Goal: Information Seeking & Learning: Check status

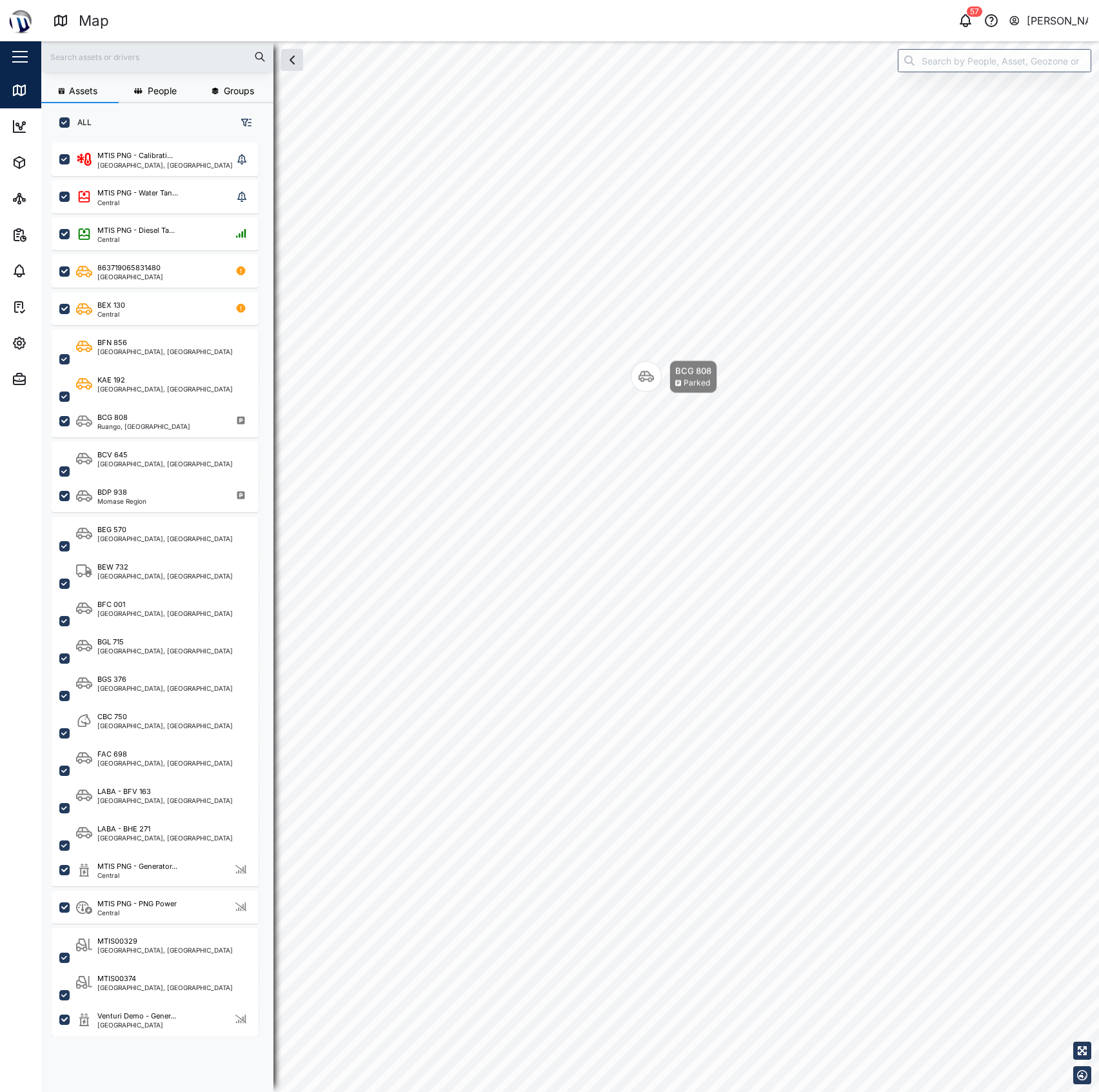
scroll to position [930, 199]
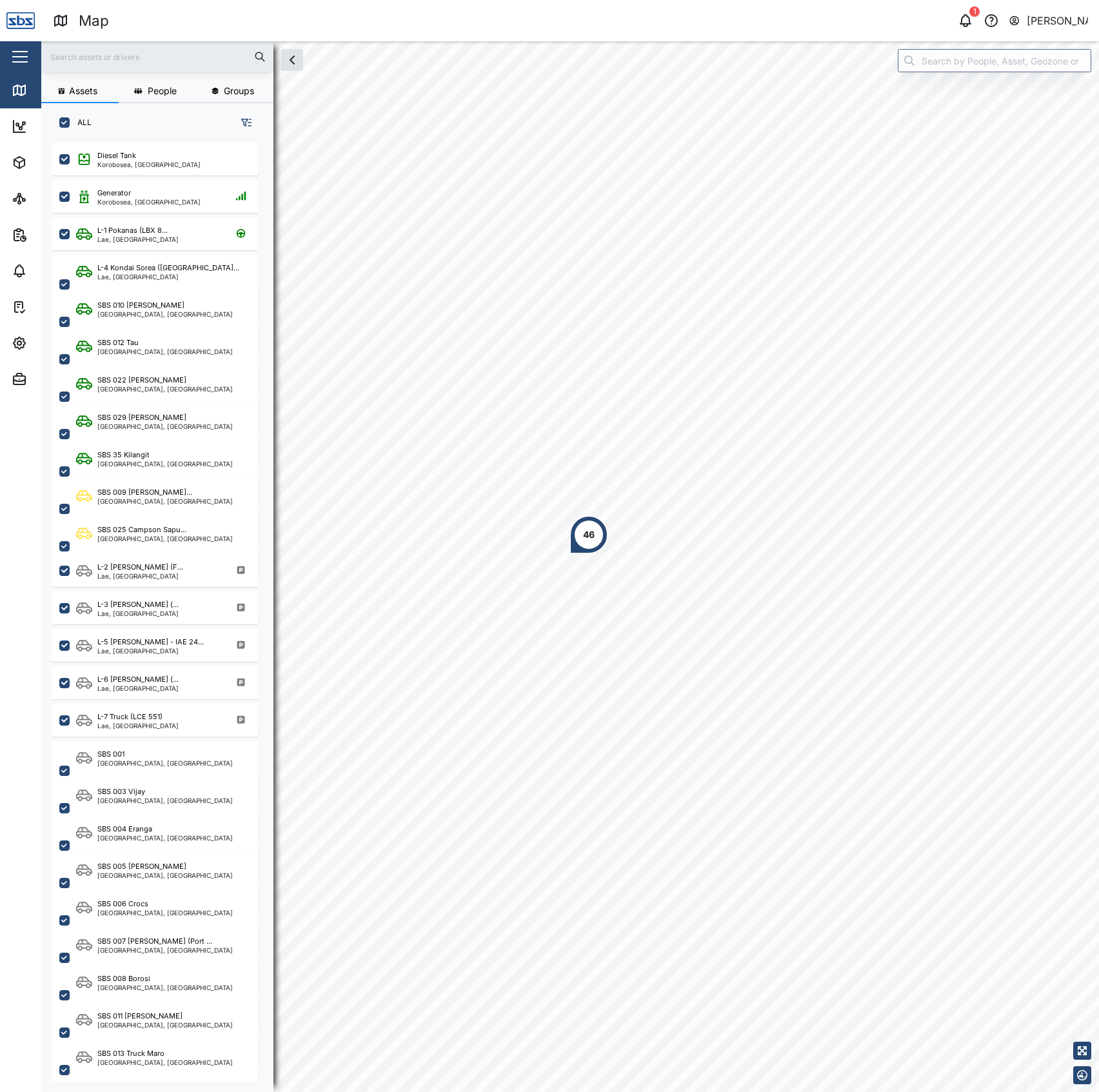
scroll to position [930, 199]
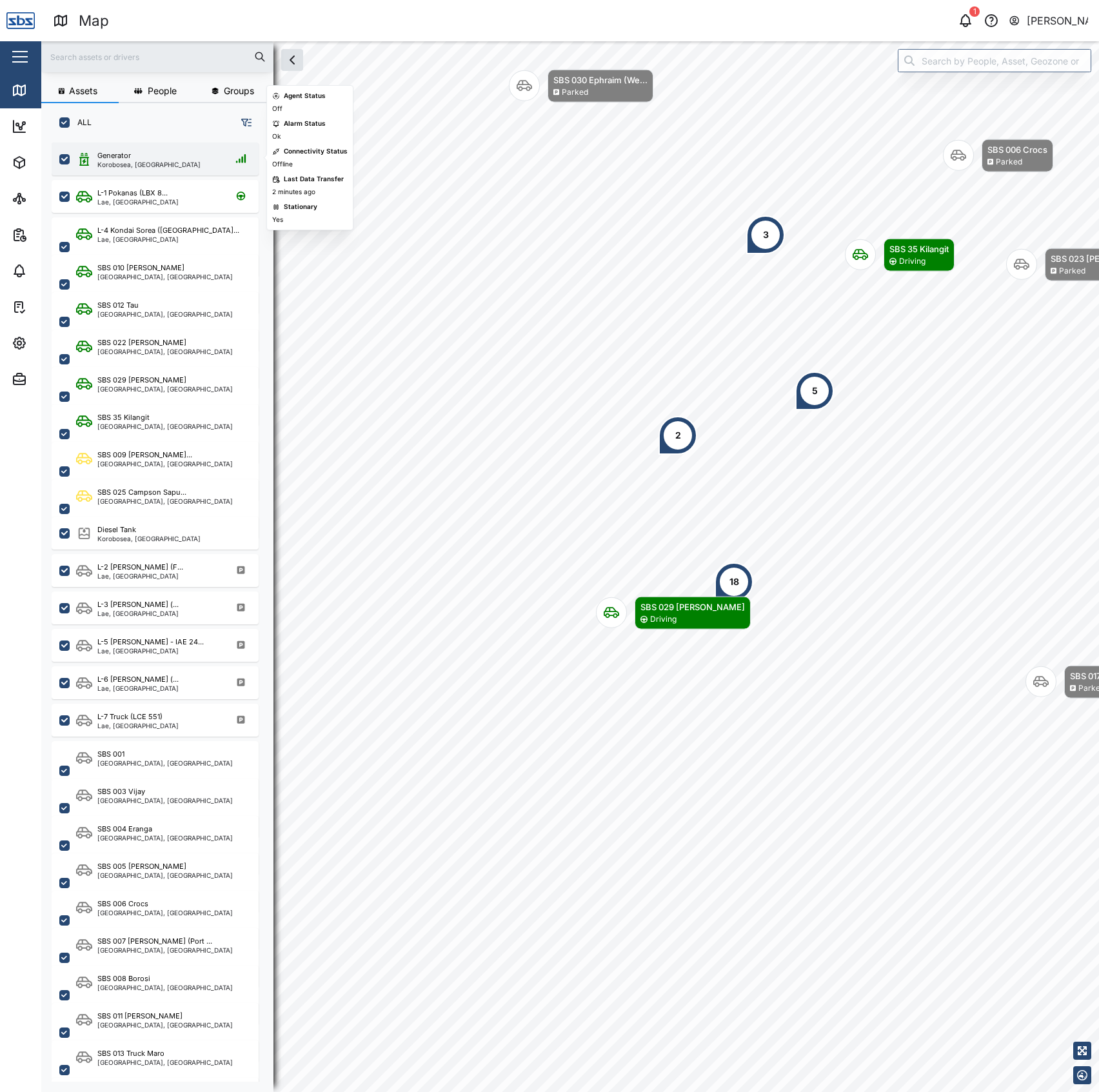
click at [96, 150] on div "Generator Korobosea, Port Moresby" at bounding box center [138, 158] width 125 height 18
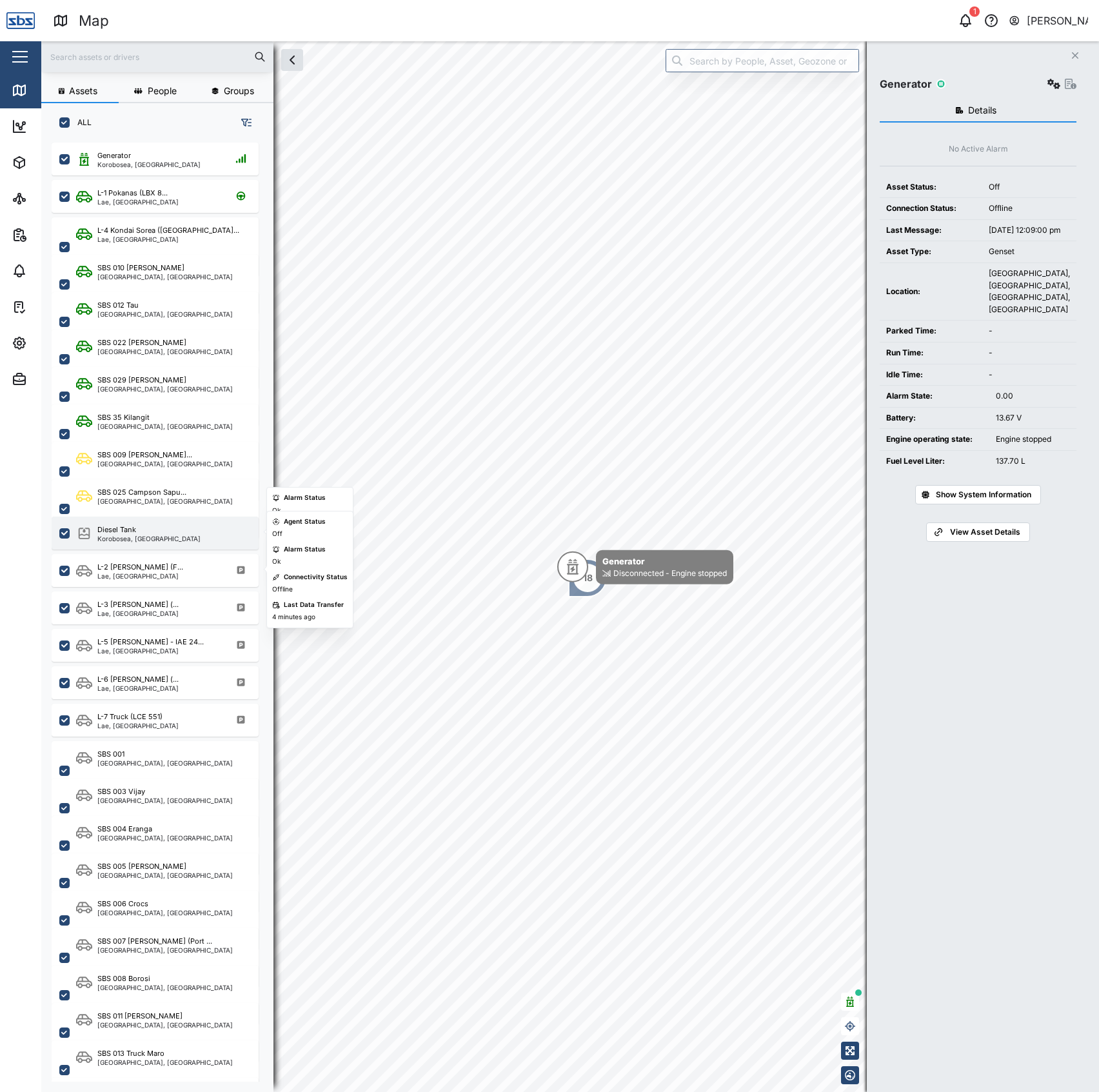
click at [130, 525] on div "Diesel Tank" at bounding box center [116, 530] width 39 height 11
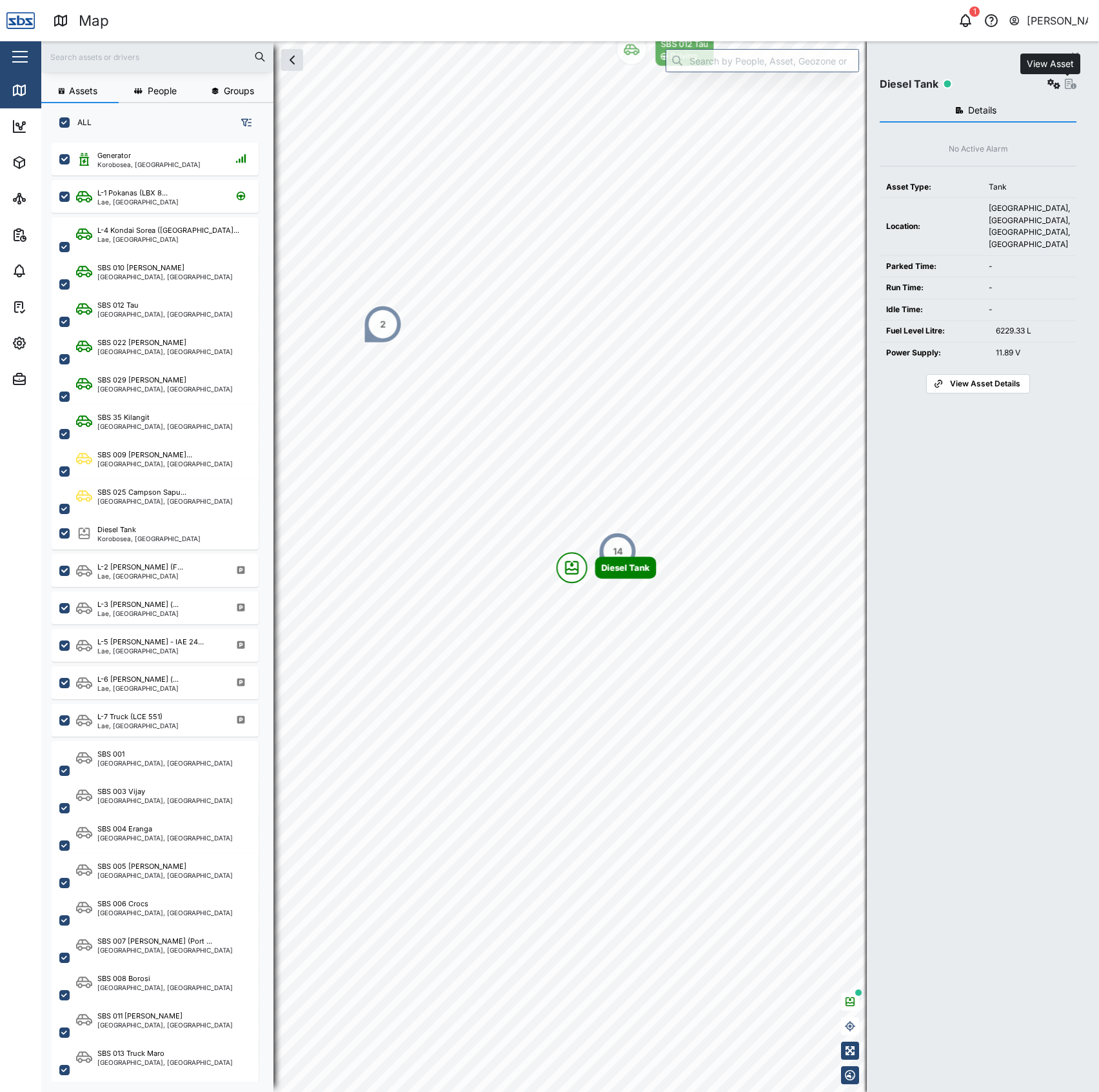
click at [1072, 85] on icon "button" at bounding box center [1071, 84] width 11 height 11
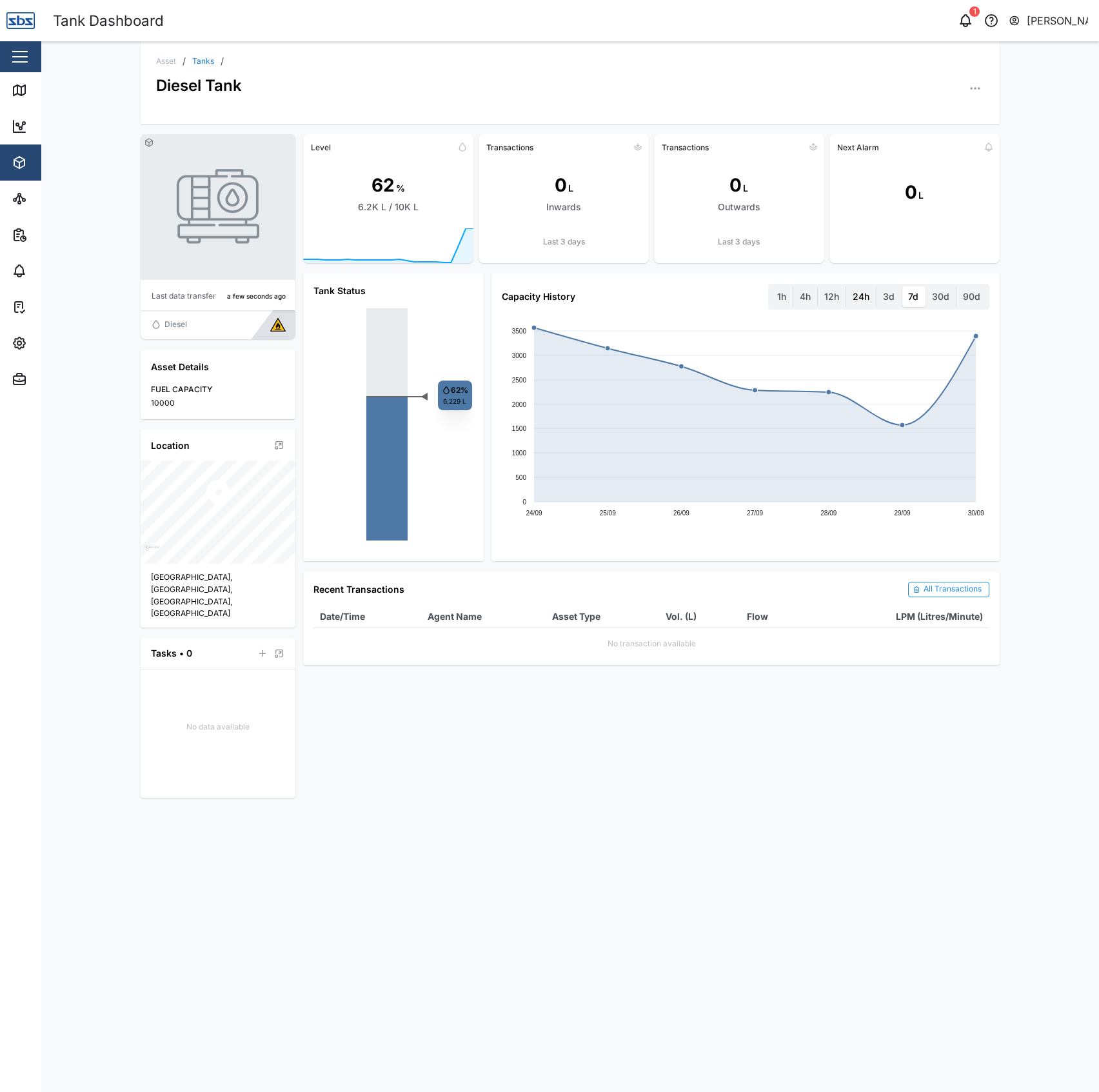
click at [858, 297] on label "24h" at bounding box center [861, 296] width 30 height 20
click at [846, 287] on hours "24h" at bounding box center [846, 287] width 0 height 0
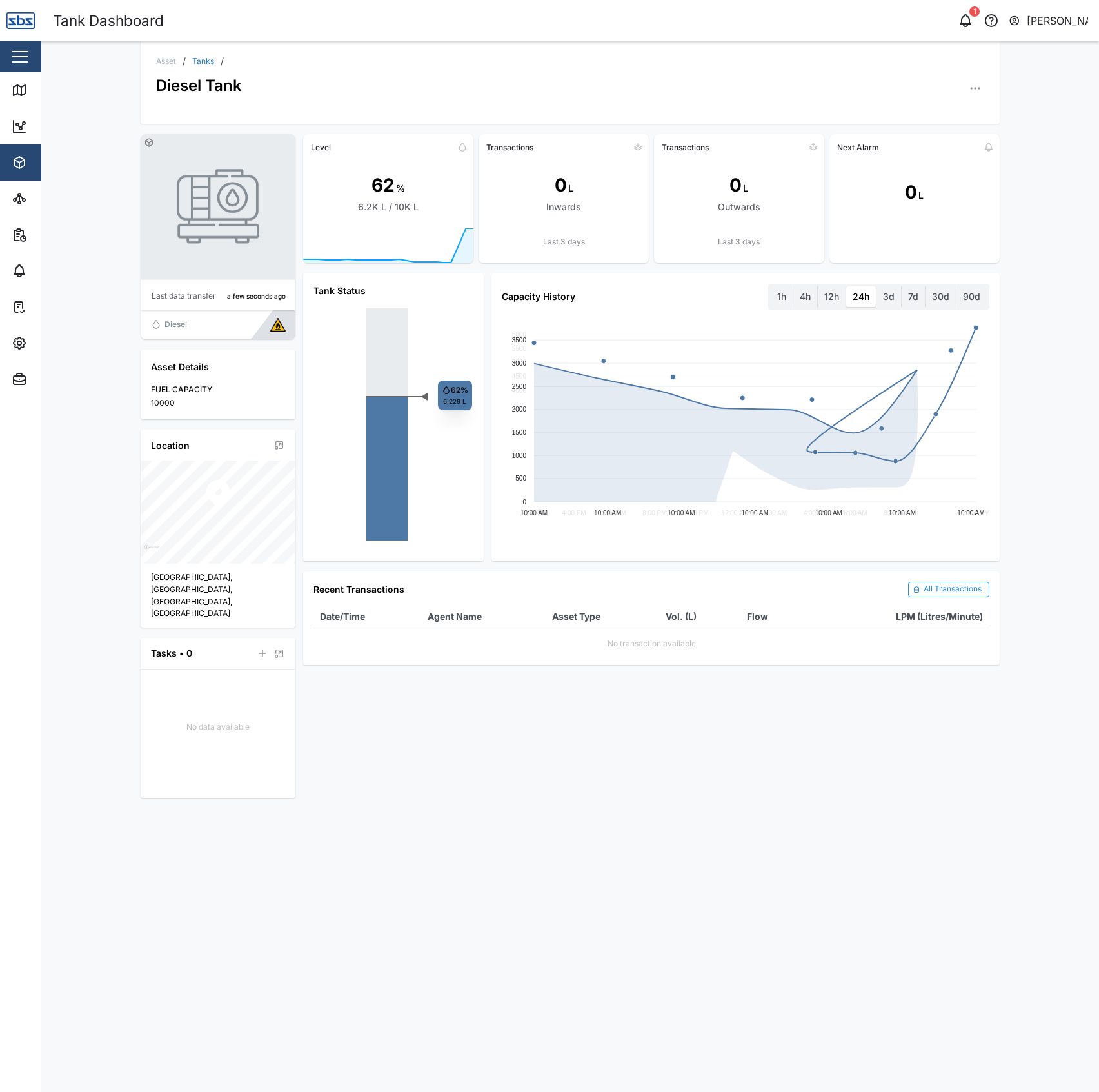
drag, startPoint x: 898, startPoint y: 292, endPoint x: 670, endPoint y: 121, distance: 285.0
click at [896, 292] on label "3d" at bounding box center [888, 296] width 25 height 20
click at [877, 287] on days "3d" at bounding box center [877, 287] width 0 height 0
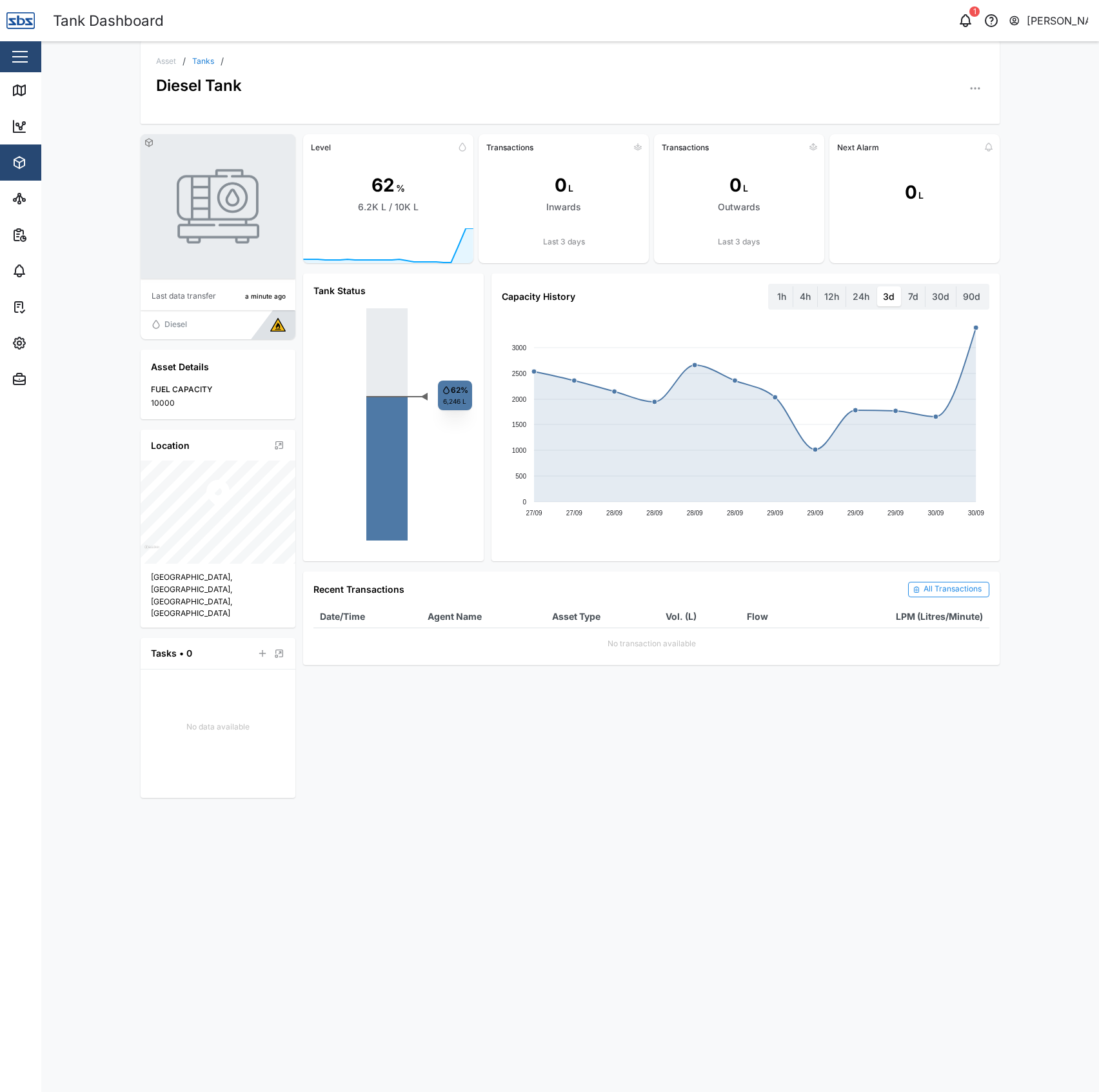
click at [451, 401] on div "◄ 62% 6,246 L" at bounding box center [393, 425] width 160 height 232
click at [974, 82] on icon "button" at bounding box center [975, 88] width 13 height 13
click at [927, 153] on div "Event Logs" at bounding box center [926, 158] width 96 height 12
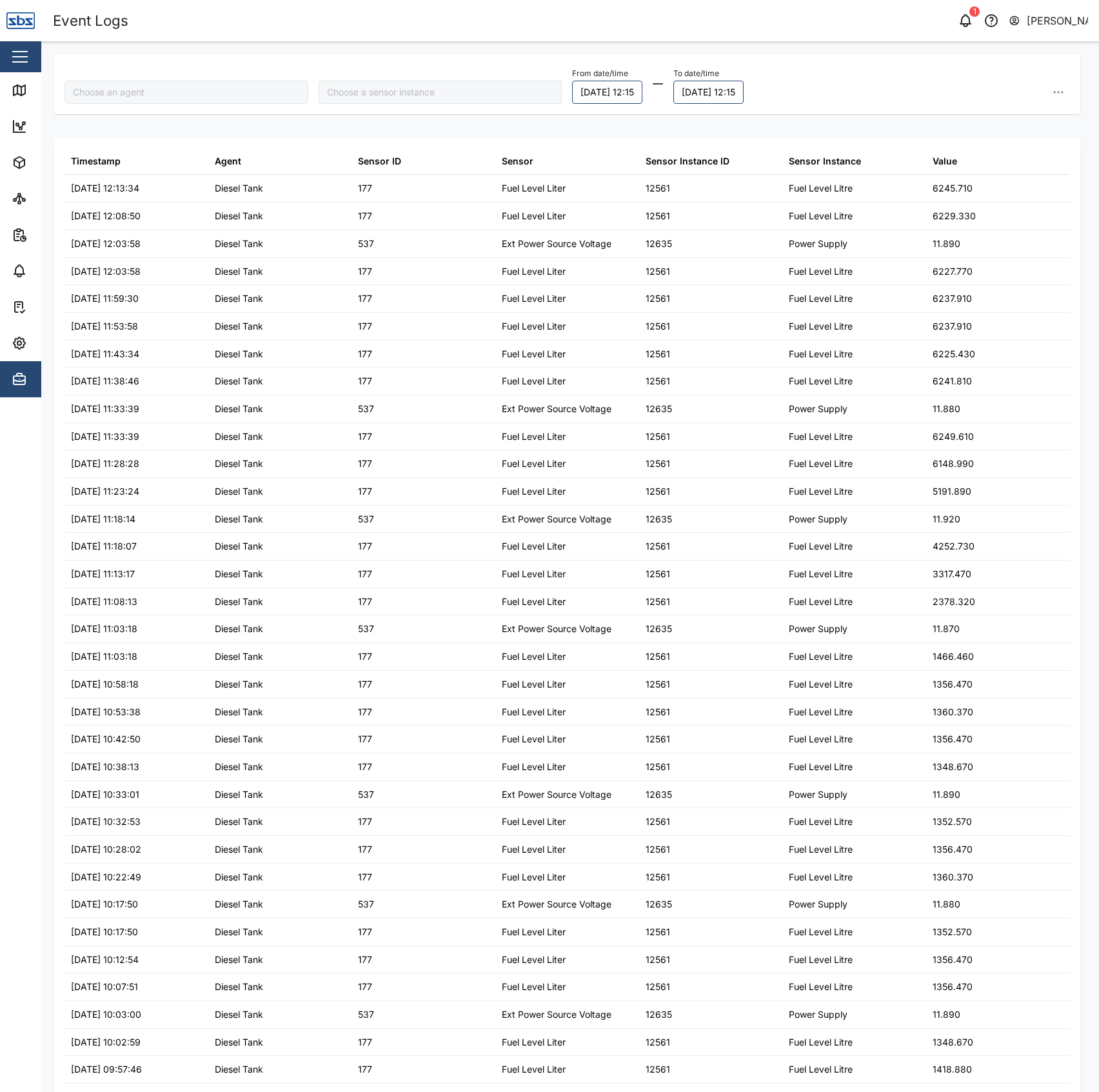
type input "Diesel Tank"
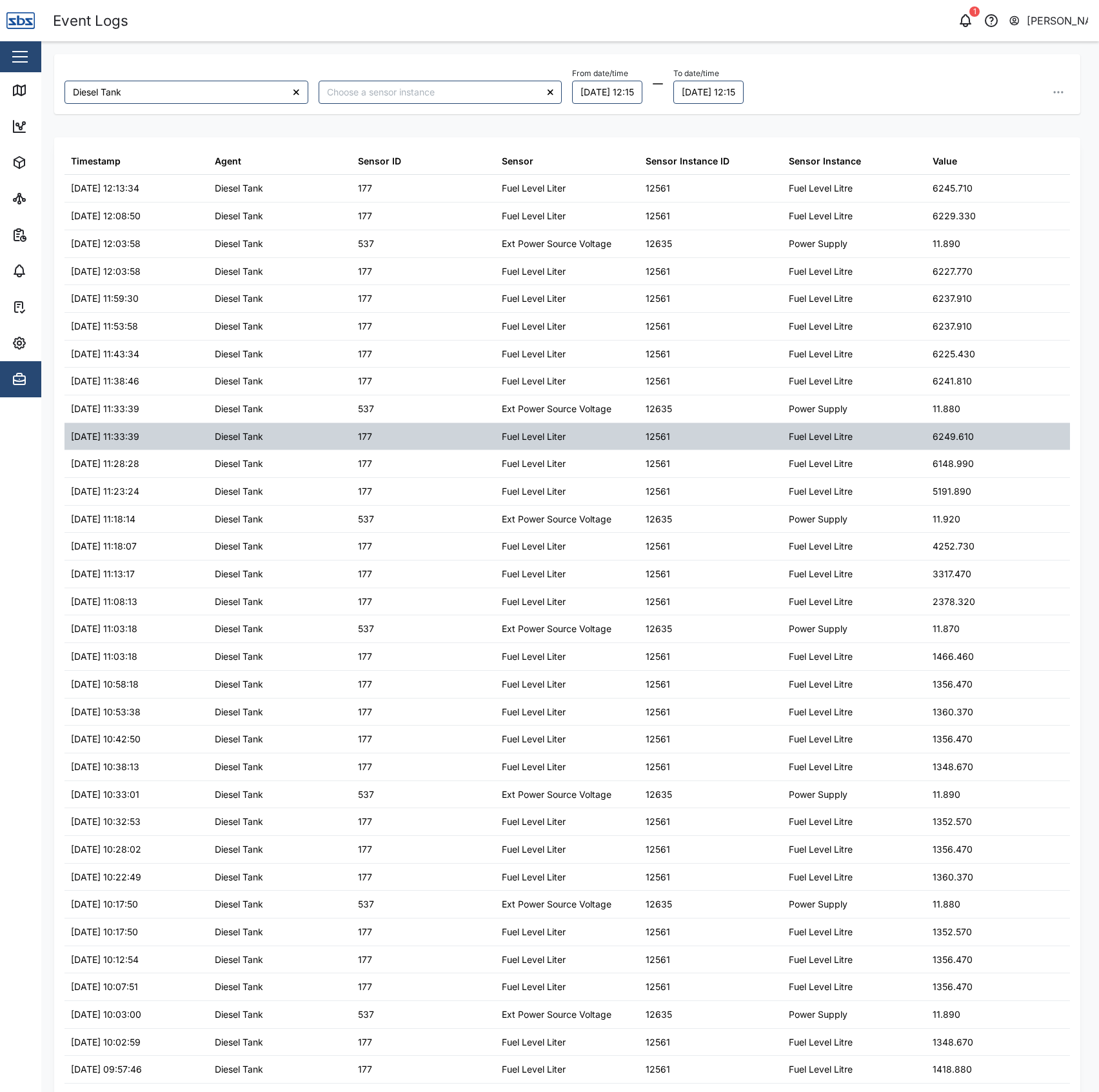
click at [976, 440] on div "6249.610" at bounding box center [998, 437] width 144 height 27
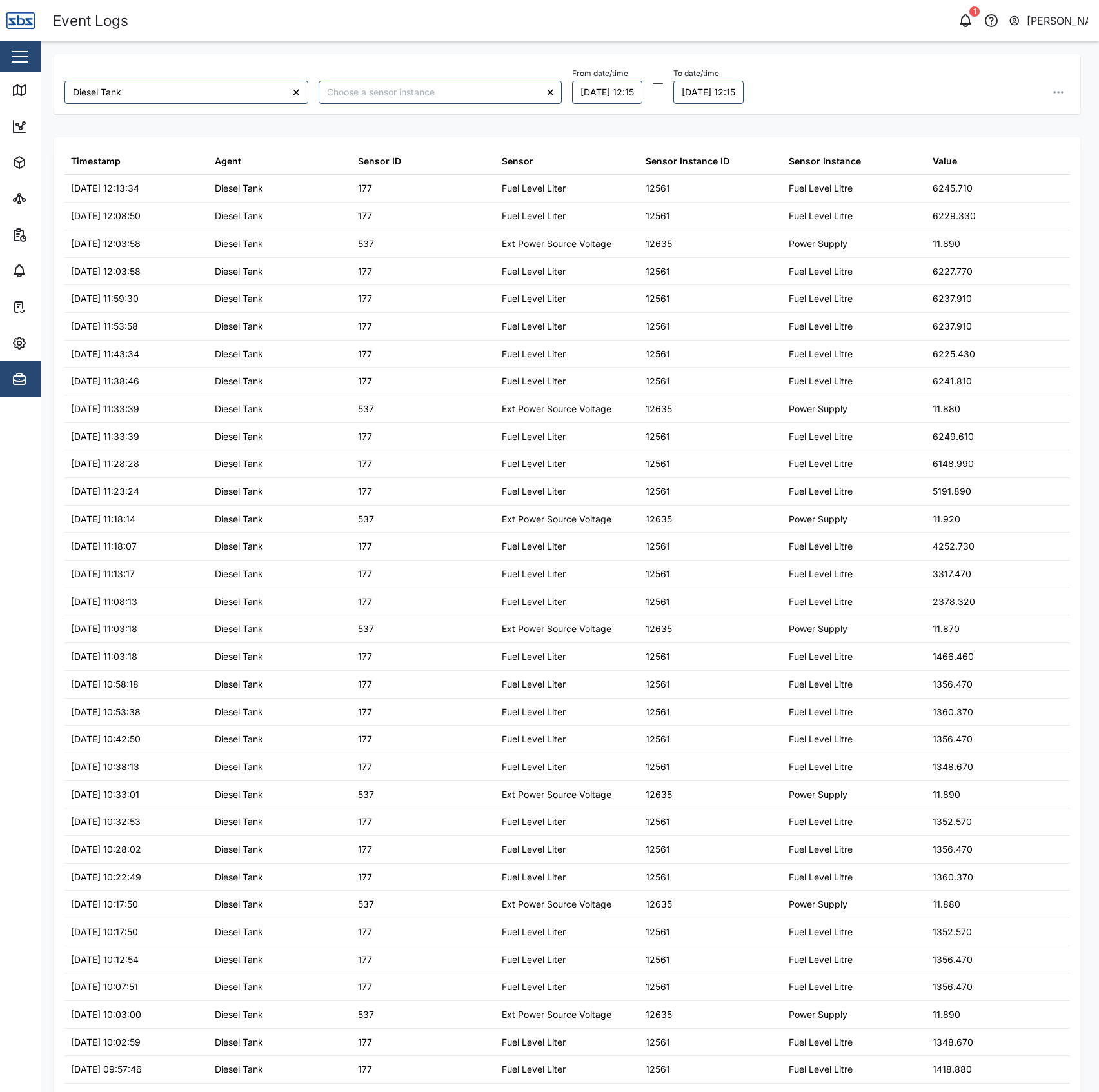
click at [981, 89] on div "From date/time 29/09/2025 12:15 To date/time 30/09/2025 12:15 Export" at bounding box center [821, 84] width 497 height 39
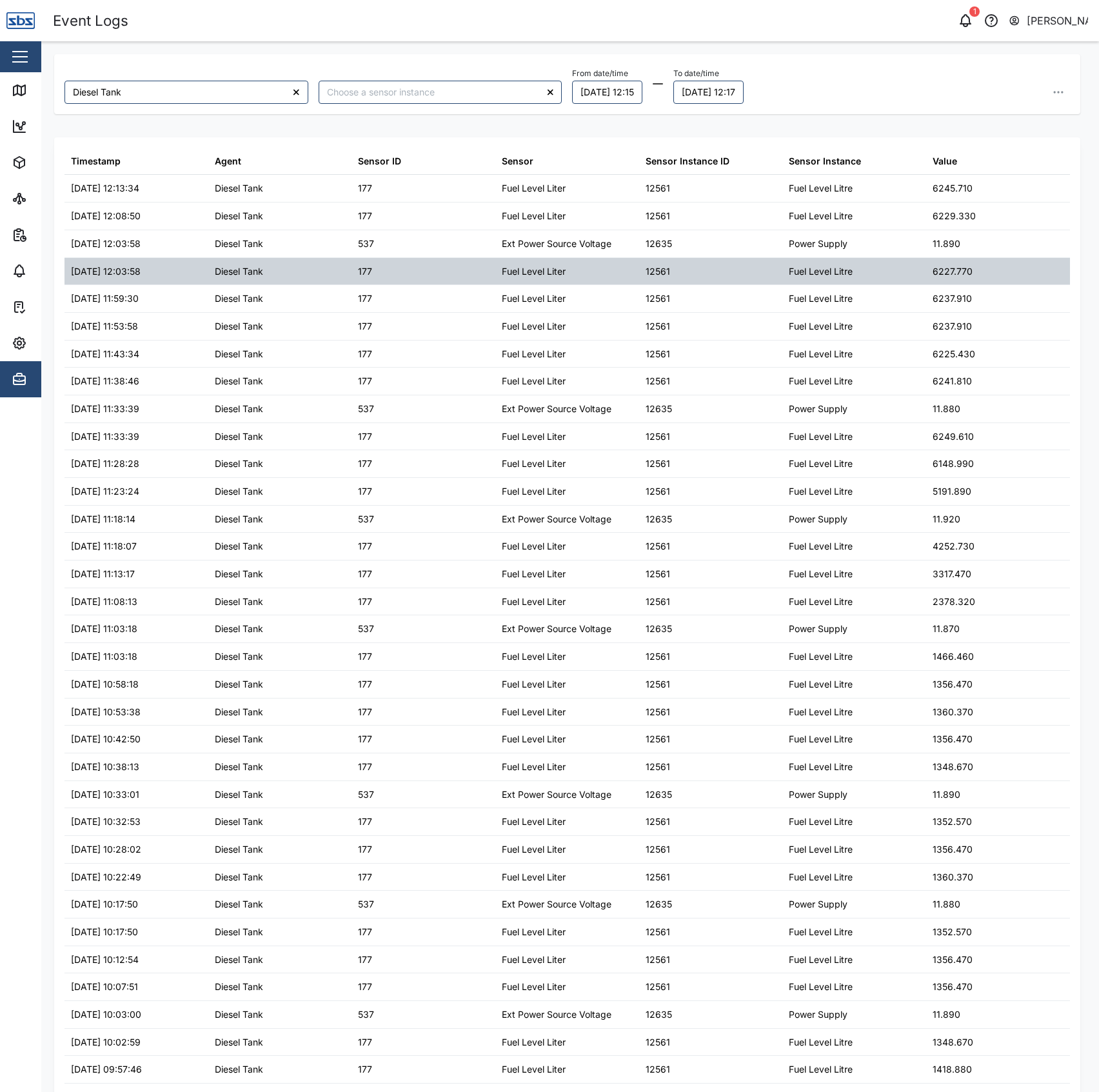
click at [962, 268] on div "6227.770" at bounding box center [998, 272] width 144 height 27
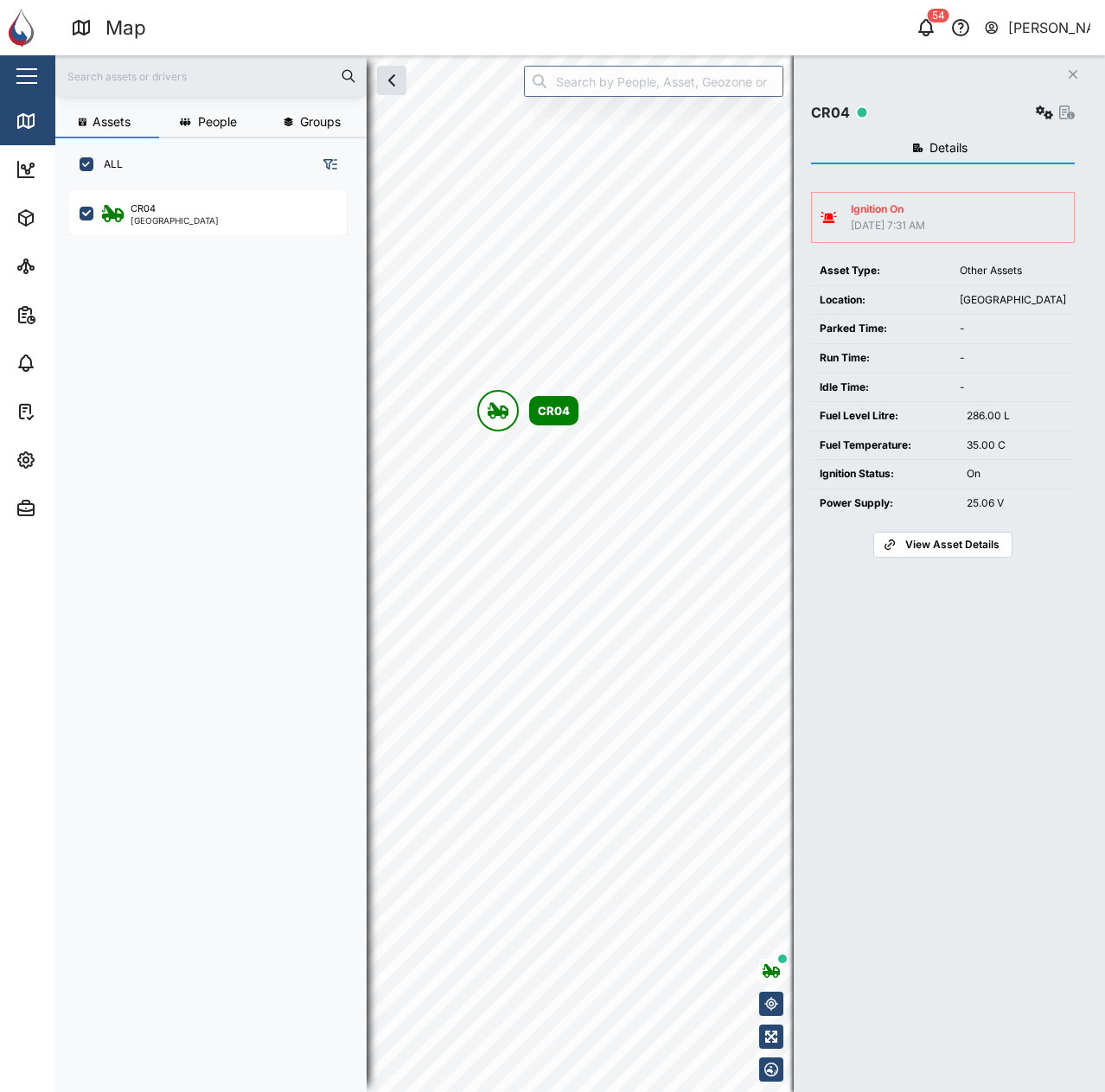
scroll to position [881, 271]
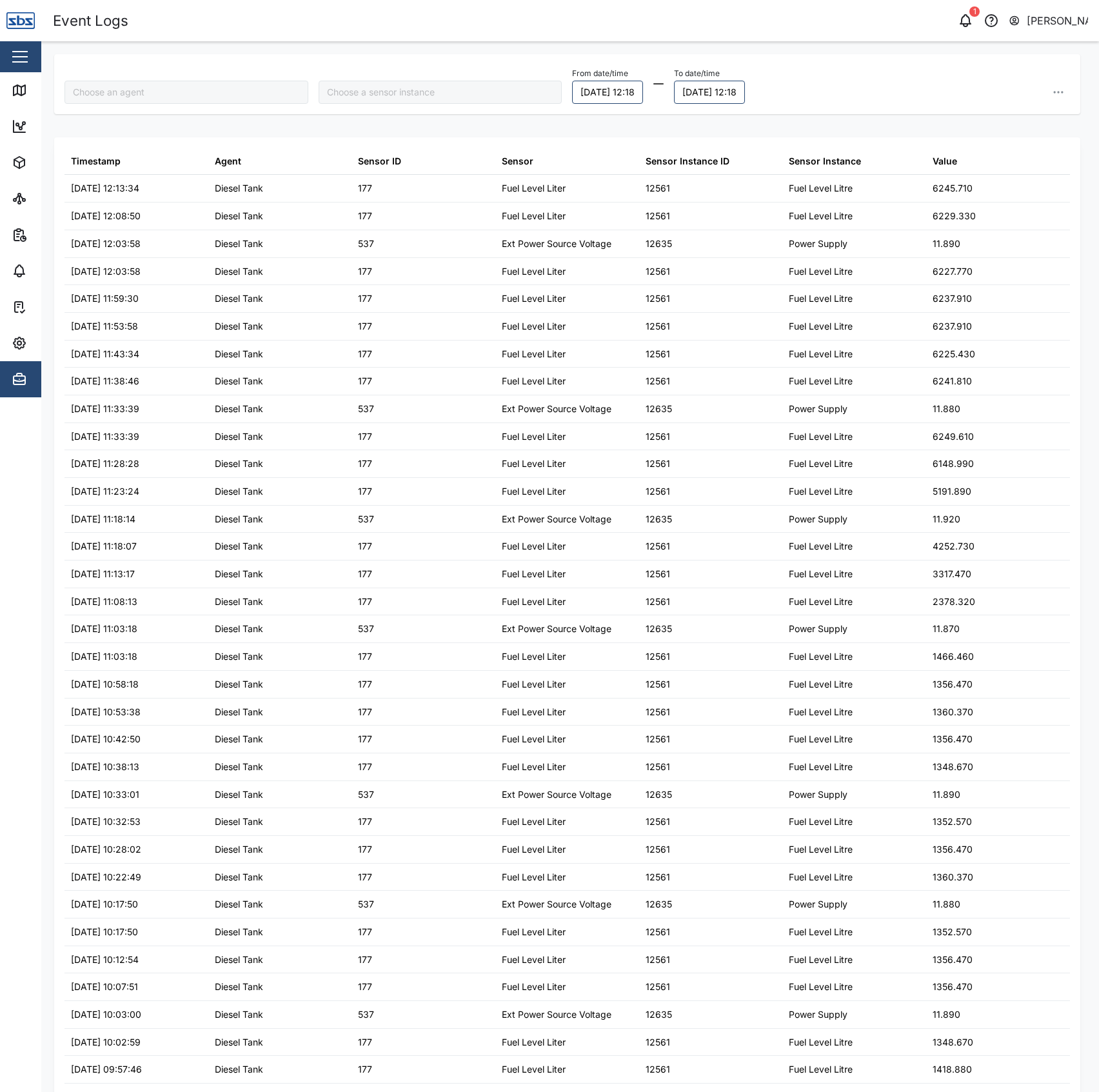
type input "Diesel Tank"
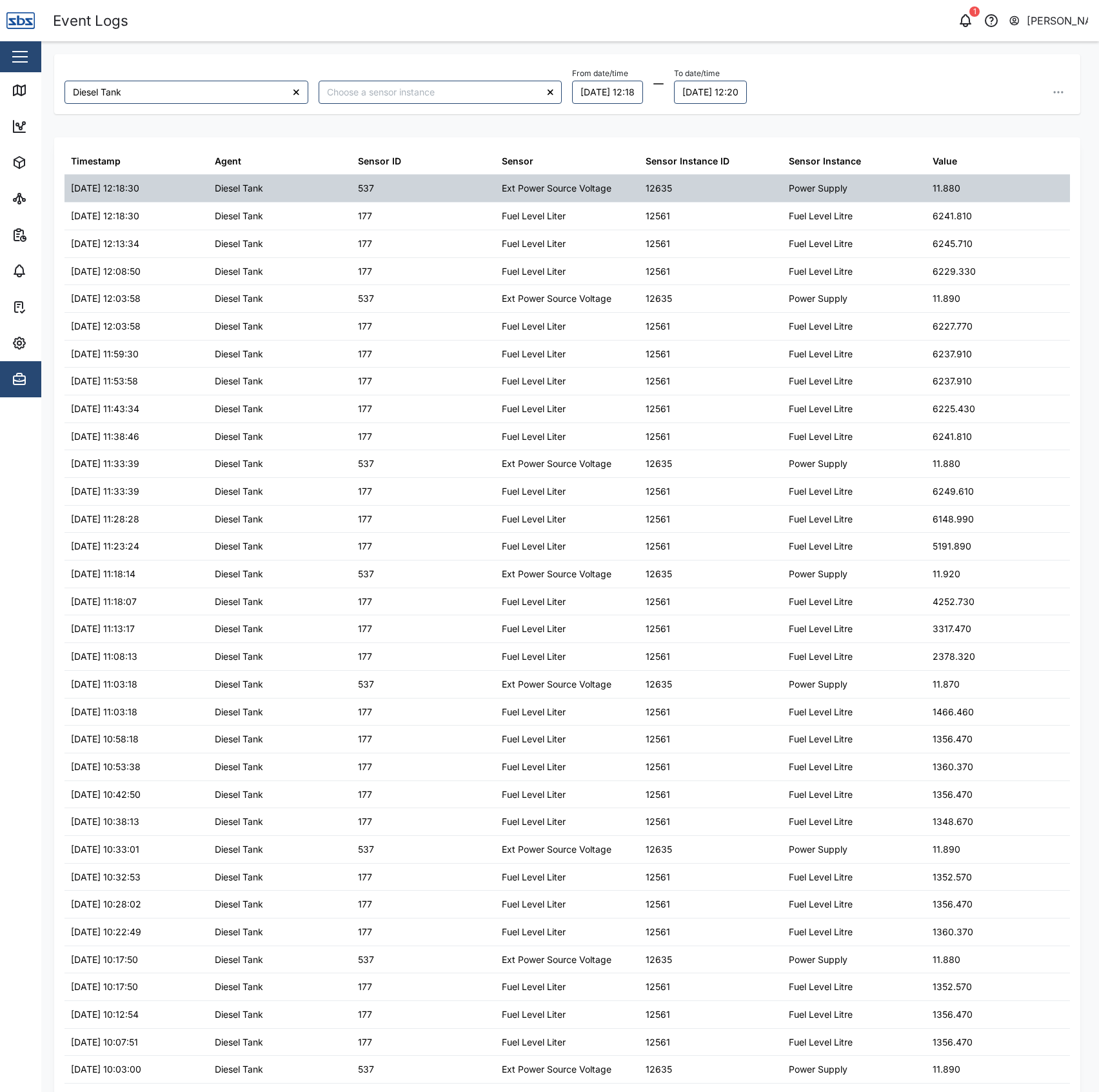
click at [639, 184] on div "12635" at bounding box center [711, 188] width 144 height 27
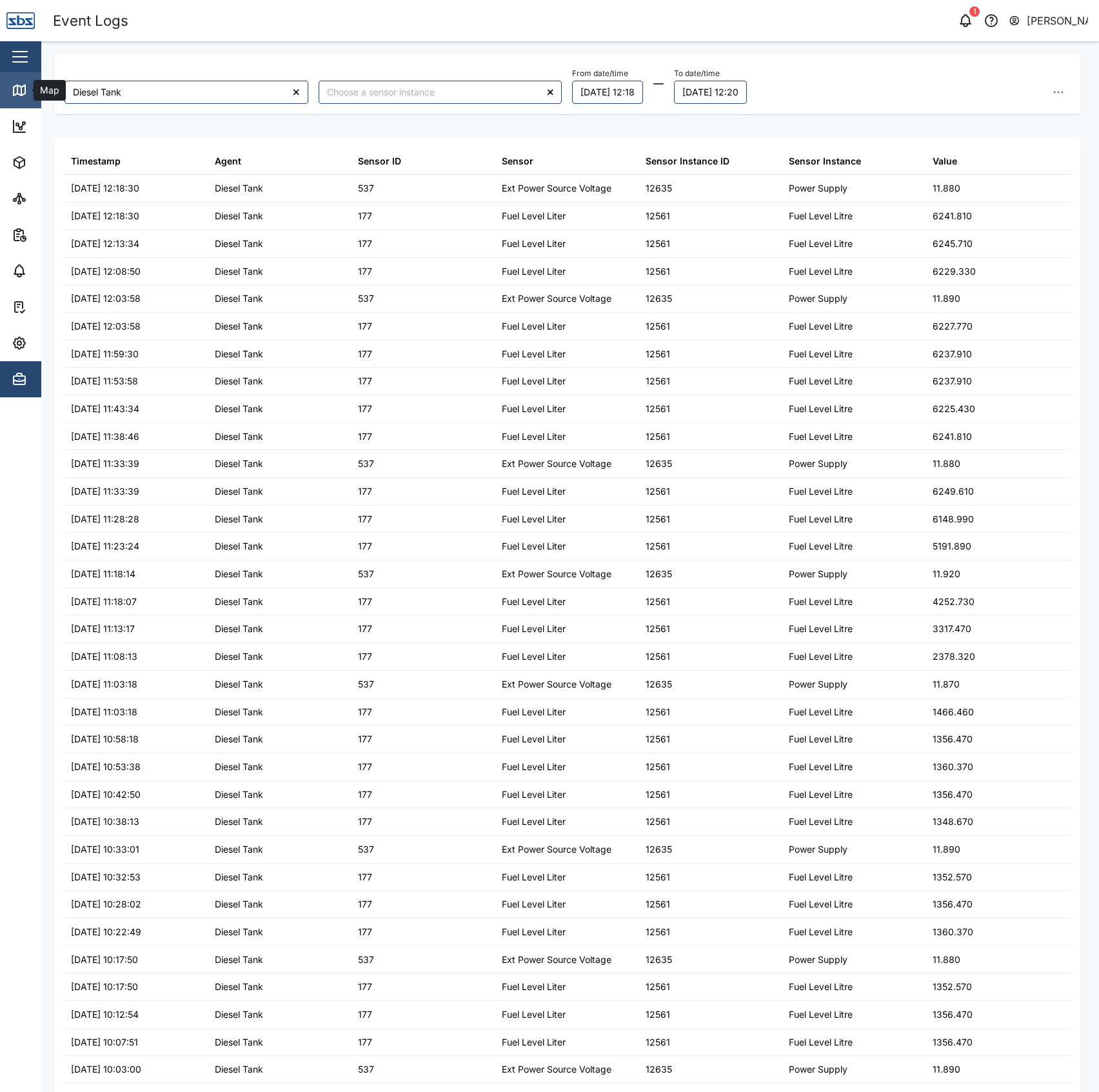
click at [27, 80] on link "Map" at bounding box center [84, 90] width 168 height 36
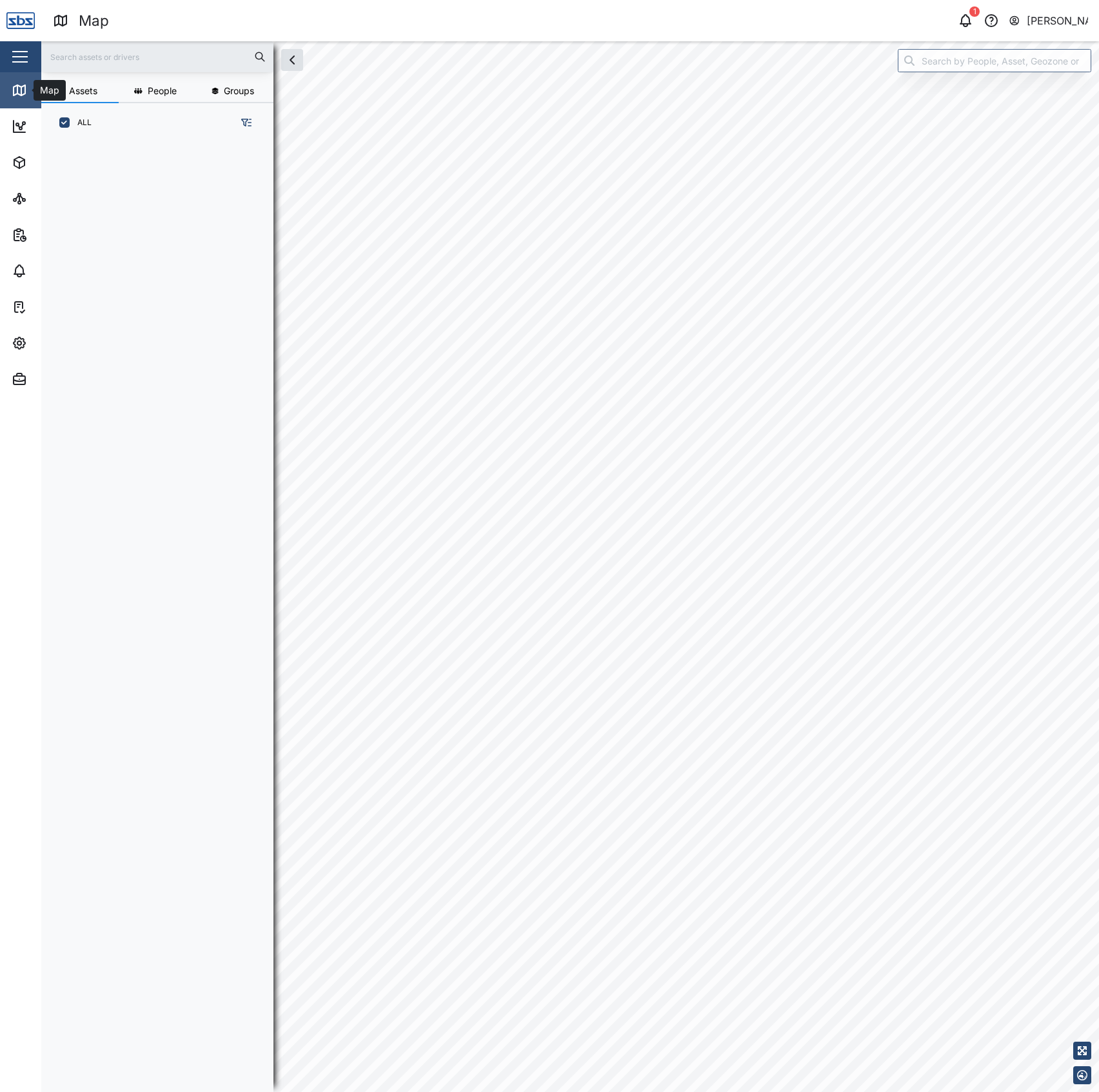
scroll to position [930, 199]
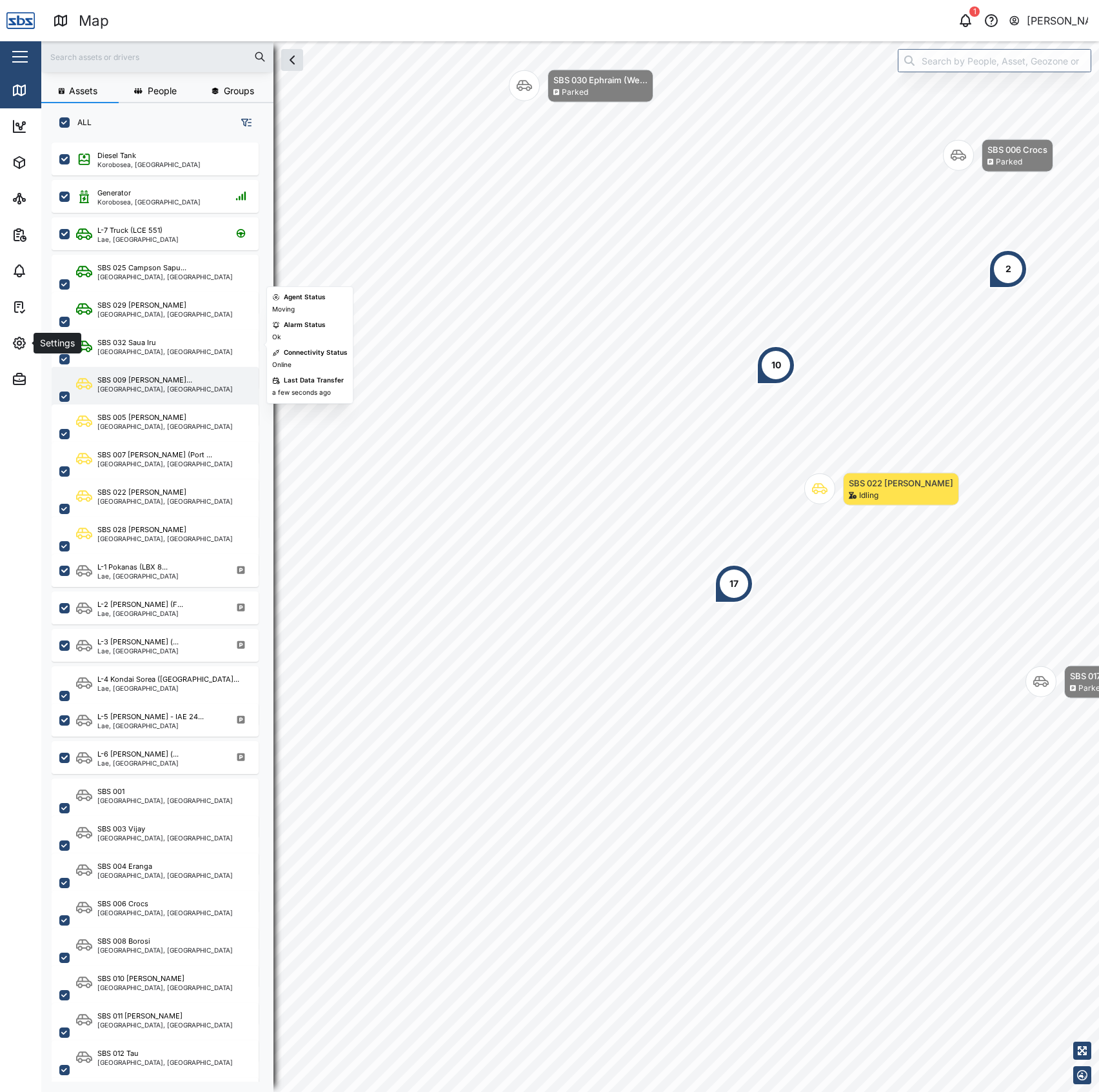
drag, startPoint x: 20, startPoint y: 342, endPoint x: 132, endPoint y: 394, distance: 123.5
click at [20, 343] on icon "button" at bounding box center [19, 343] width 4 height 4
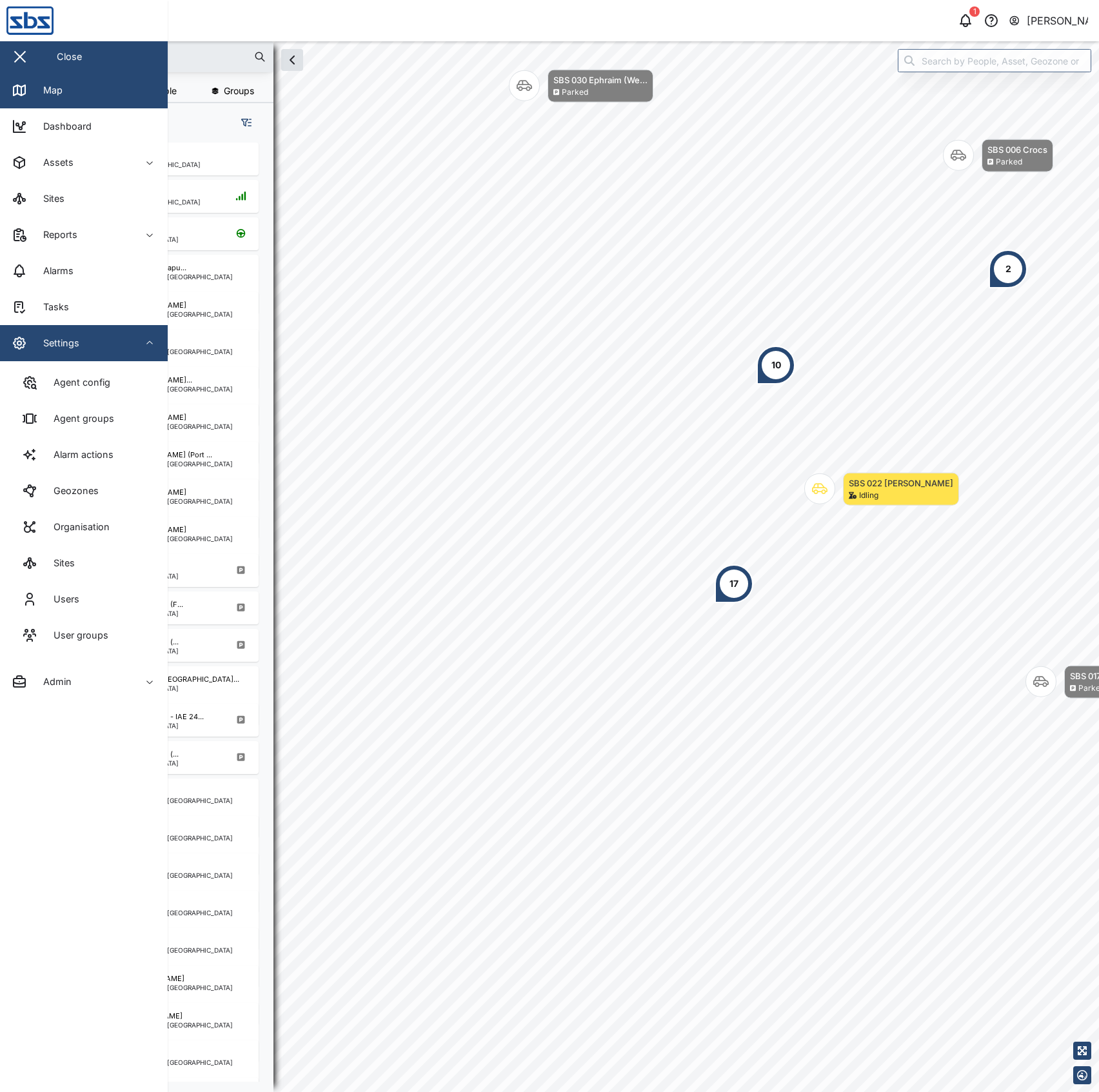
click at [87, 349] on div "Settings" at bounding box center [70, 343] width 118 height 15
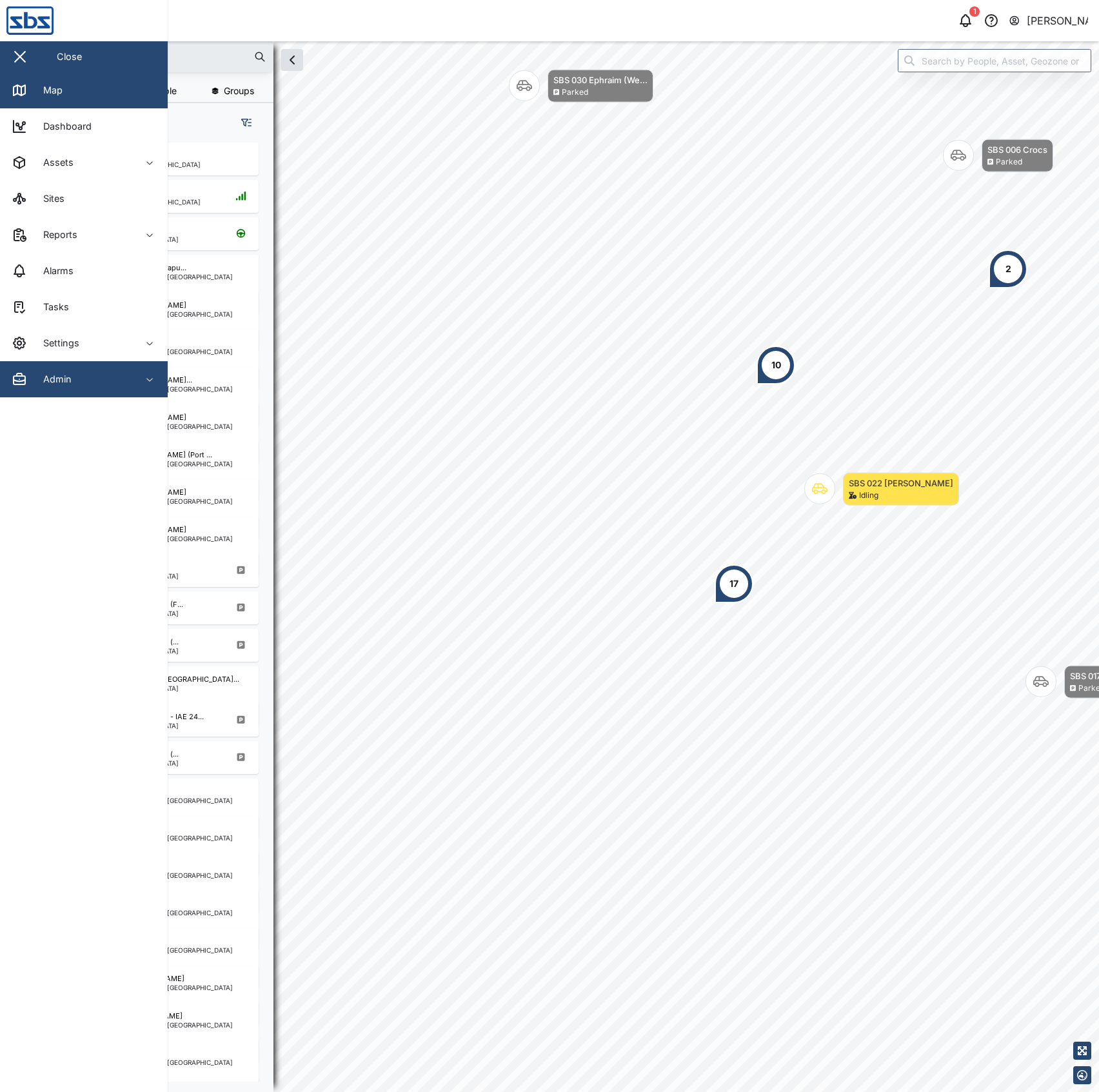
drag, startPoint x: 70, startPoint y: 374, endPoint x: 83, endPoint y: 373, distance: 13.0
click at [76, 373] on div "Admin" at bounding box center [70, 379] width 118 height 15
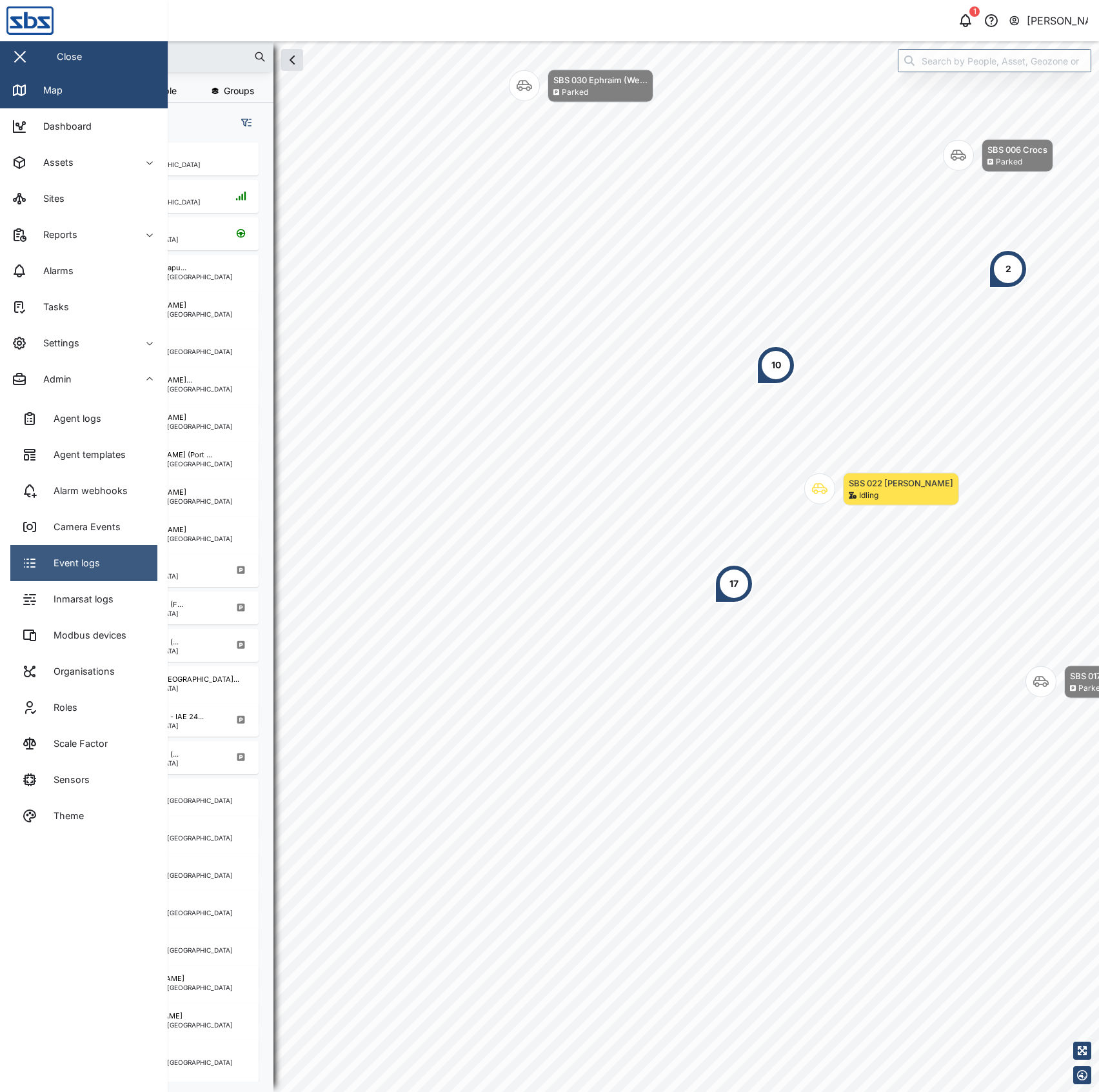
click at [112, 556] on link "Event logs" at bounding box center [84, 563] width 147 height 36
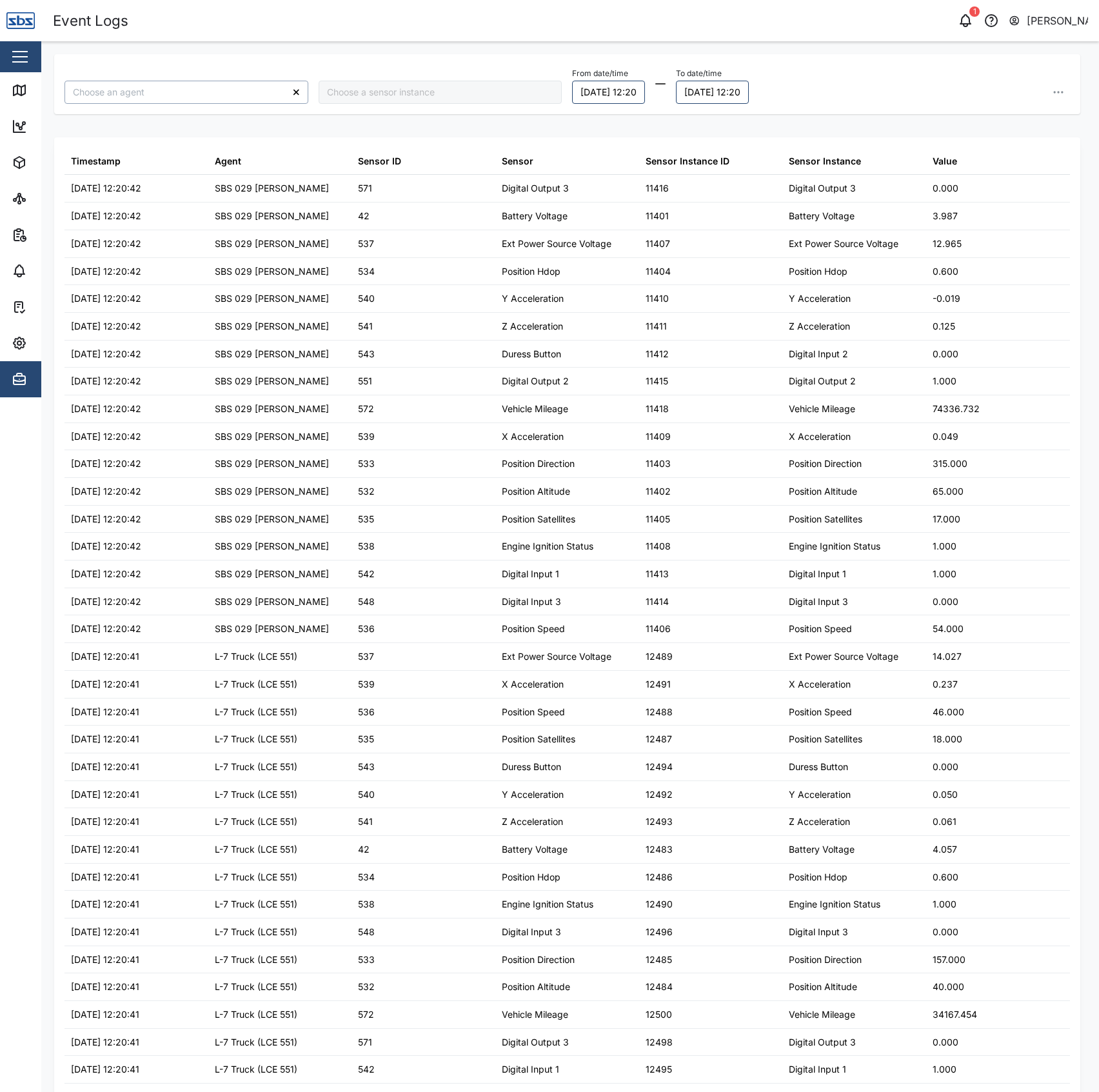
click at [176, 81] on input "search" at bounding box center [187, 92] width 244 height 23
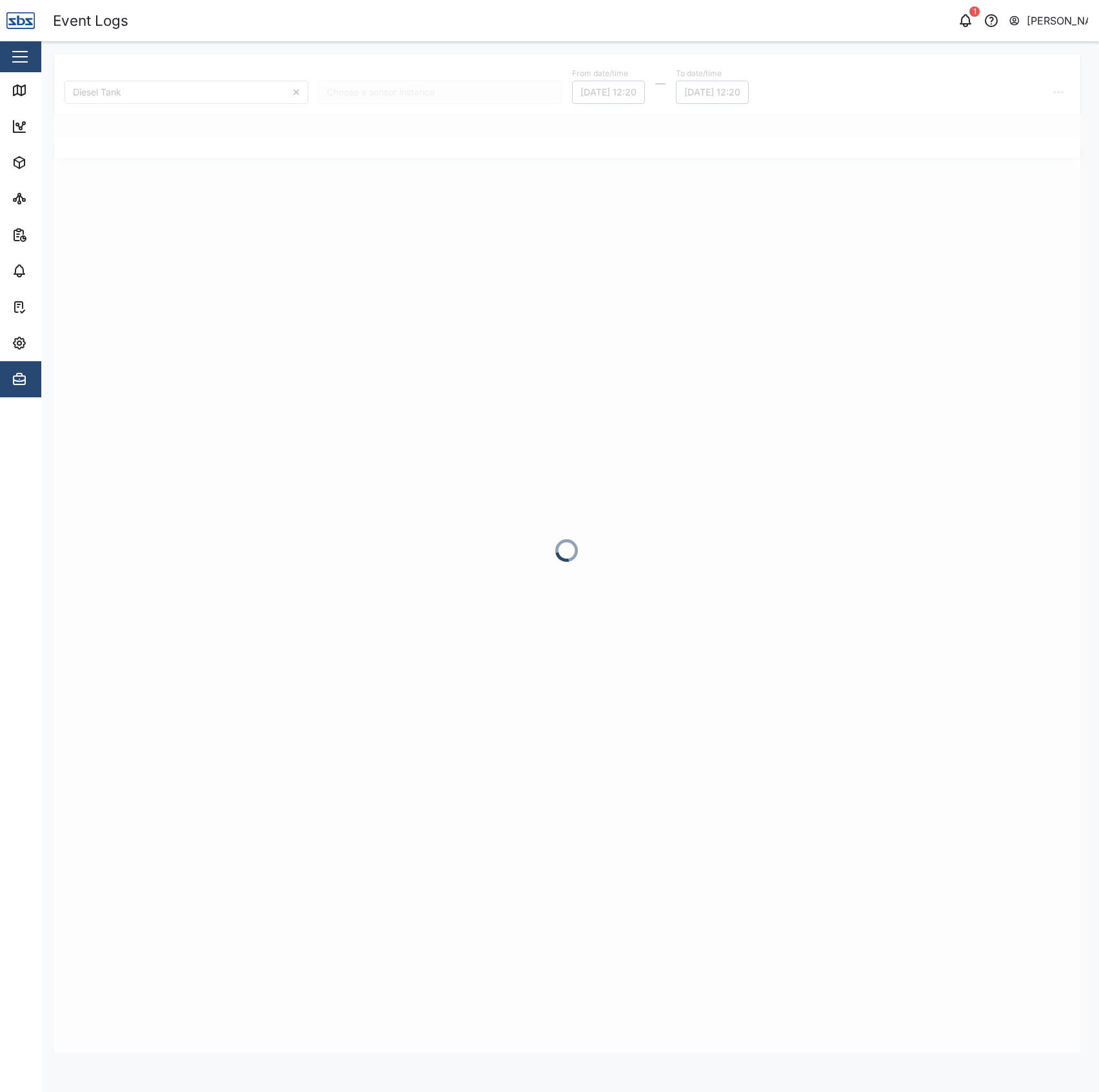
drag, startPoint x: 189, startPoint y: 127, endPoint x: 437, endPoint y: 142, distance: 248.5
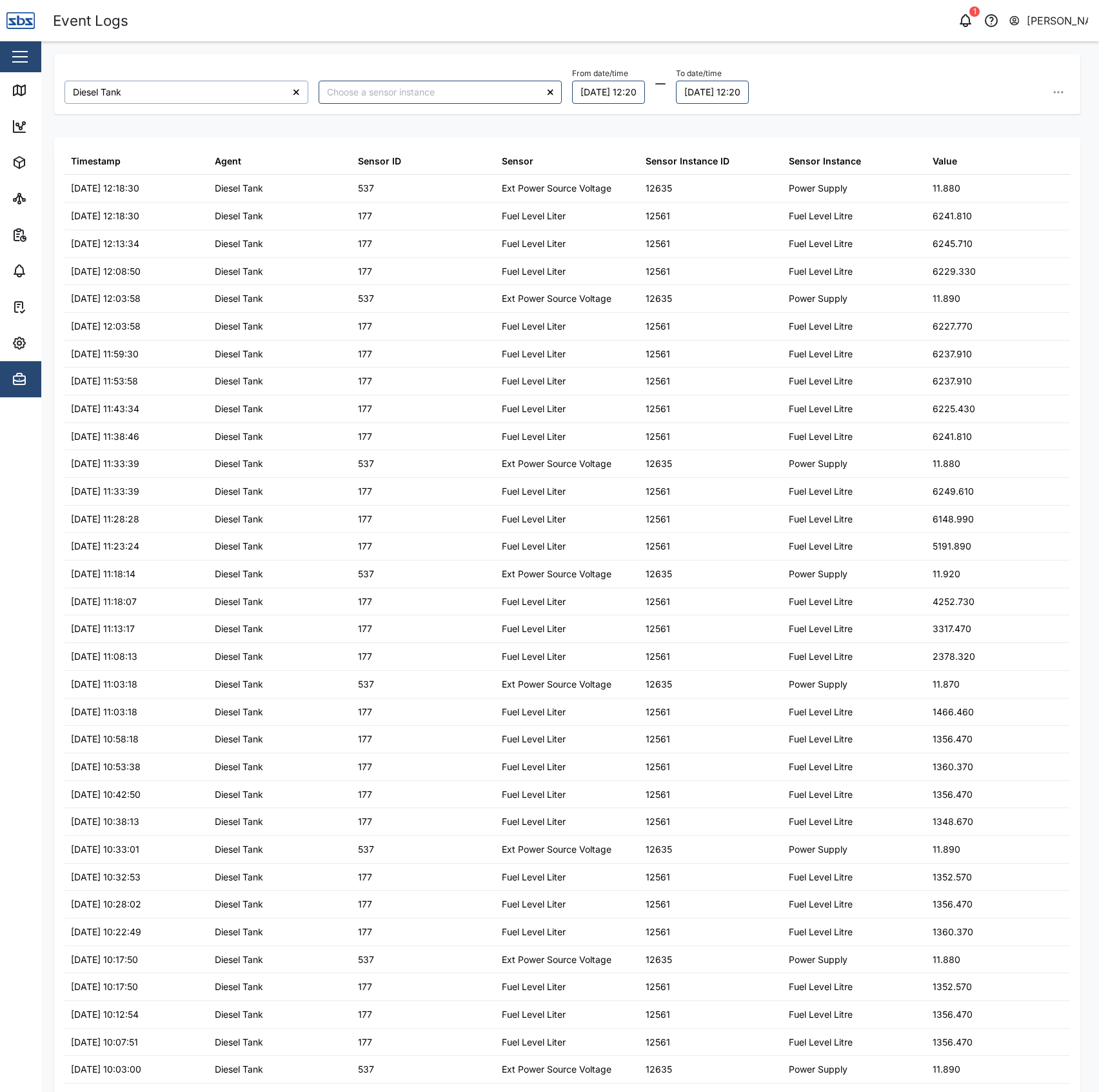
type input "Diesel Tank"
click at [406, 84] on input "search" at bounding box center [441, 92] width 244 height 23
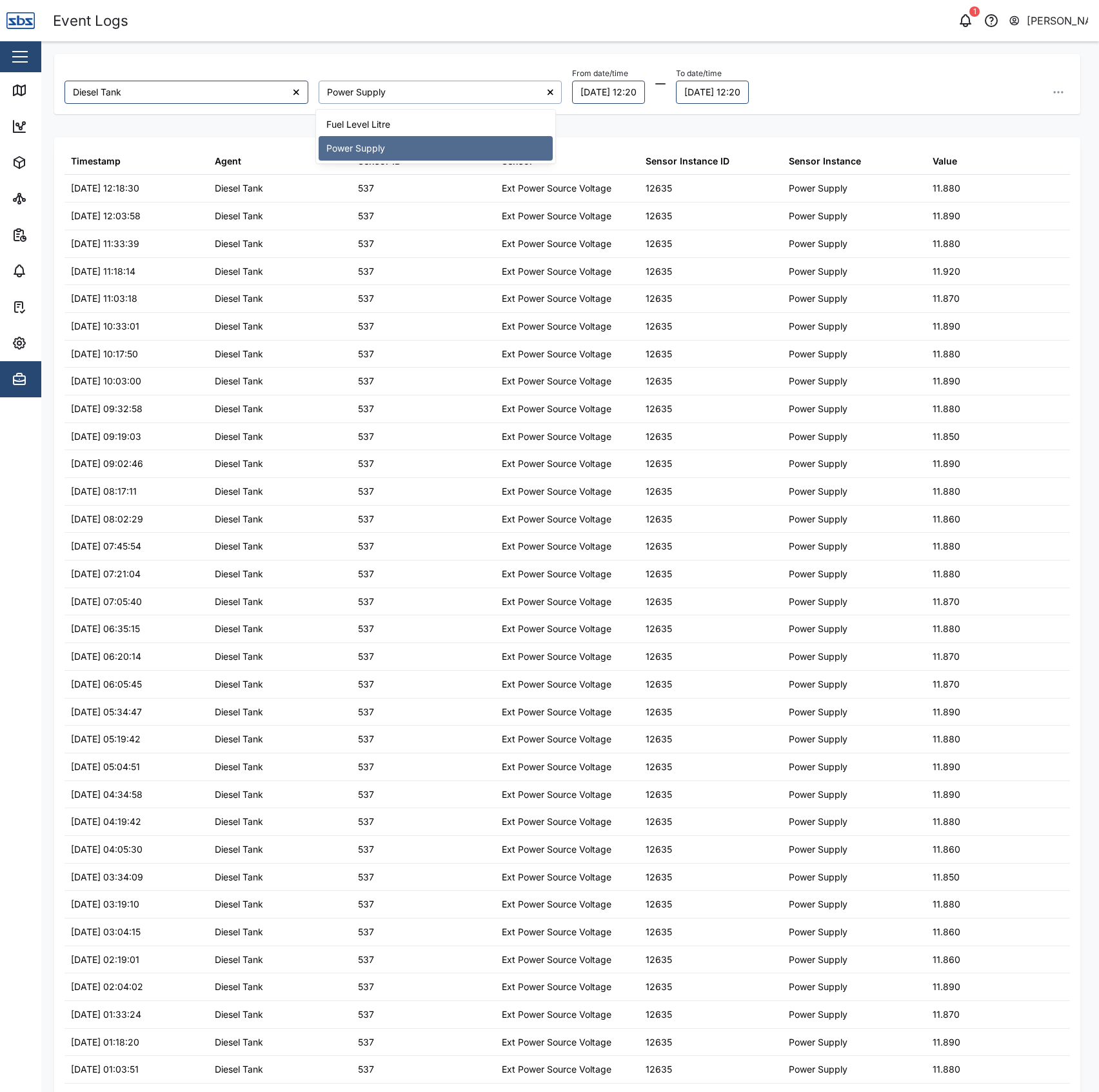
drag, startPoint x: 437, startPoint y: 99, endPoint x: 486, endPoint y: 132, distance: 59.1
click at [456, 99] on input "Power Supply" at bounding box center [441, 92] width 244 height 23
drag, startPoint x: 472, startPoint y: 137, endPoint x: 466, endPoint y: 127, distance: 11.7
drag, startPoint x: 449, startPoint y: 96, endPoint x: 482, endPoint y: 104, distance: 34.0
click at [463, 96] on input "Power Supply" at bounding box center [441, 92] width 244 height 23
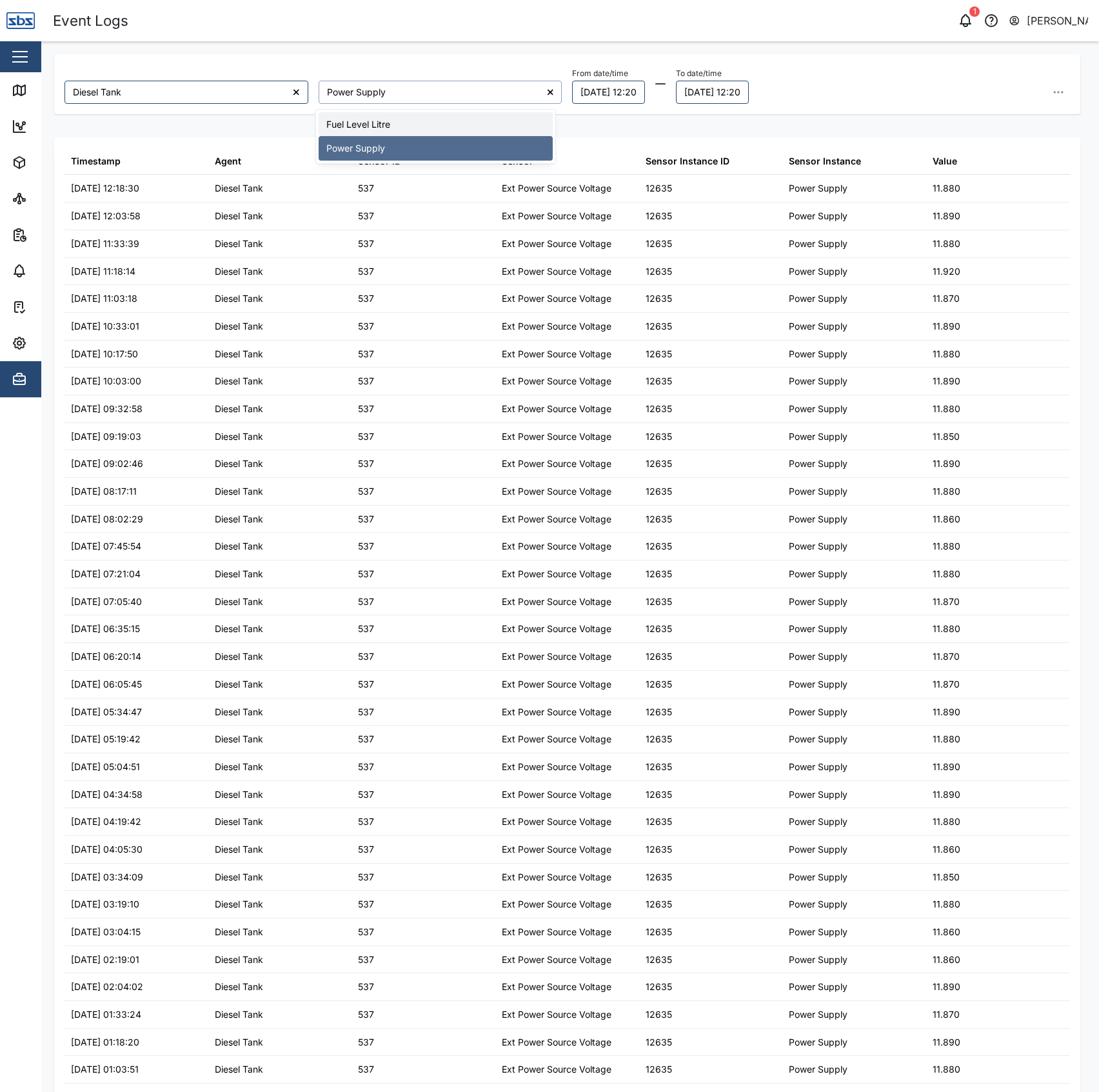
type input "Fuel Level Litre"
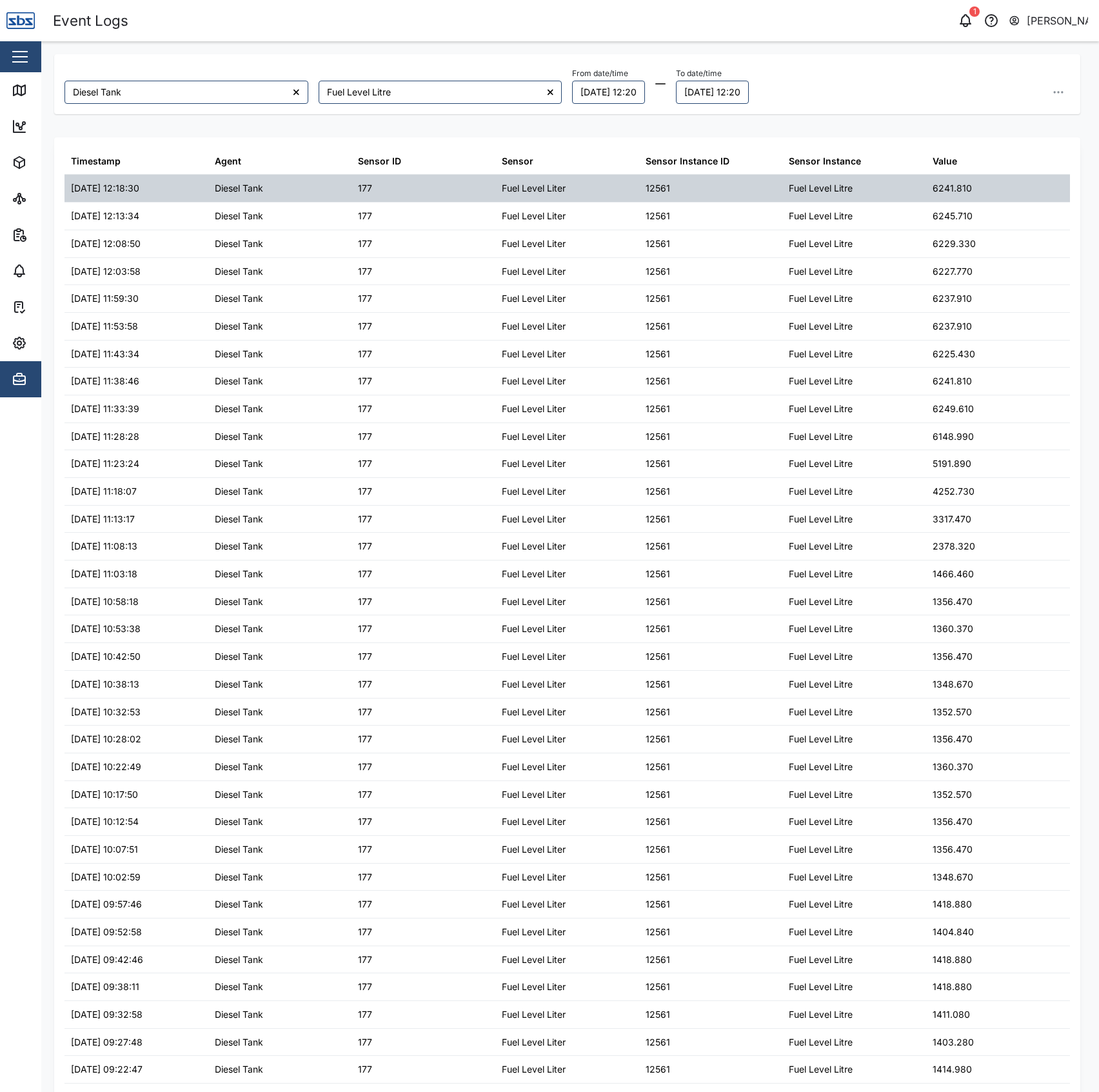
click at [933, 184] on div "6241.810" at bounding box center [953, 188] width 39 height 14
click at [933, 186] on div "6241.810" at bounding box center [953, 188] width 39 height 14
copy div "6241.810"
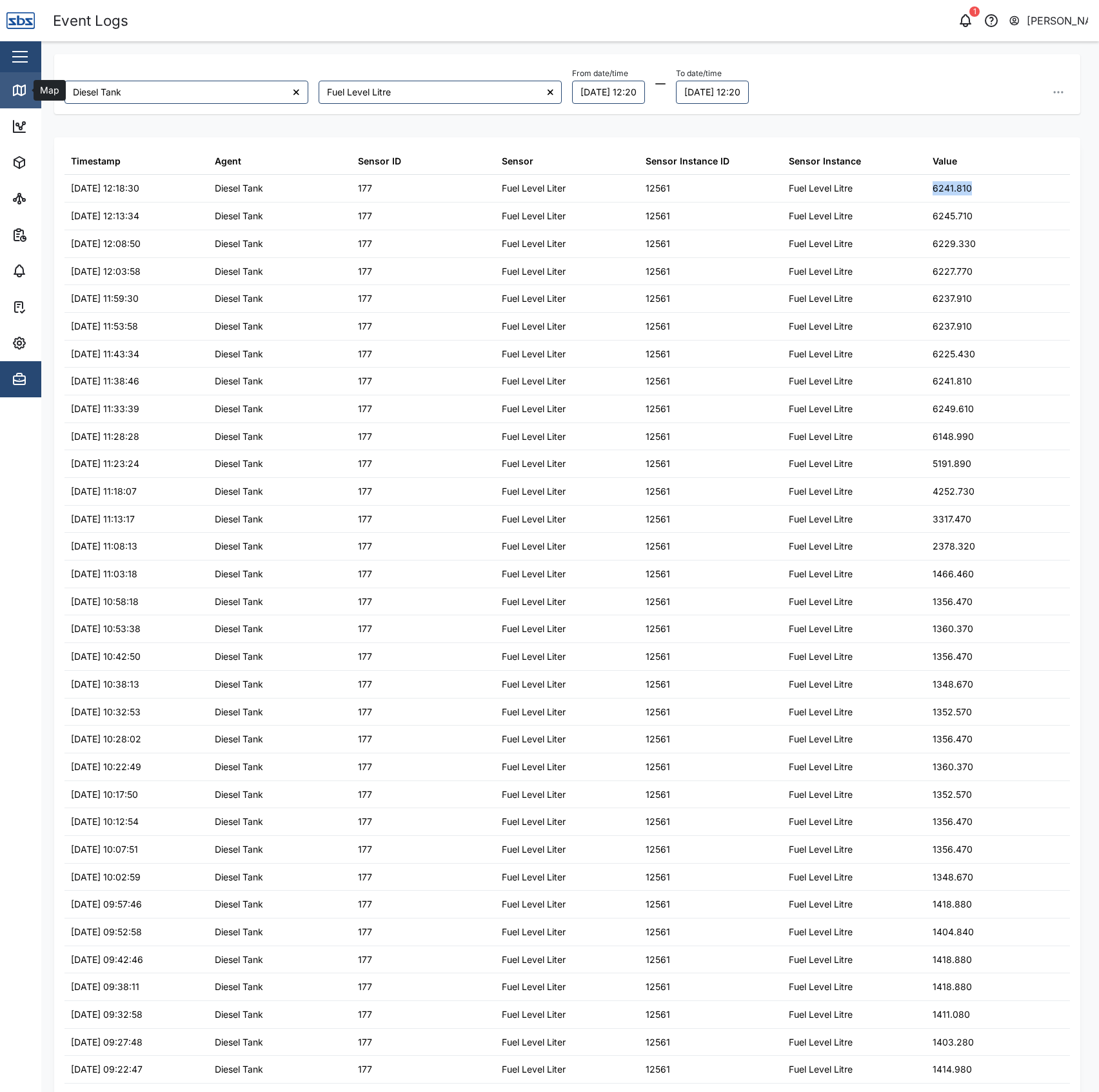
click at [21, 90] on icon at bounding box center [21, 92] width 0 height 8
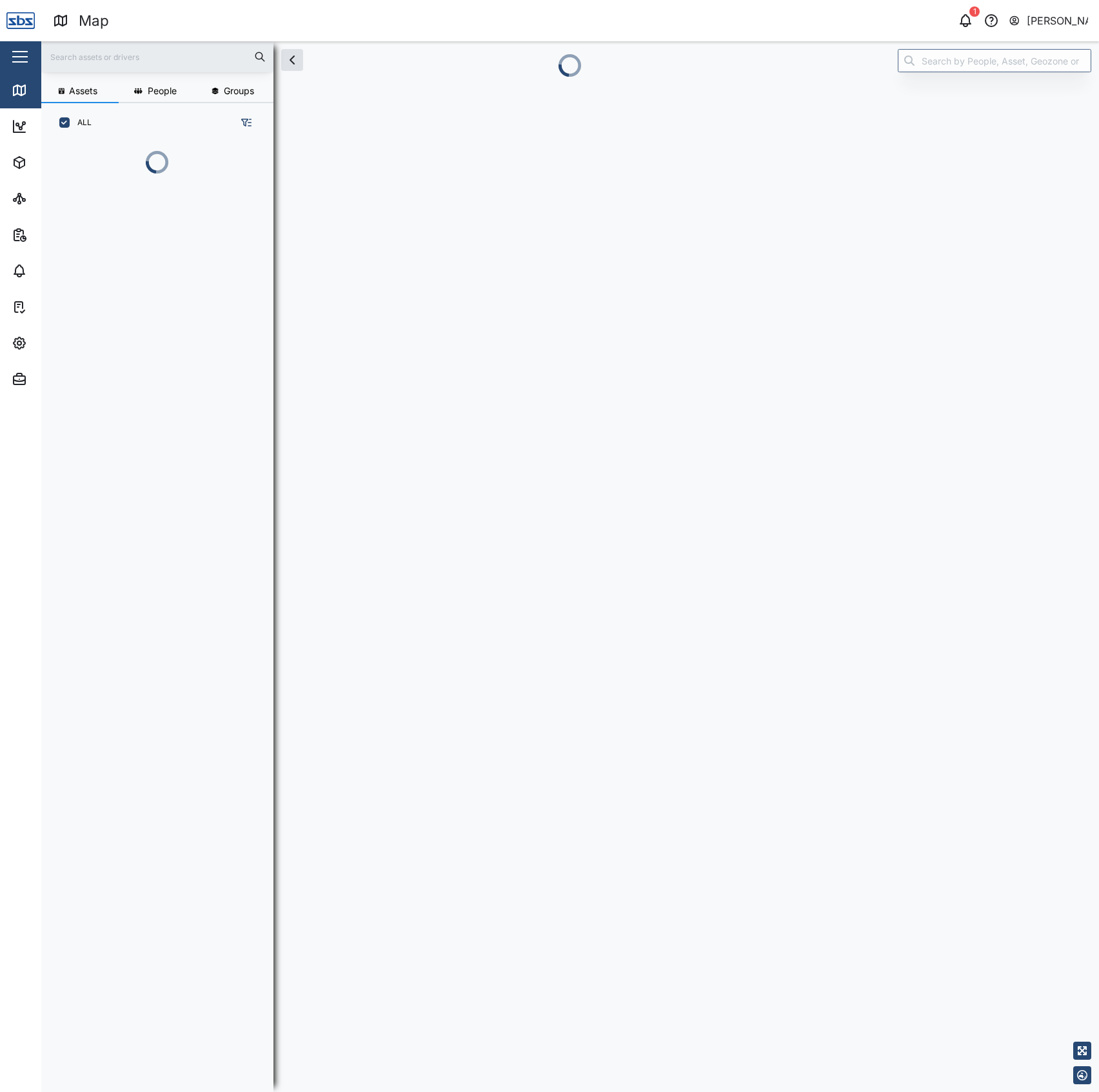
scroll to position [13, 13]
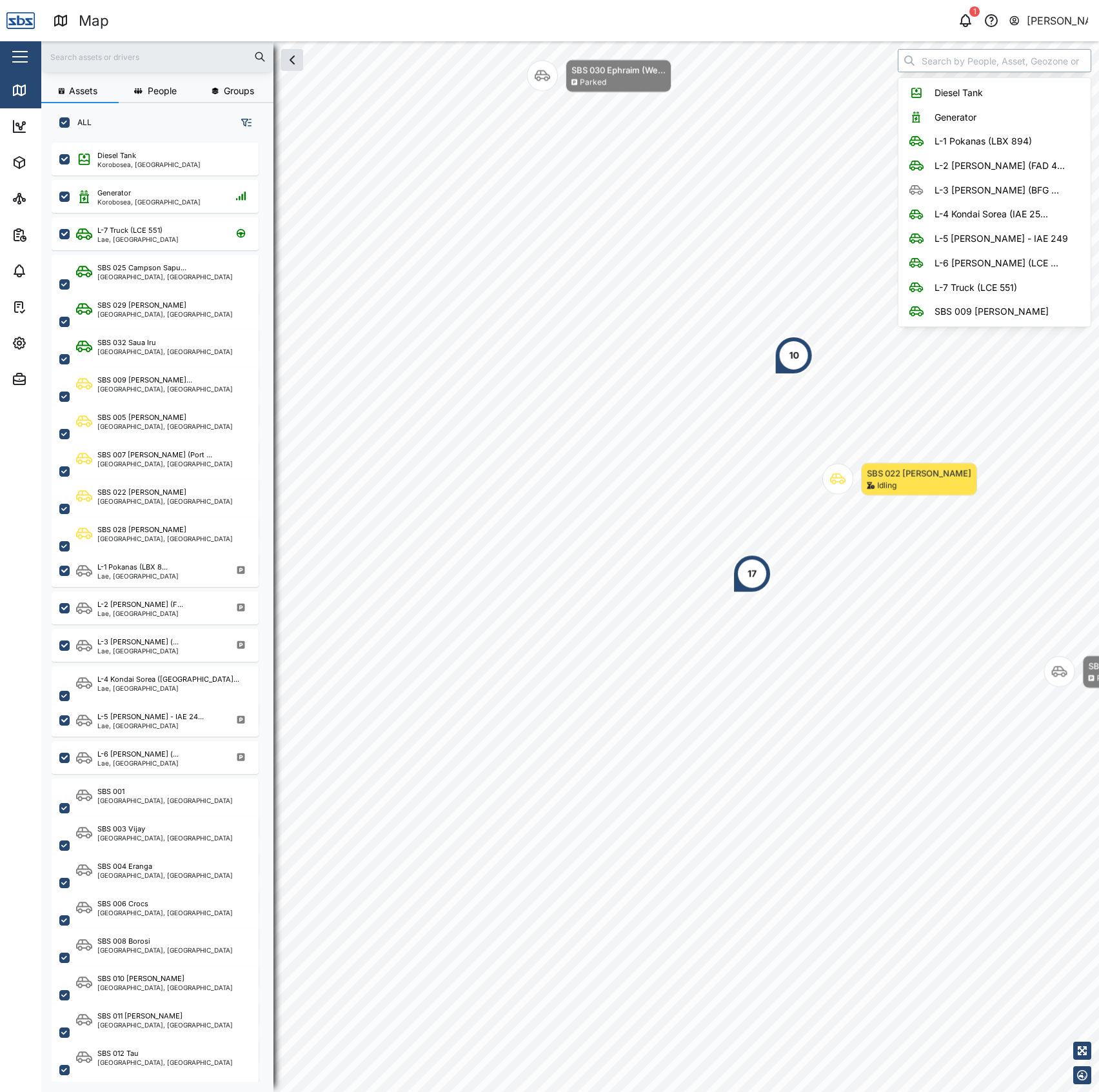
click at [920, 65] on input "search" at bounding box center [994, 61] width 194 height 23
type input "Diesel Tank"
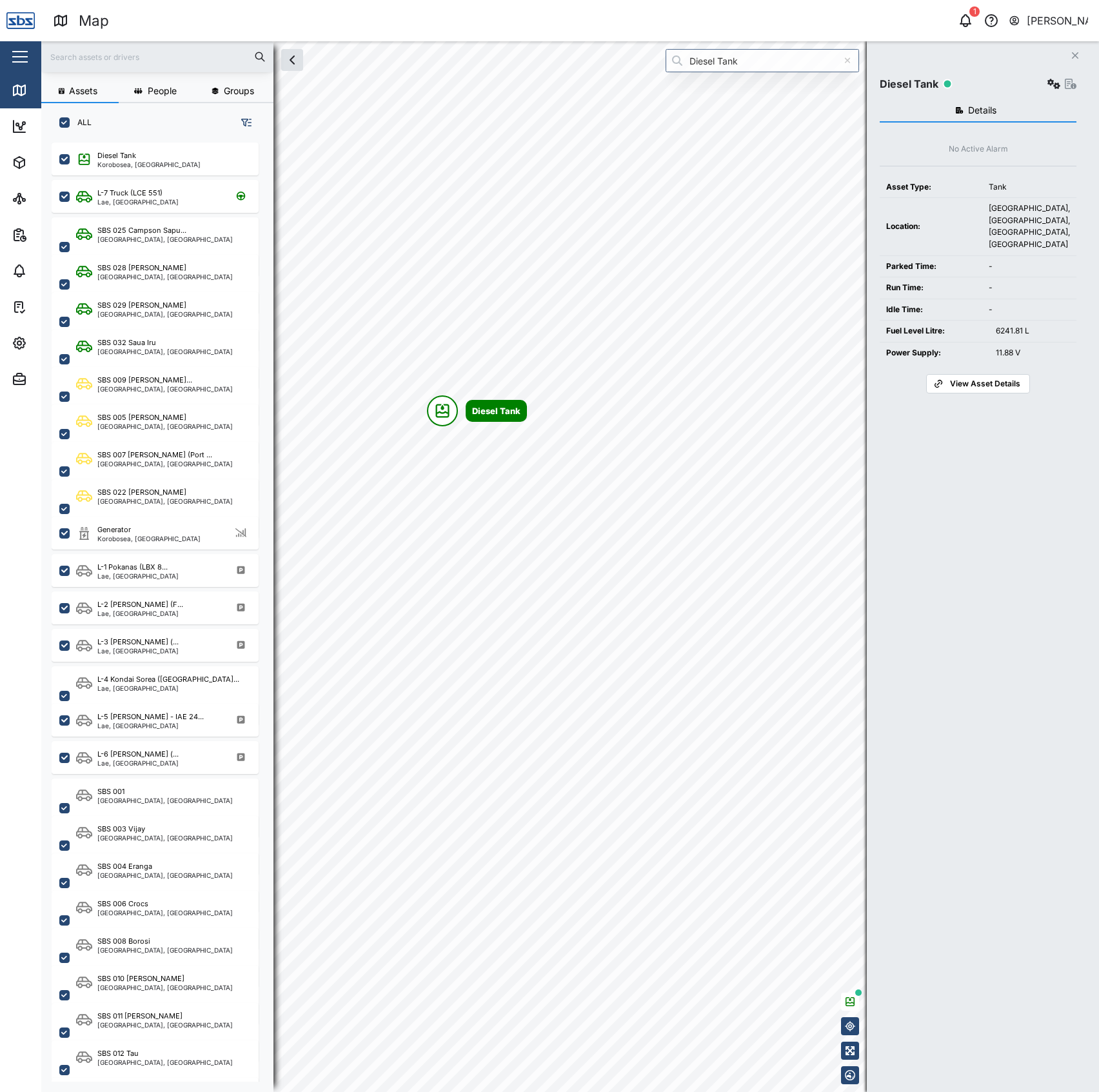
click at [1048, 89] on icon "button" at bounding box center [1054, 84] width 13 height 11
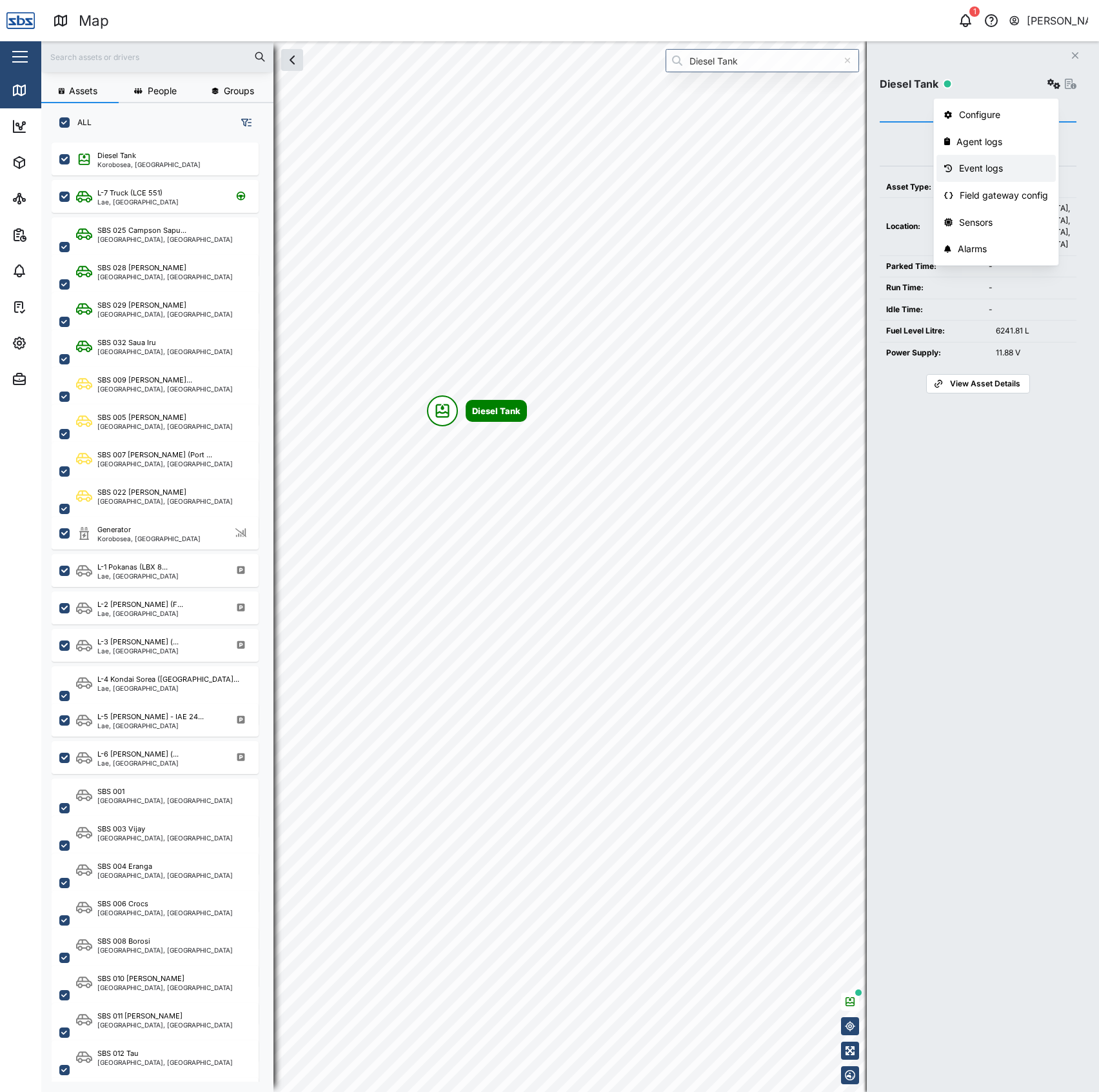
click at [991, 160] on link "Event logs" at bounding box center [996, 168] width 120 height 27
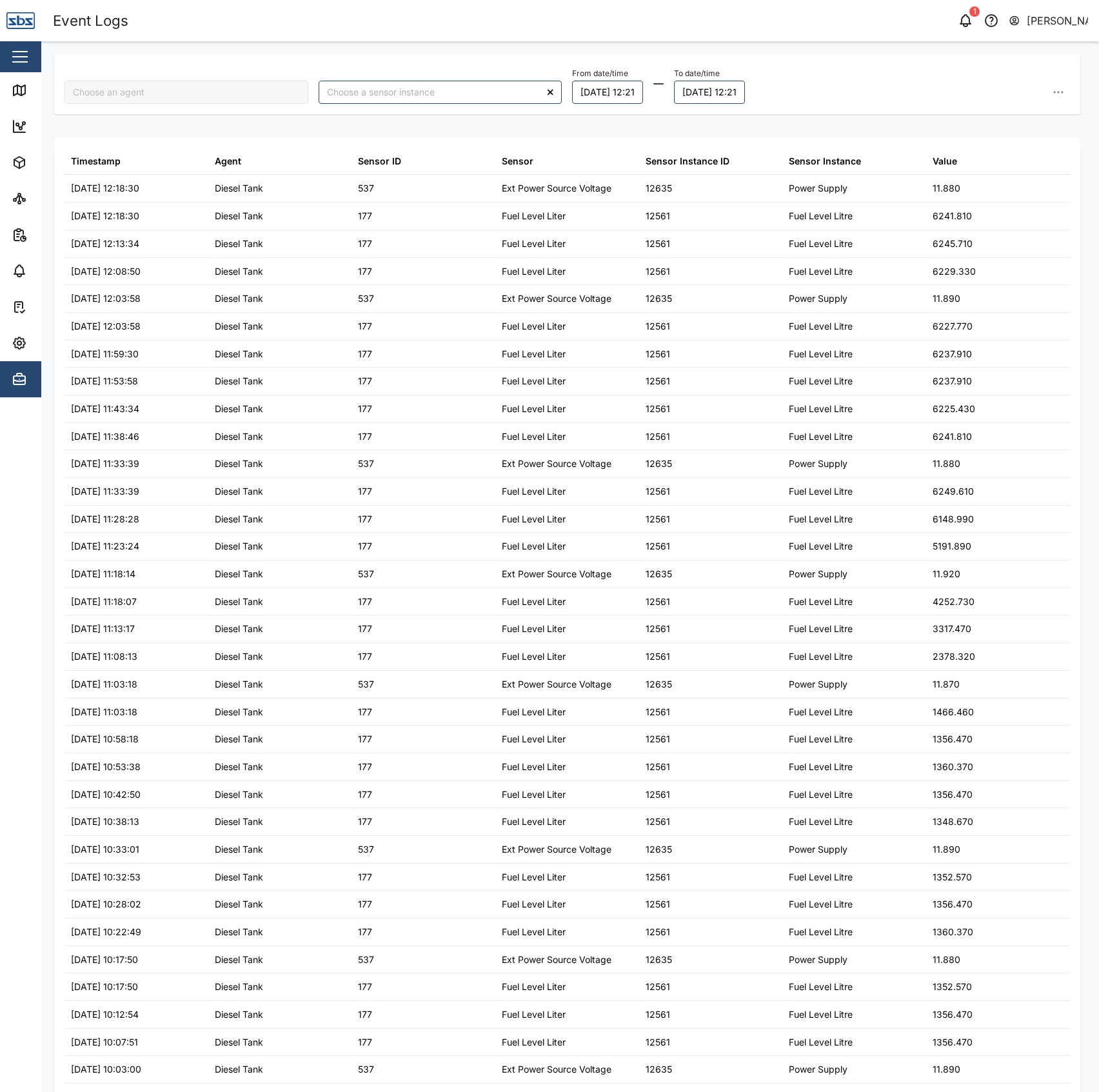
type input "Diesel Tank"
click at [27, 353] on span "Settings" at bounding box center [70, 343] width 118 height 36
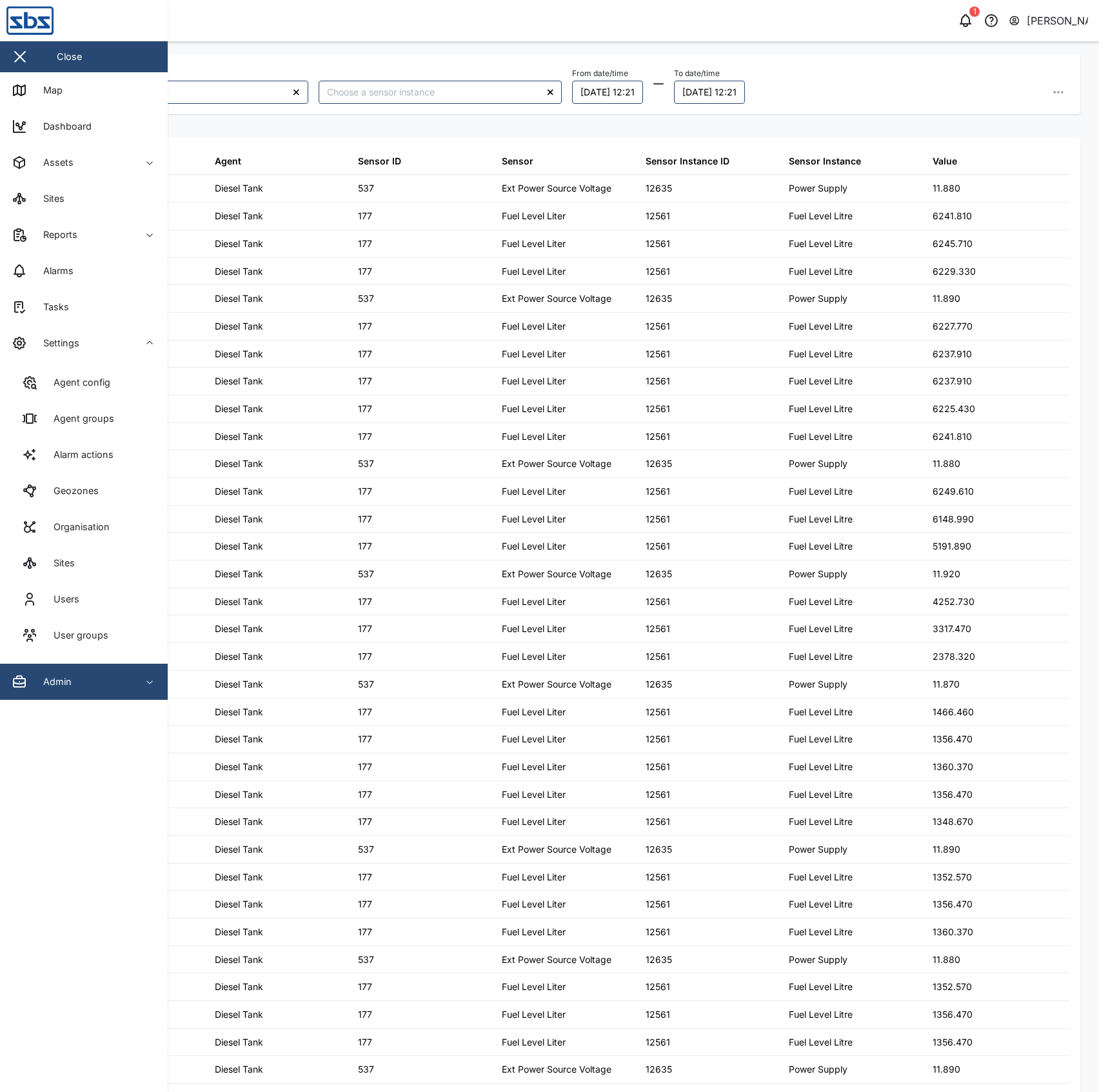
click at [118, 679] on div "Admin" at bounding box center [70, 682] width 118 height 15
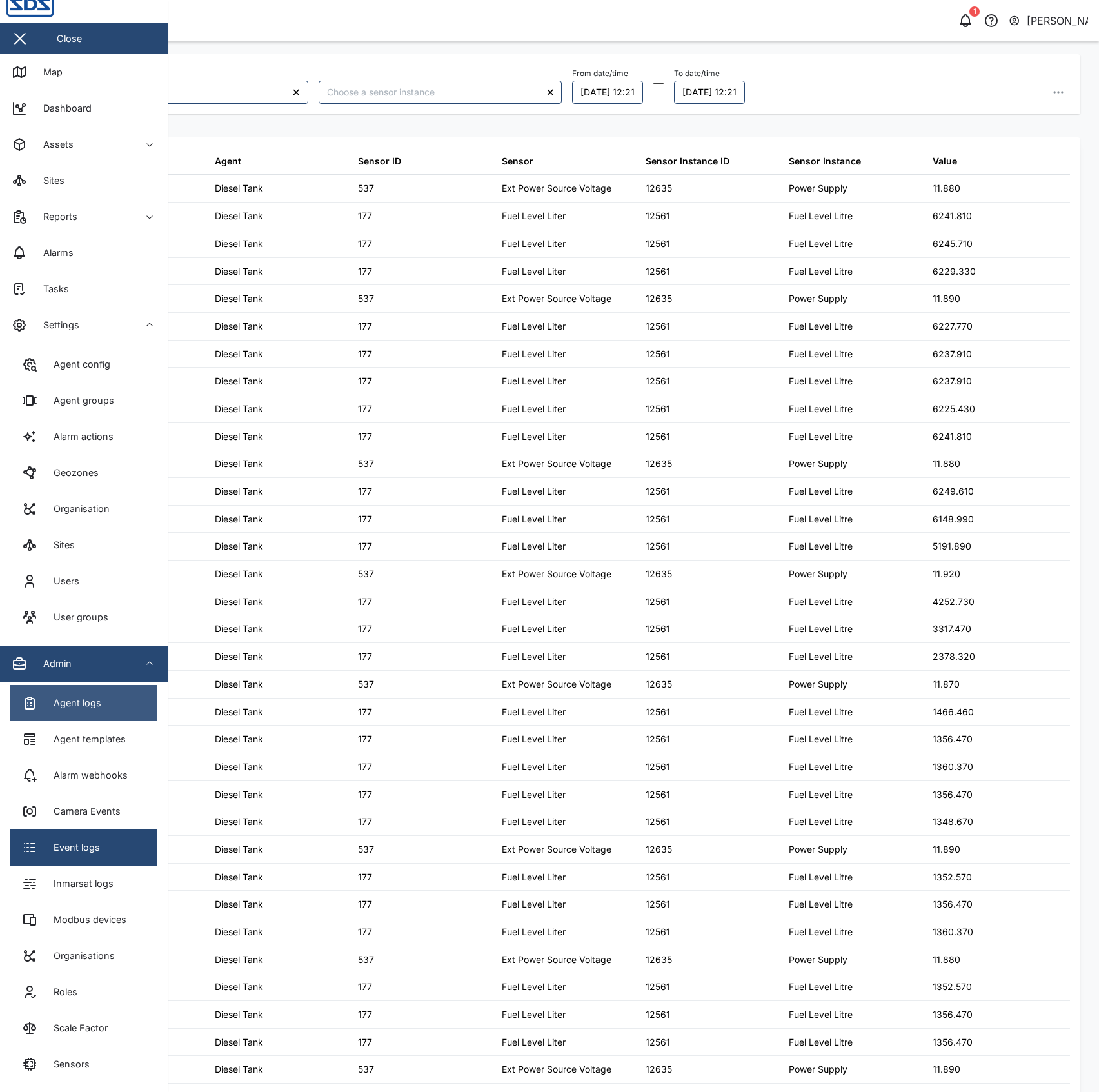
scroll to position [55, 0]
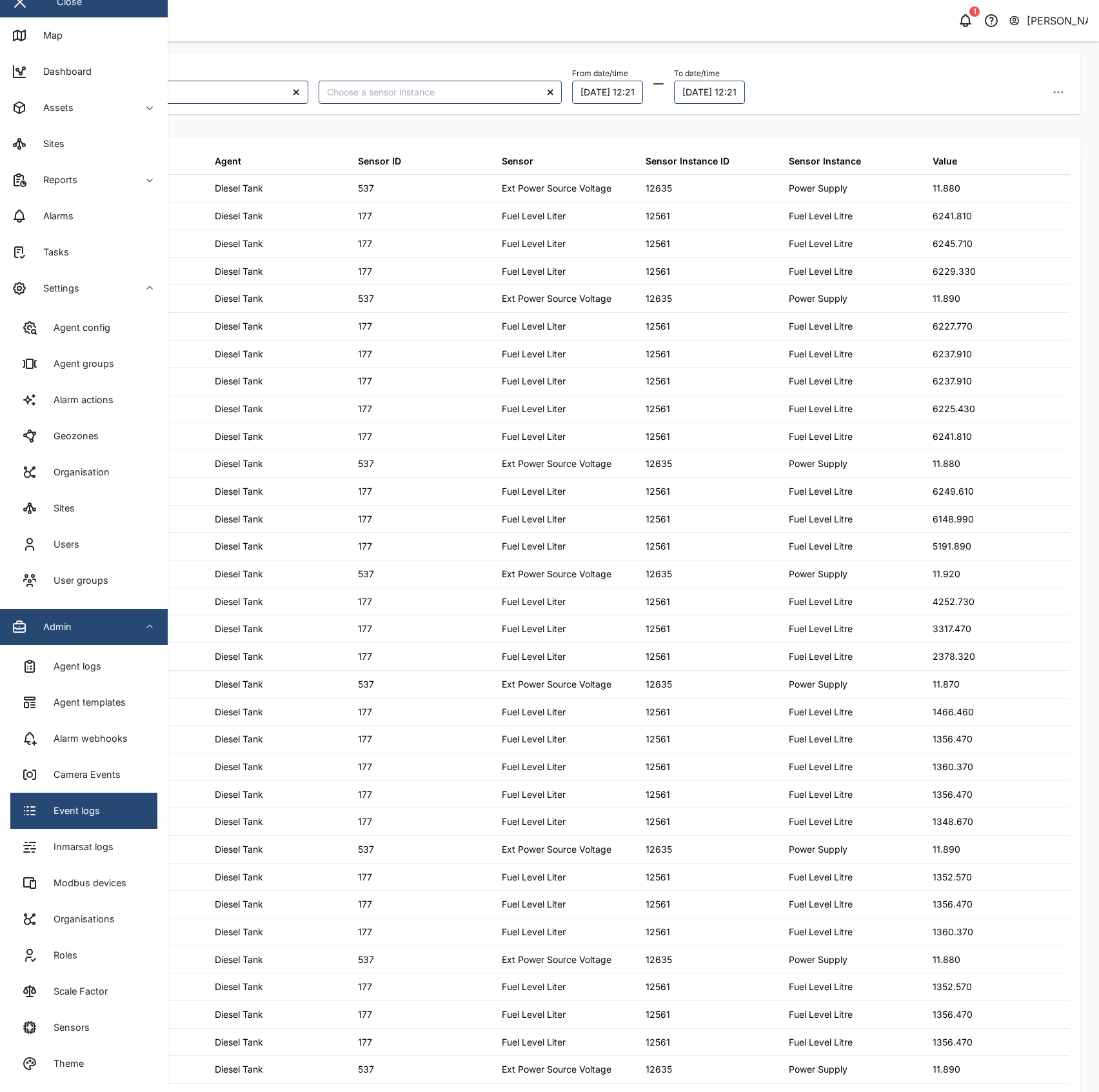
click at [137, 1003] on link "Scale Factor" at bounding box center [84, 991] width 147 height 36
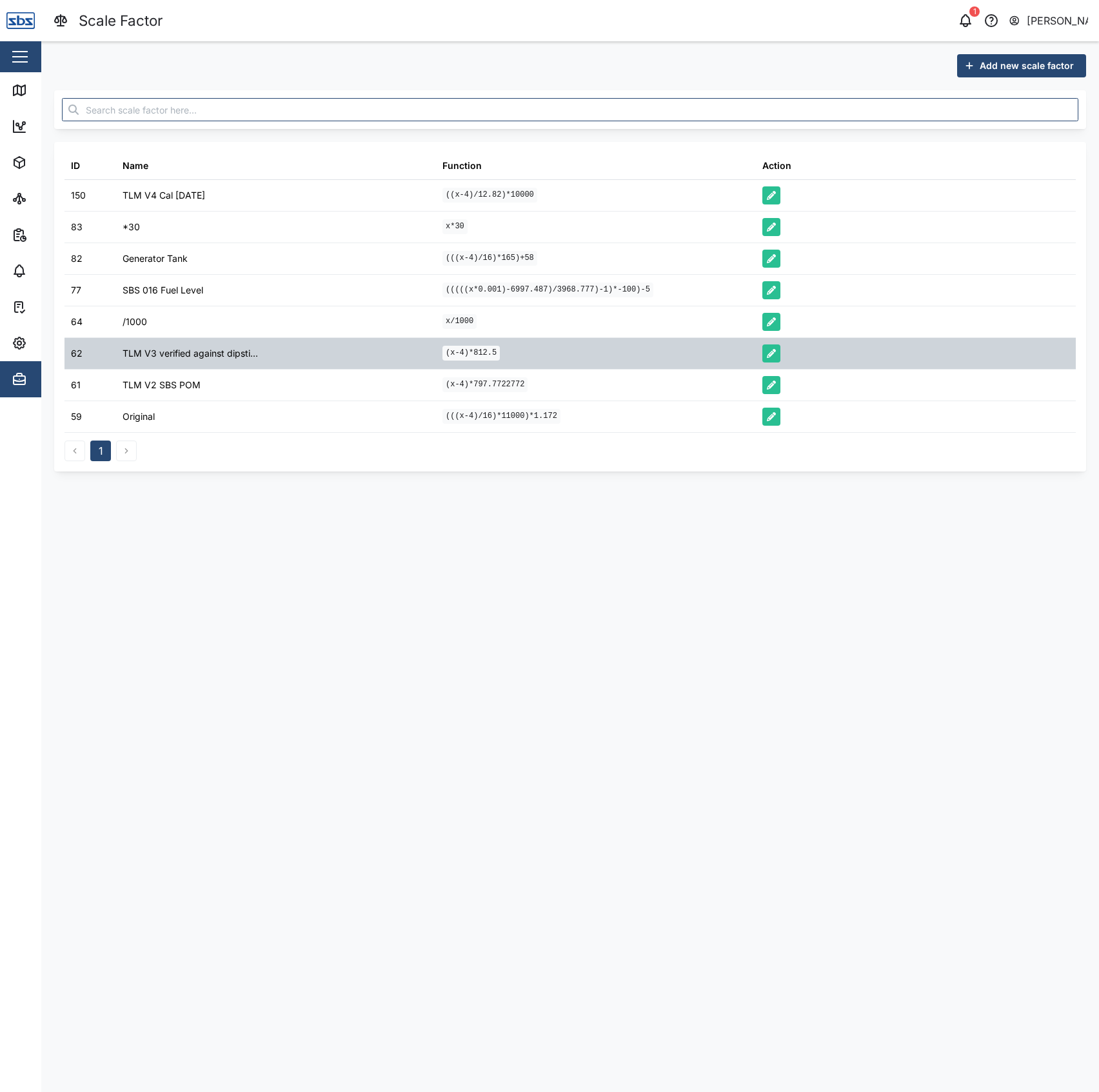
click at [463, 353] on code "(x-4)*812.5" at bounding box center [472, 353] width 58 height 15
copy div "(x-4)*812.5"
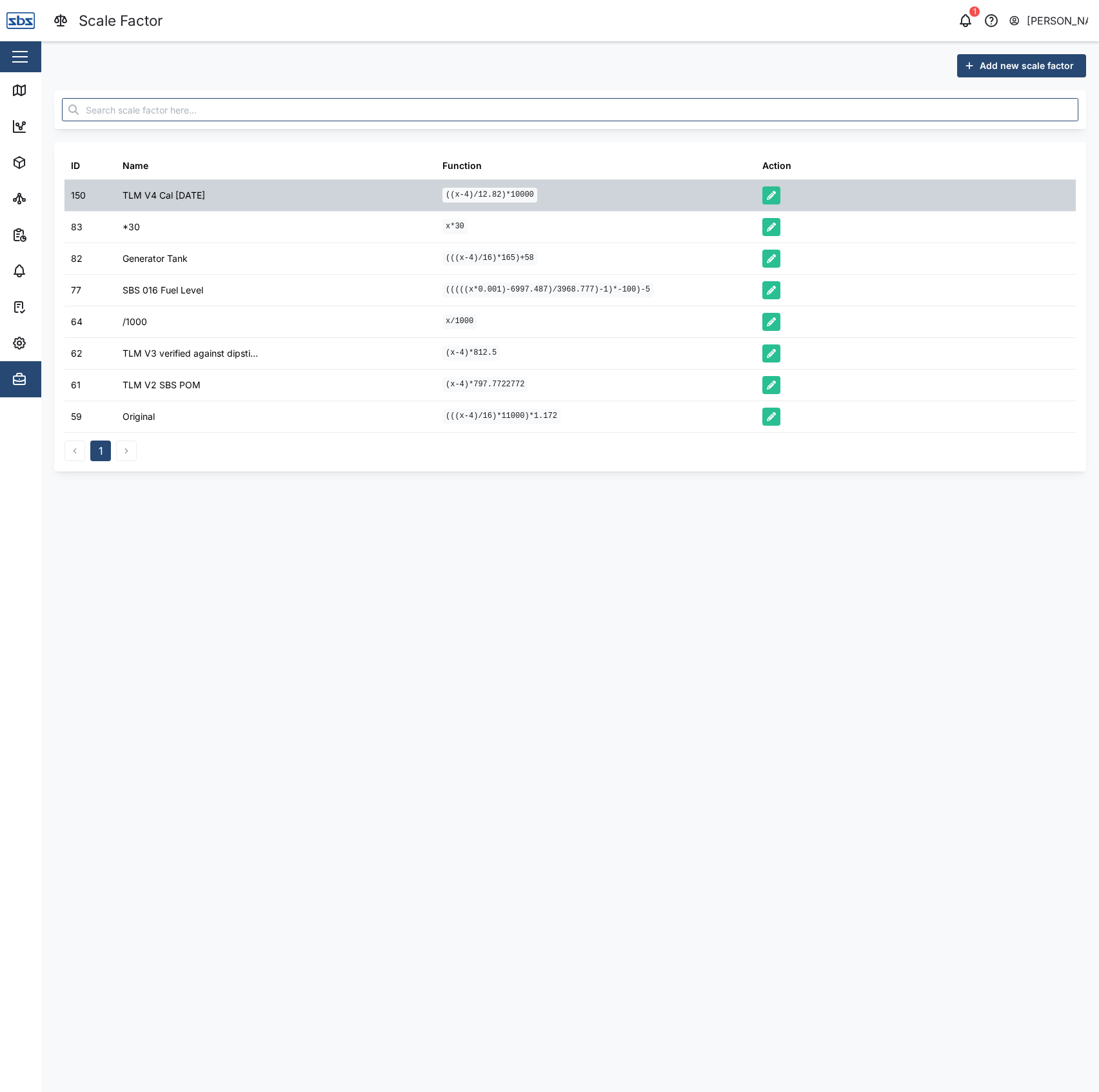
click at [507, 197] on code "((x-4)/12.82)*10000" at bounding box center [490, 195] width 95 height 15
click at [505, 196] on code "((x-4)/12.82)*10000" at bounding box center [490, 195] width 95 height 15
copy div "((x-4)/12.82)*10000"
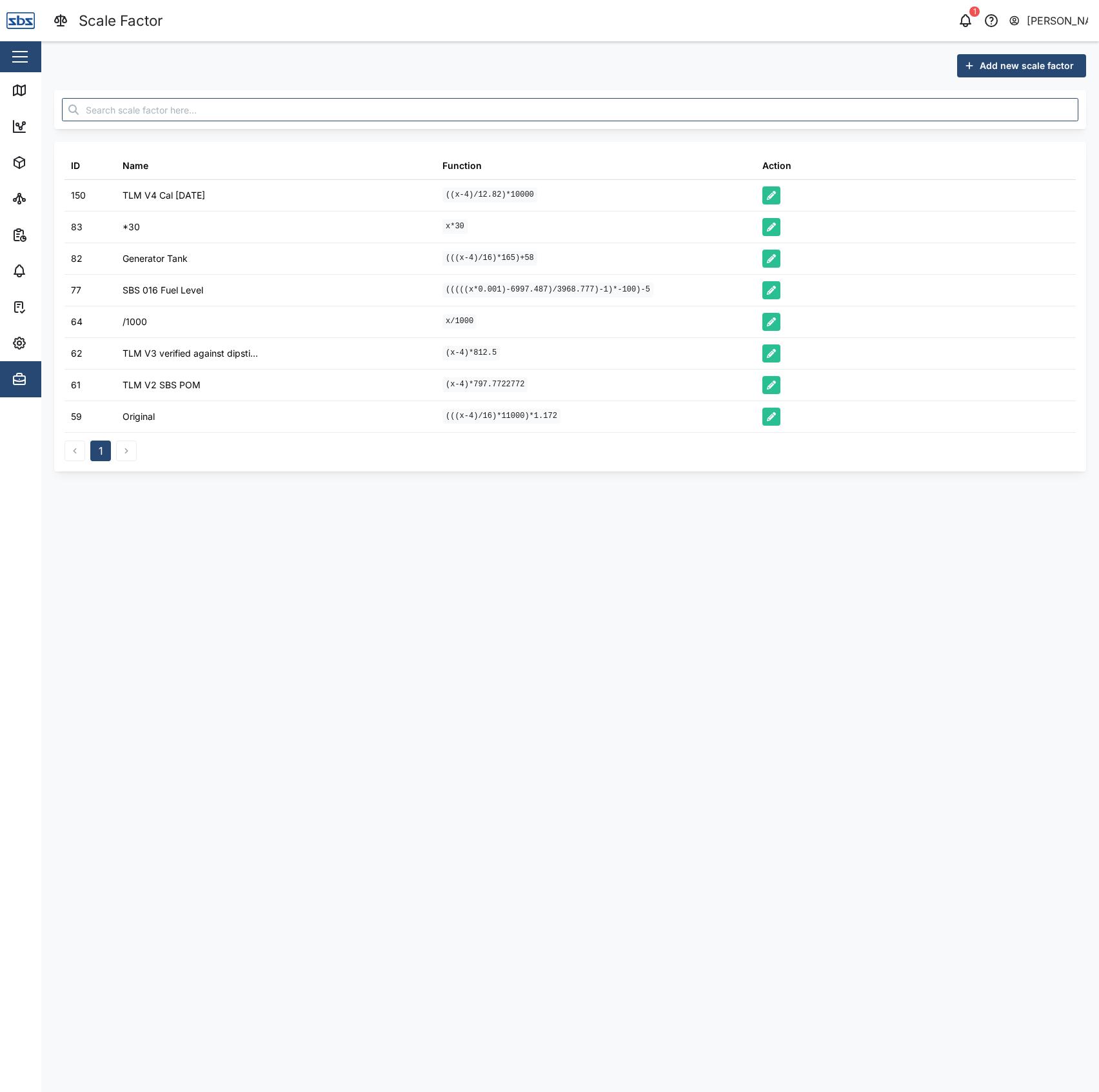
click at [757, 490] on main "Add new scale factor ID Name Function Action 150 TLM V4 Cal [DATE] ((x-4)/12.82…" at bounding box center [570, 567] width 1058 height 1051
click at [19, 89] on icon at bounding box center [19, 90] width 15 height 15
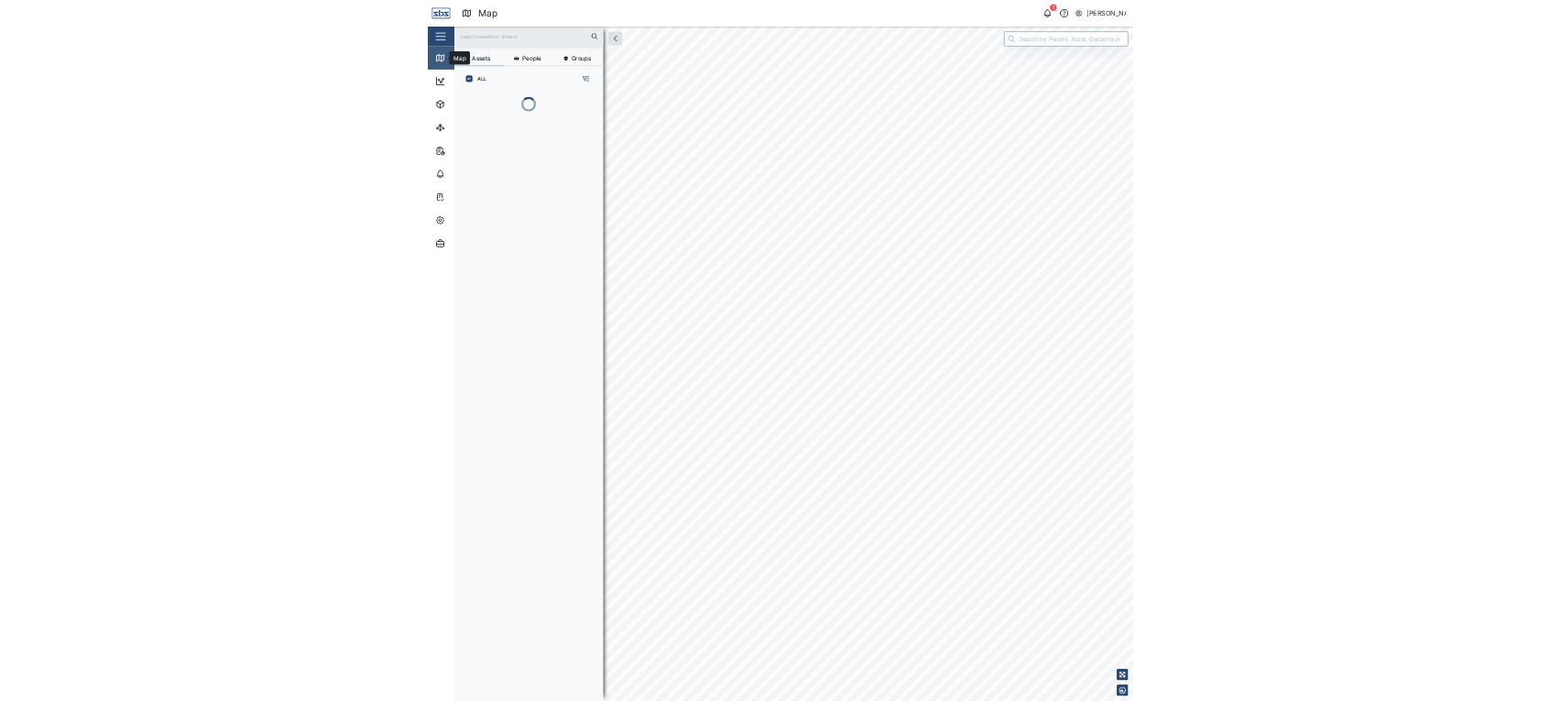
scroll to position [1321, 282]
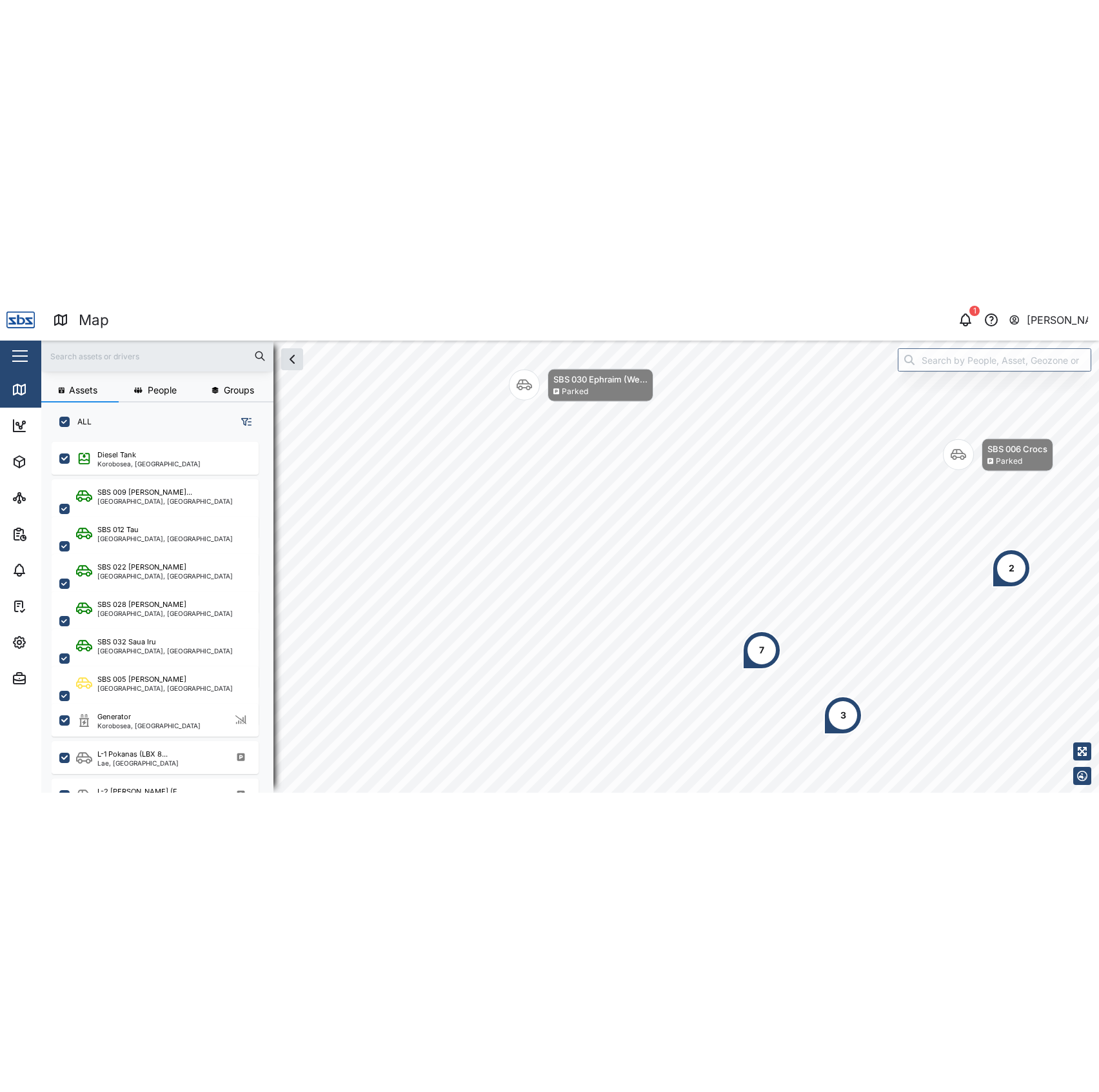
scroll to position [930, 199]
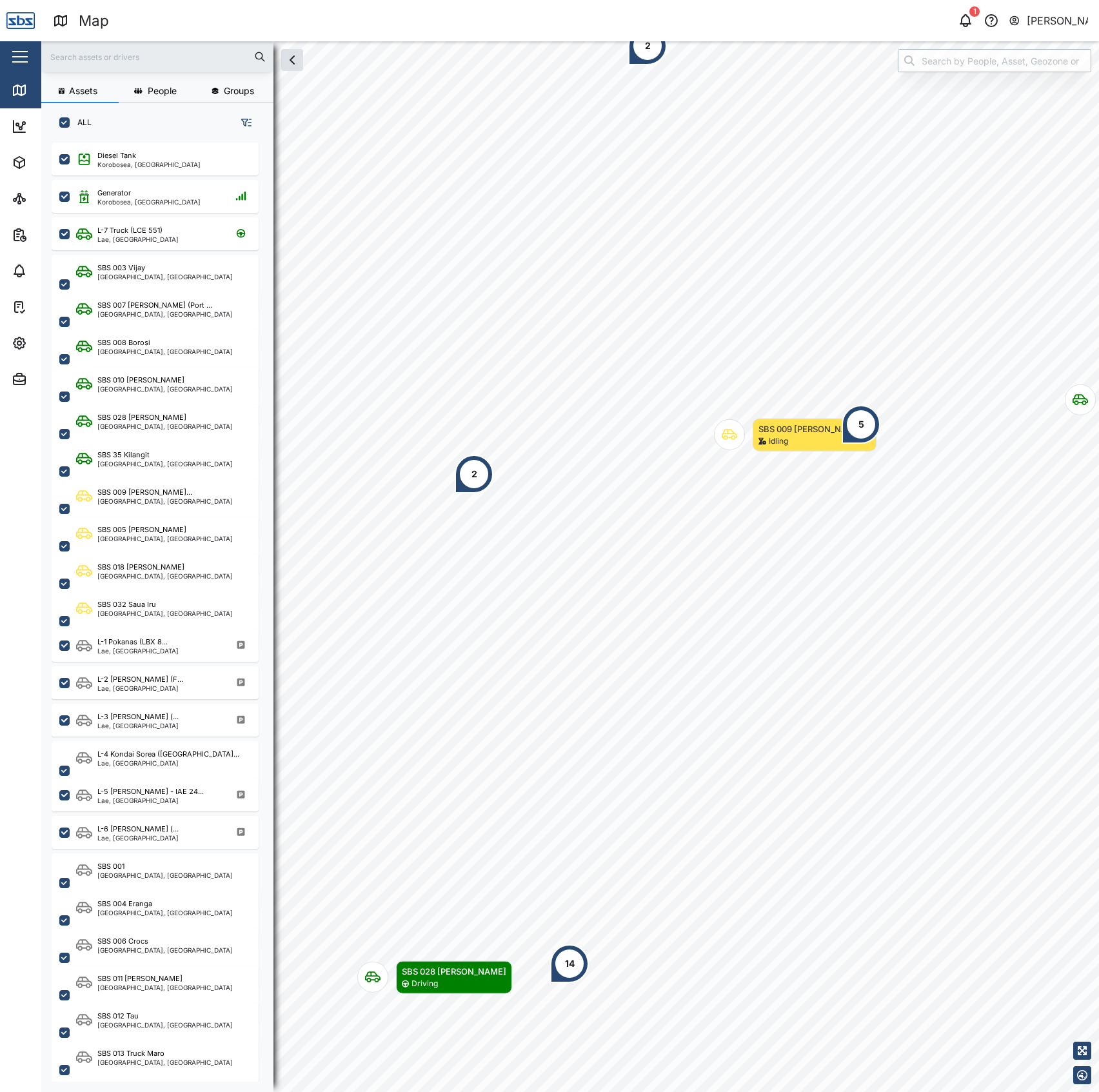
click at [1020, 65] on input "search" at bounding box center [994, 61] width 194 height 23
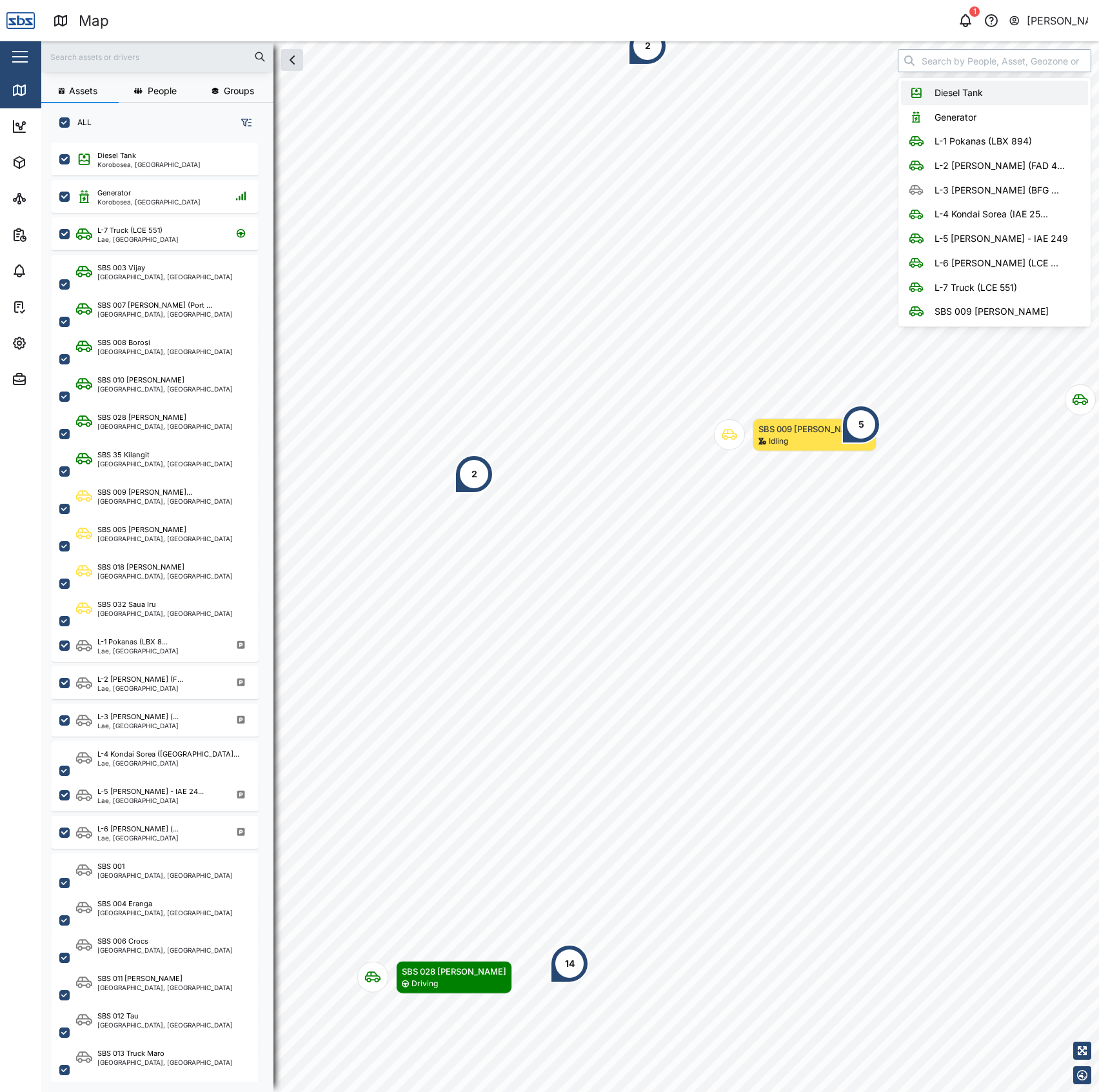
type input "Diesel Tank"
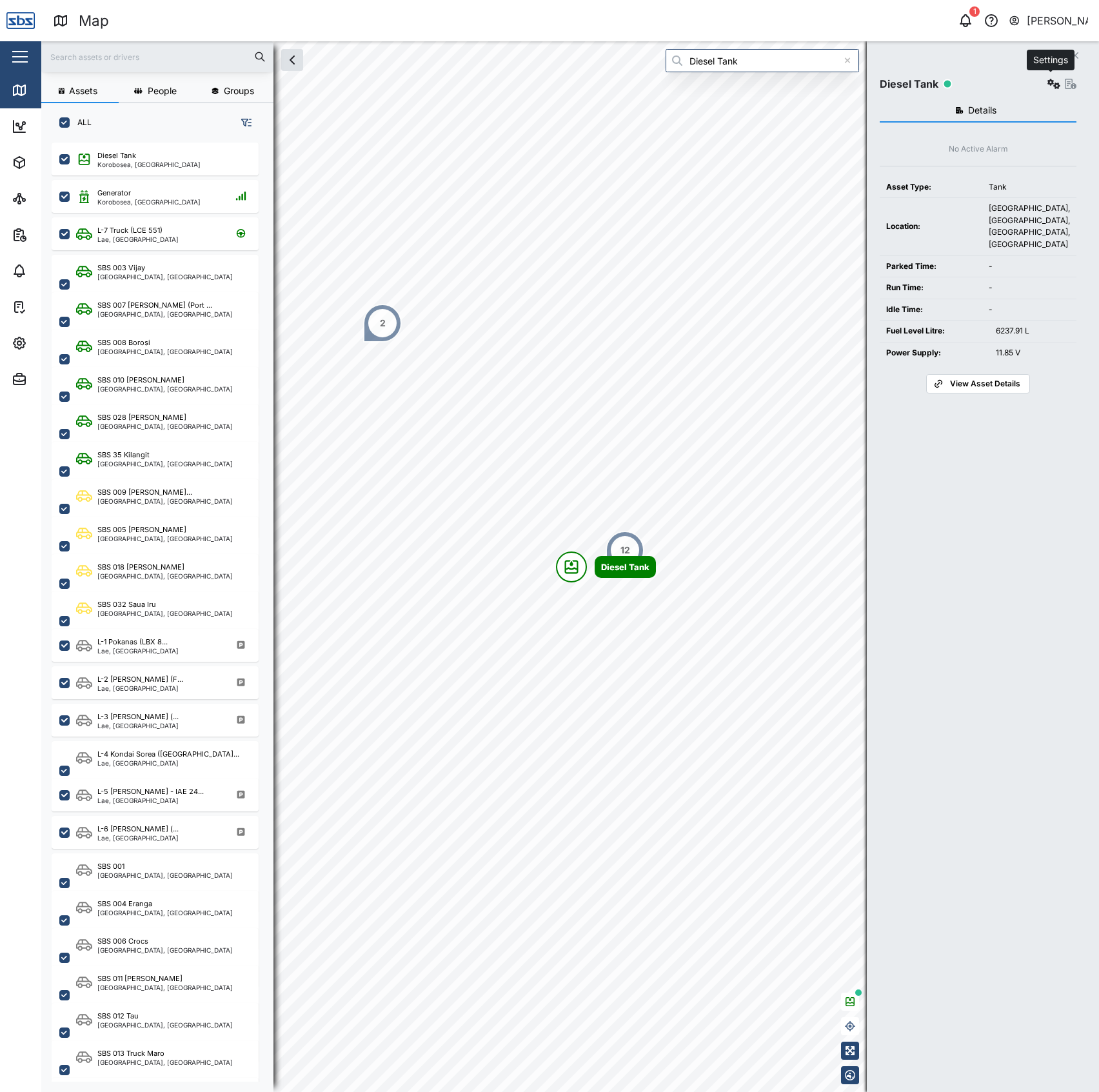
click at [1052, 86] on icon "button" at bounding box center [1054, 84] width 13 height 11
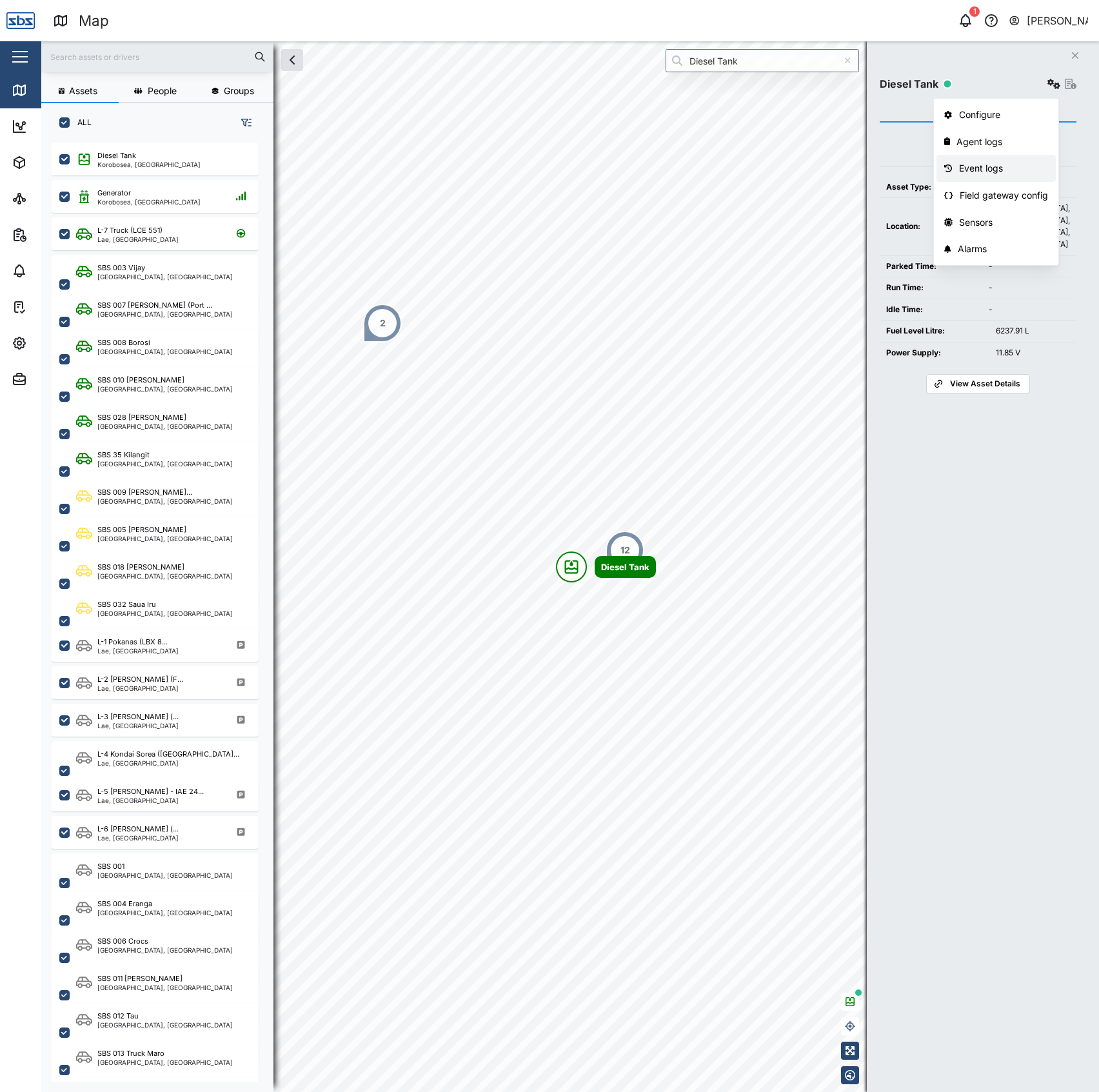
click at [990, 163] on div "Event logs" at bounding box center [1003, 168] width 89 height 14
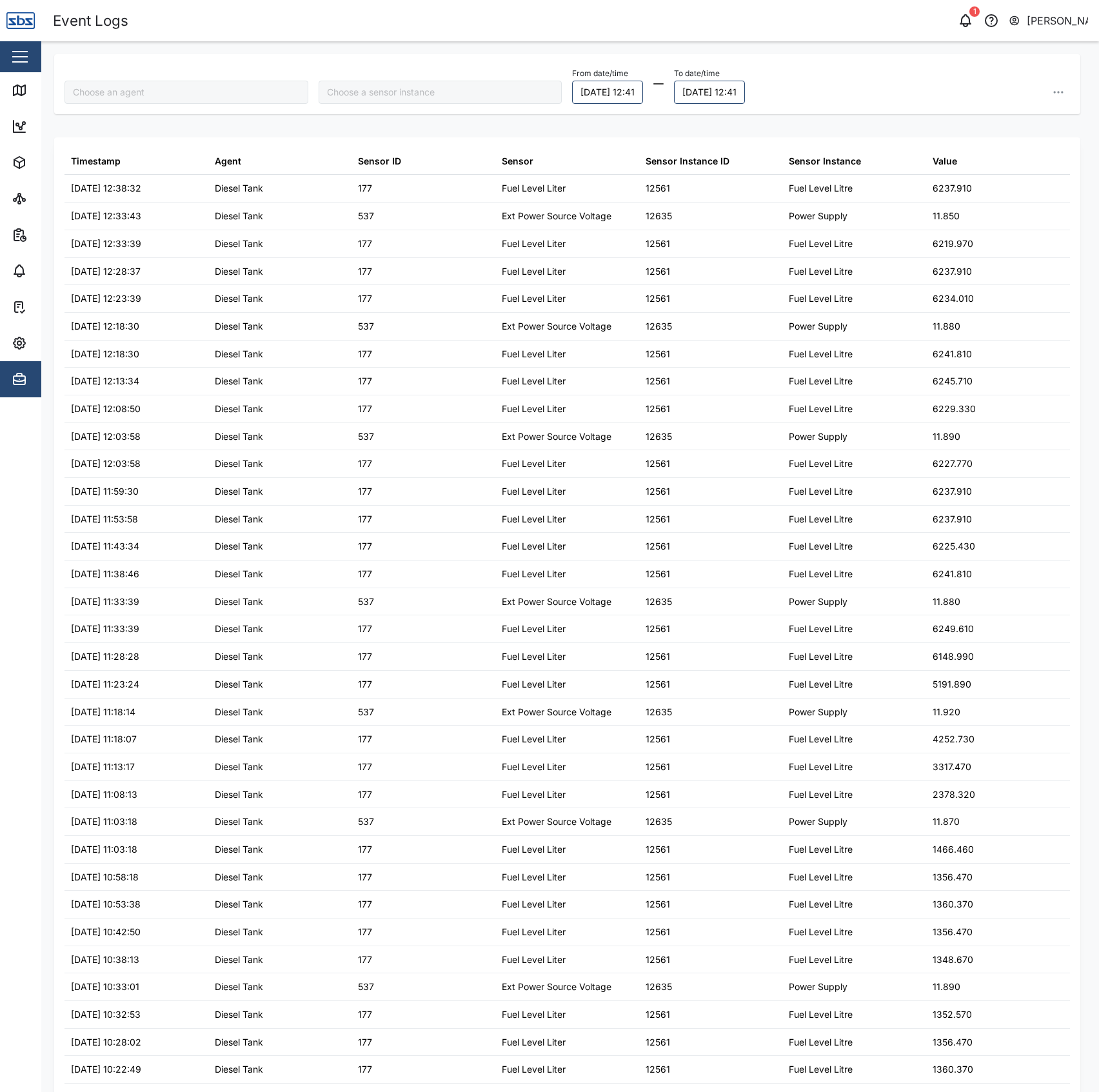
type input "Diesel Tank"
click at [610, 94] on button "[DATE] 12:41" at bounding box center [608, 92] width 71 height 23
click at [589, 308] on input "12:41" at bounding box center [644, 306] width 134 height 23
type input "15:41"
click at [736, 308] on icon "button" at bounding box center [732, 306] width 8 height 5
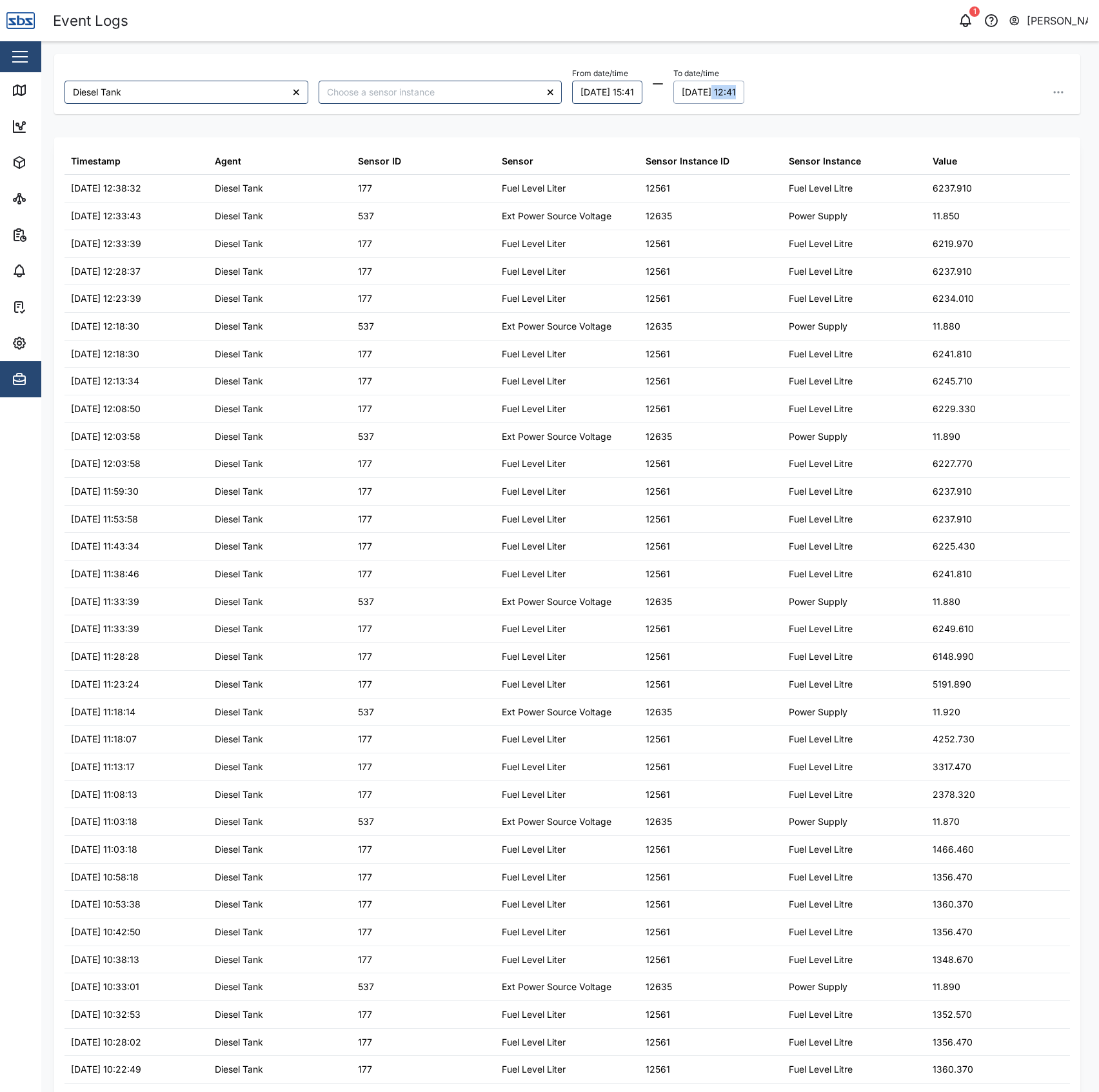
click at [731, 88] on button "[DATE] 12:41" at bounding box center [709, 92] width 71 height 23
click at [719, 269] on button "29" at bounding box center [711, 272] width 23 height 23
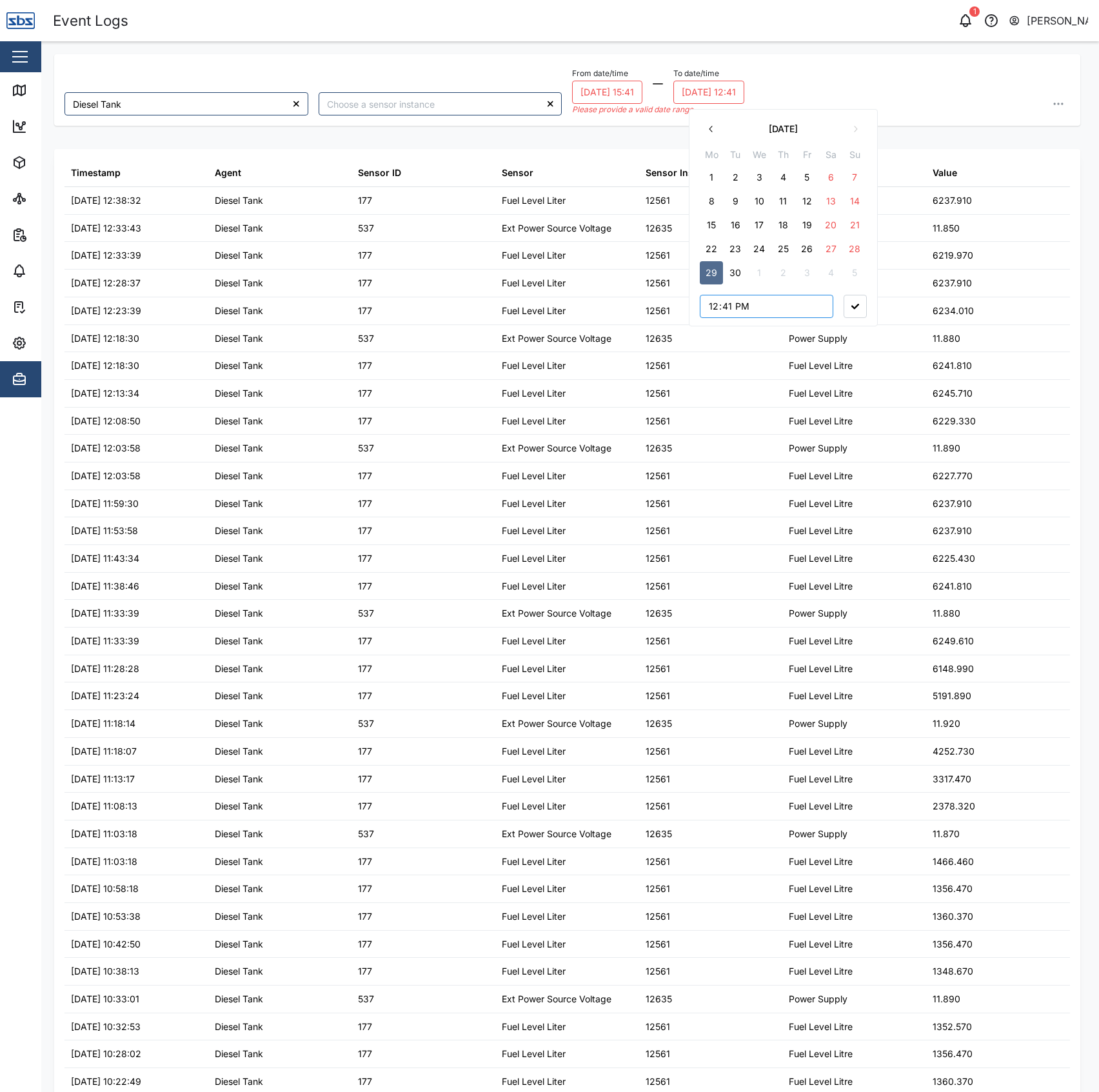
click at [707, 308] on input "12:41" at bounding box center [767, 306] width 134 height 23
type input "16:41"
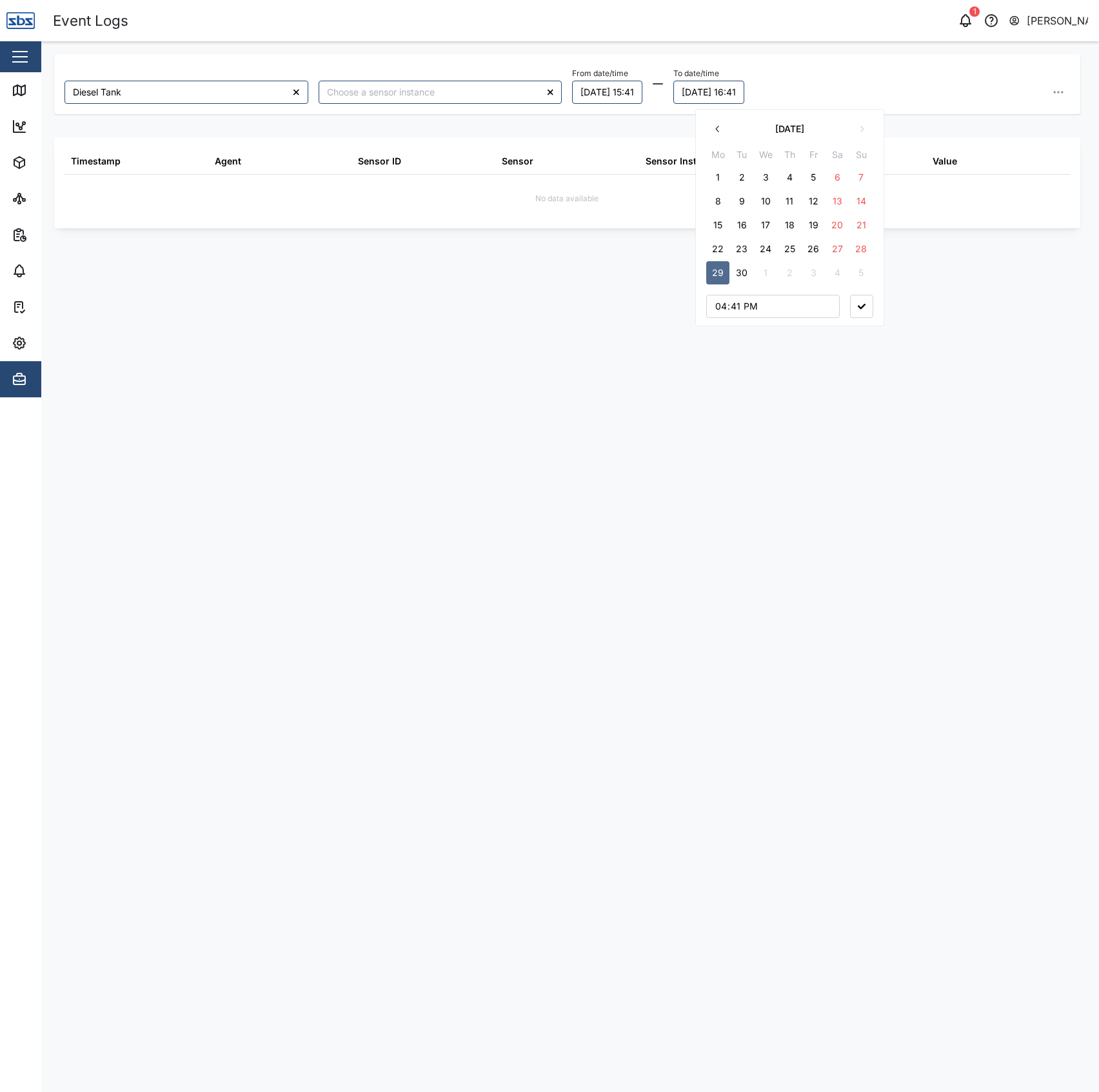
click at [850, 303] on button "button" at bounding box center [862, 306] width 23 height 23
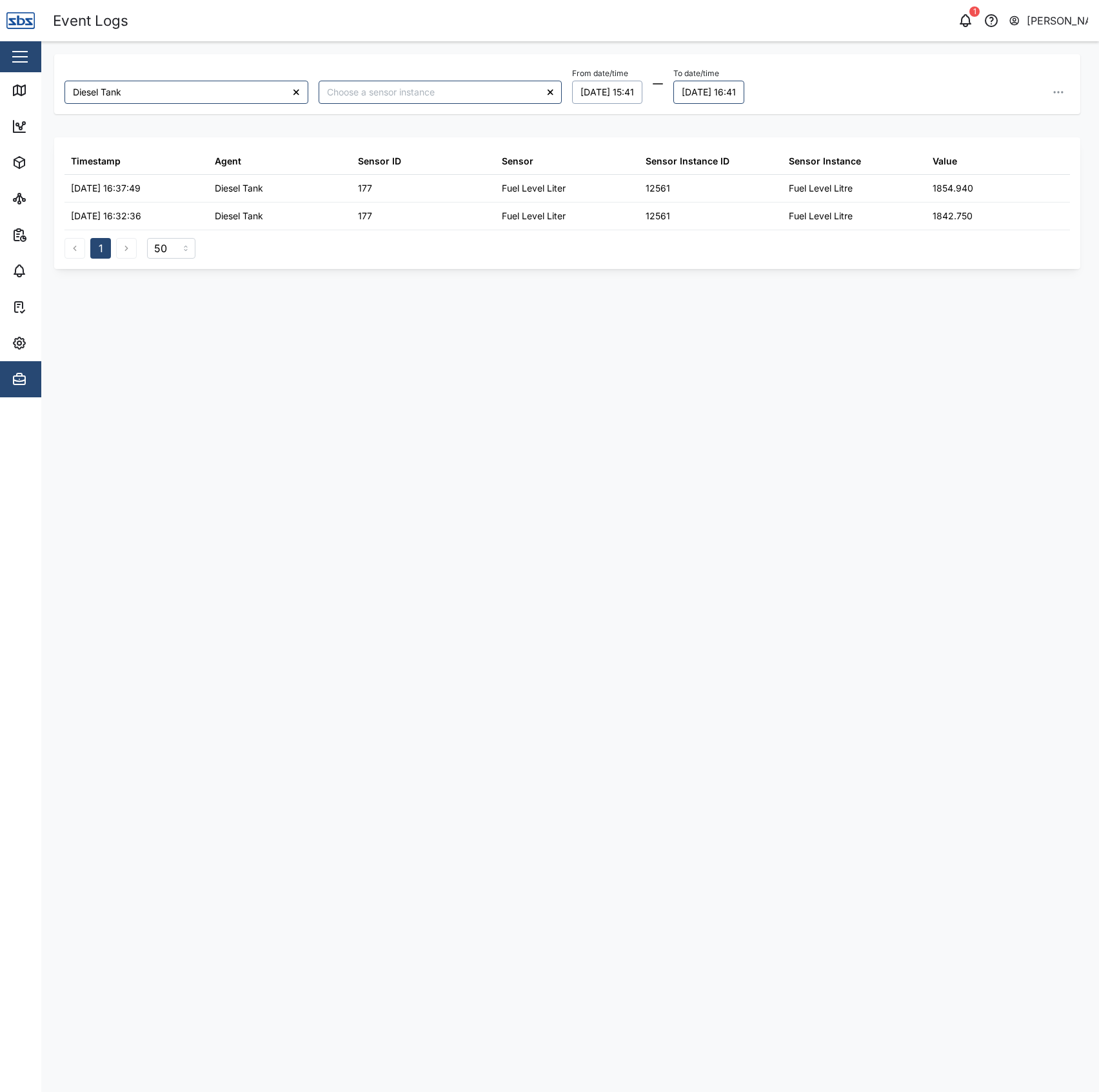
click at [624, 89] on button "[DATE] 15:41" at bounding box center [608, 92] width 70 height 23
click at [595, 303] on input "15:41" at bounding box center [650, 306] width 134 height 23
type input "13:41"
click at [730, 299] on button "button" at bounding box center [739, 306] width 23 height 23
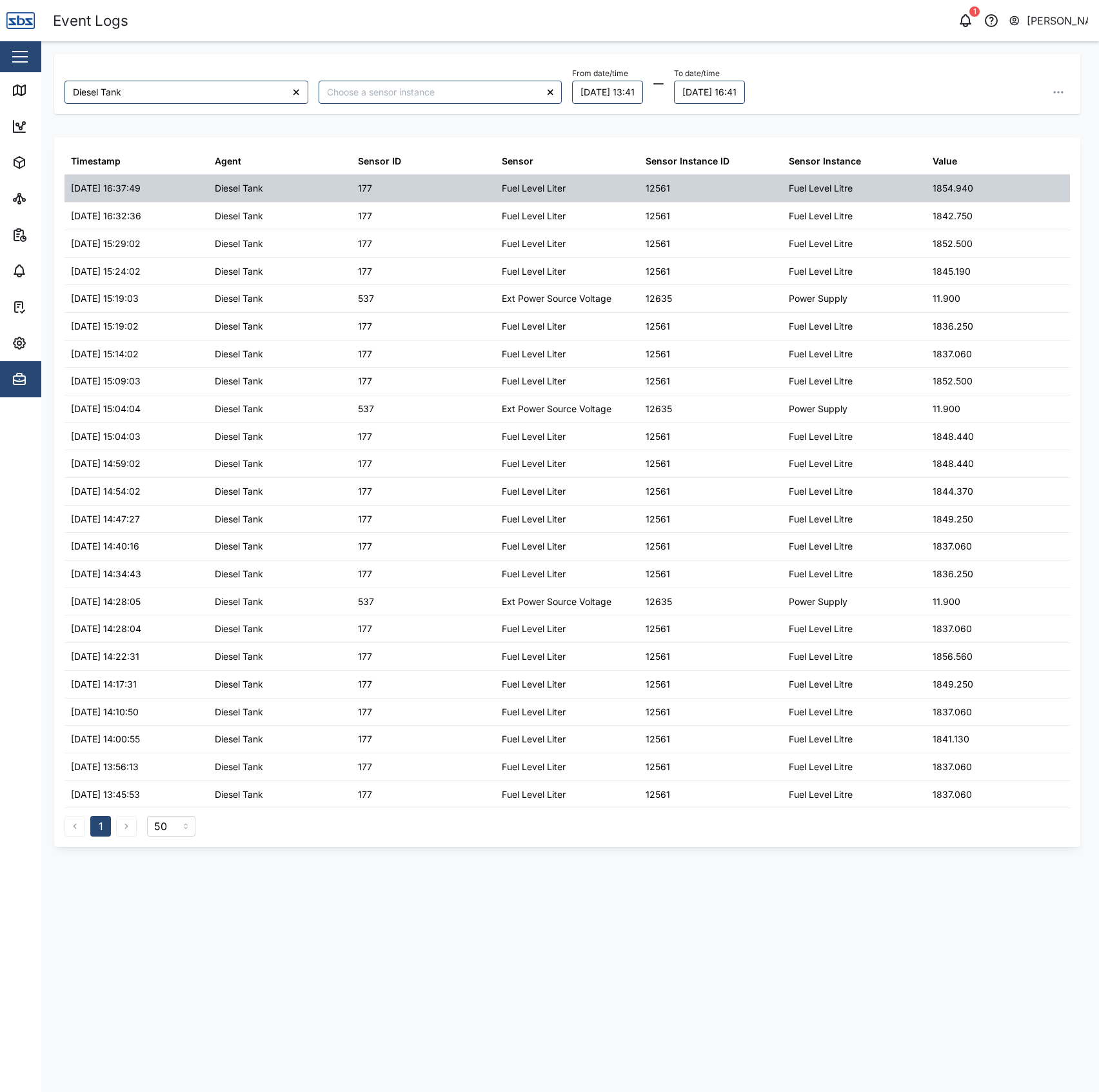
click at [959, 187] on div "1854.940" at bounding box center [953, 188] width 41 height 14
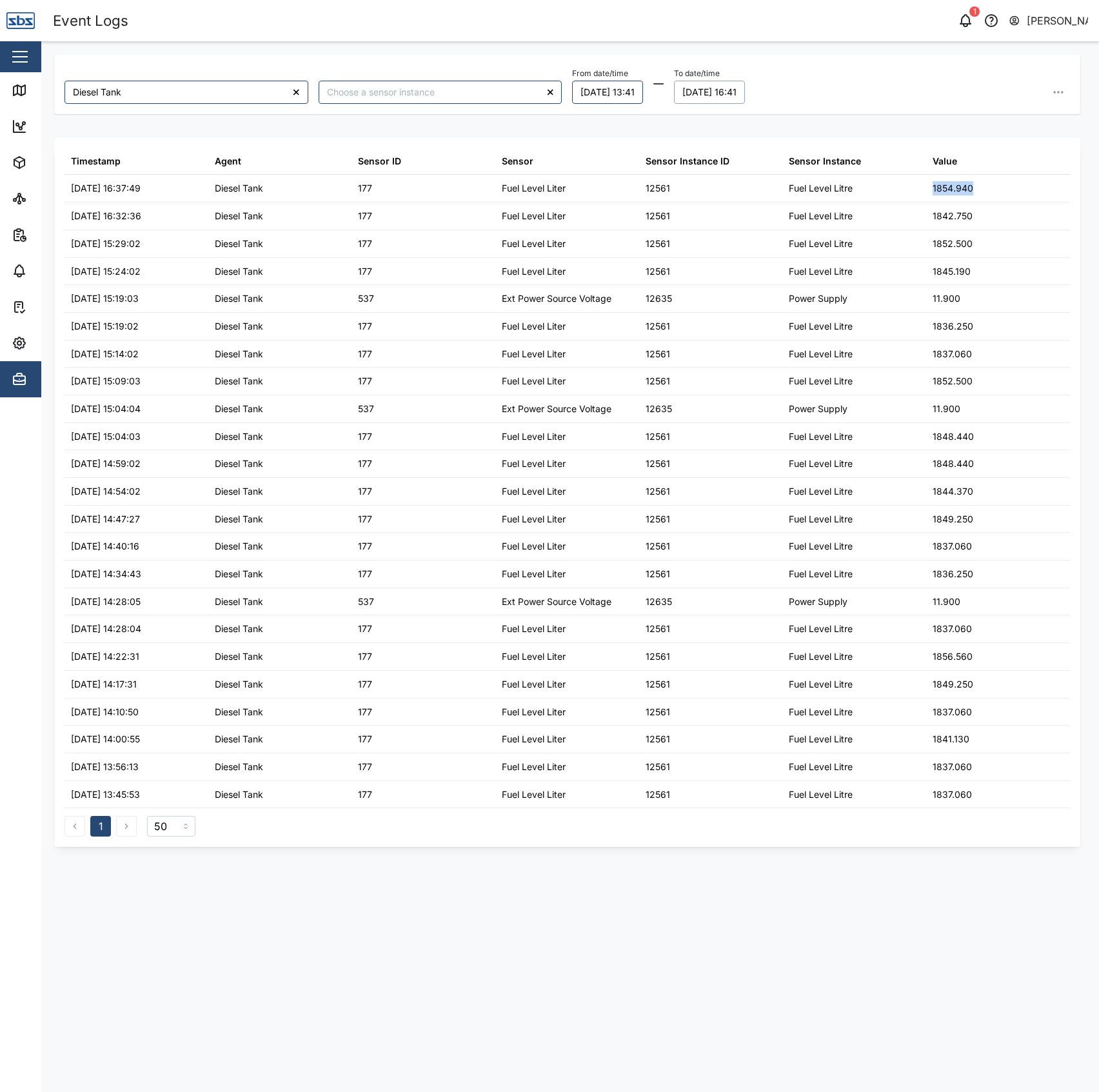
click at [720, 93] on button "[DATE] 16:41" at bounding box center [709, 92] width 71 height 23
click at [728, 312] on input "16:41" at bounding box center [773, 306] width 134 height 23
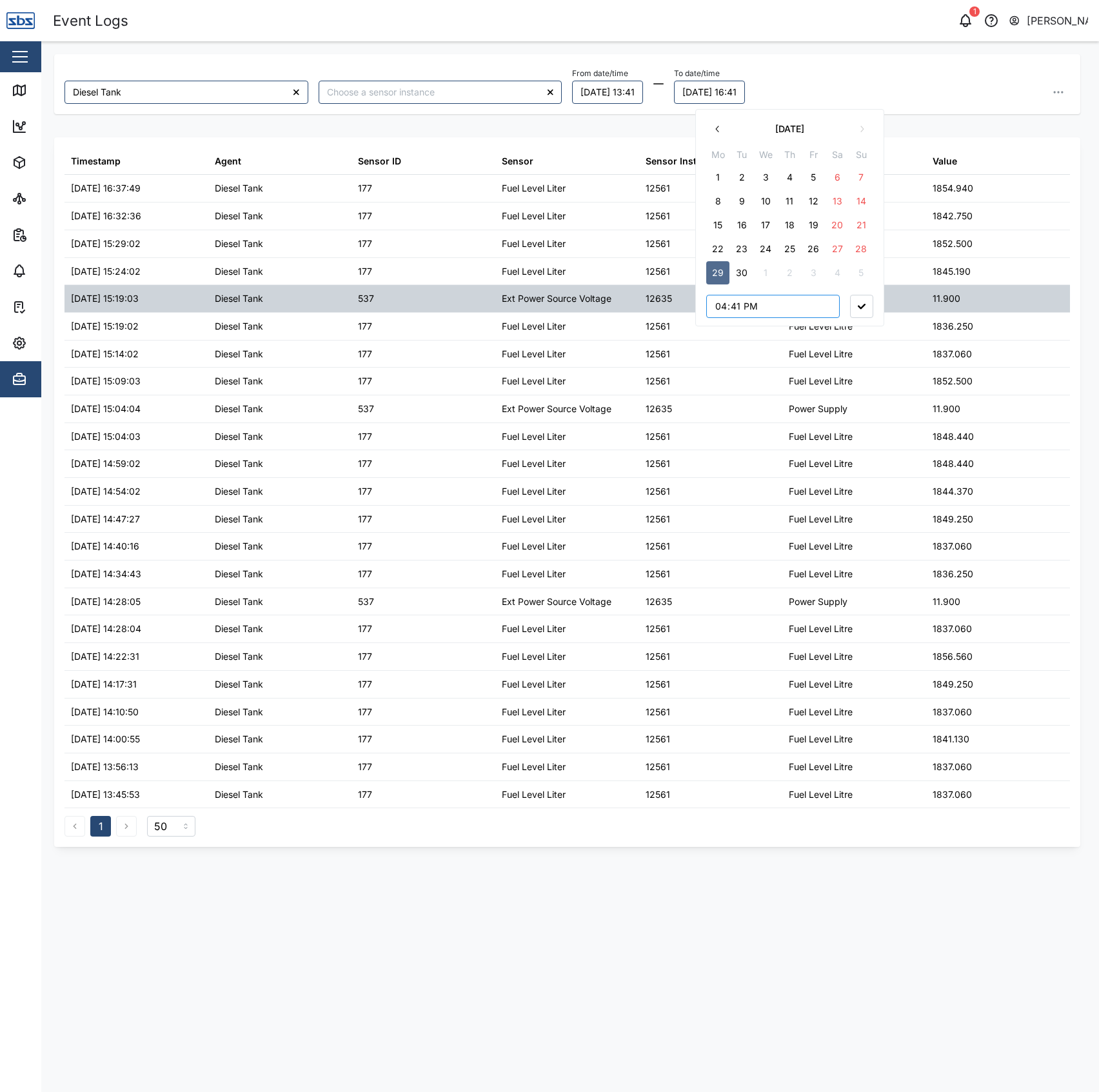
type input "18:41"
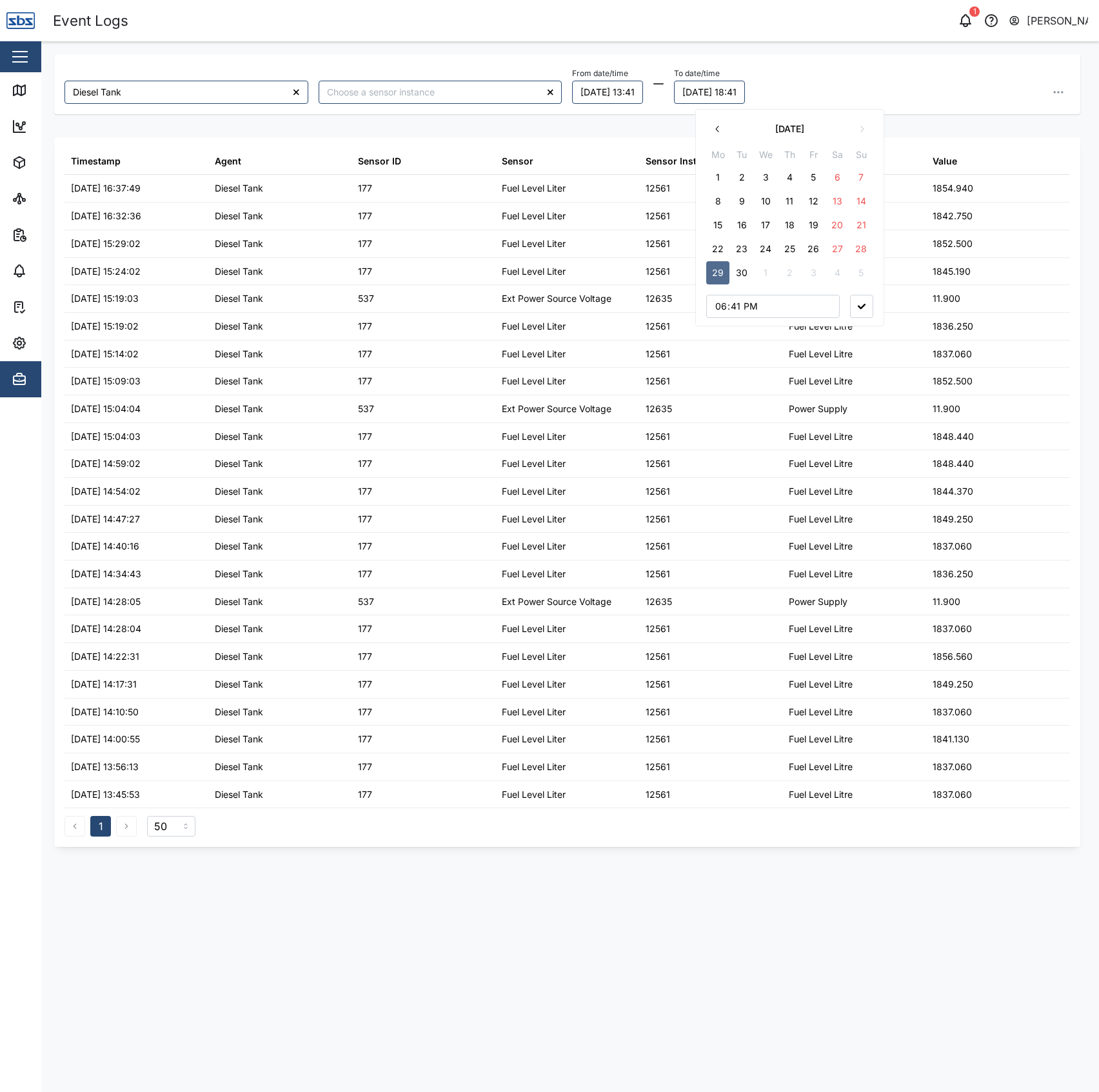
click at [868, 306] on button "button" at bounding box center [862, 306] width 23 height 23
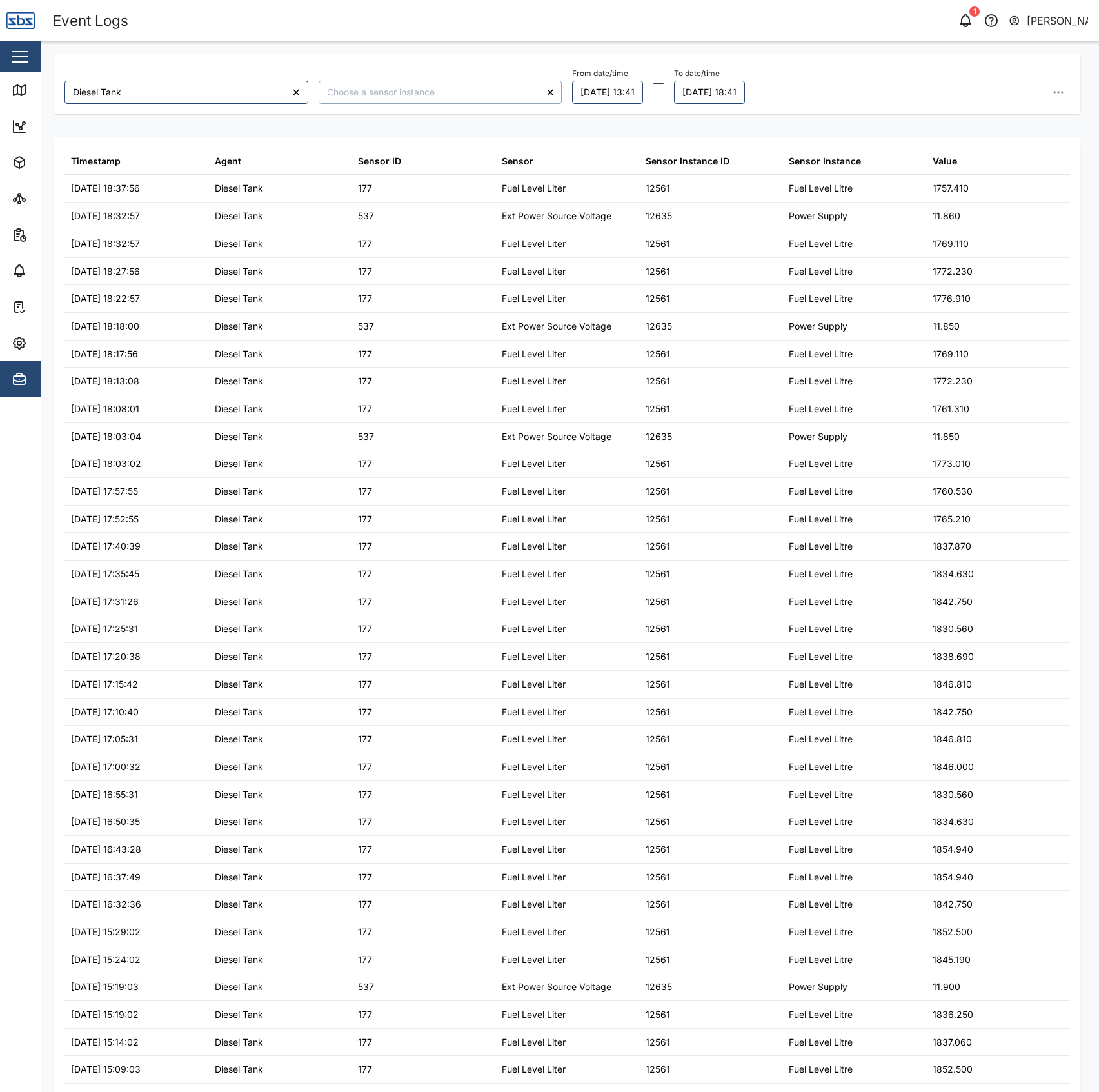
drag, startPoint x: 341, startPoint y: 106, endPoint x: 350, endPoint y: 96, distance: 13.5
click at [342, 103] on div at bounding box center [440, 92] width 254 height 34
click at [362, 91] on input "search" at bounding box center [441, 92] width 244 height 23
click at [384, 89] on input "search" at bounding box center [441, 92] width 244 height 23
type input "Fuel Level Litre"
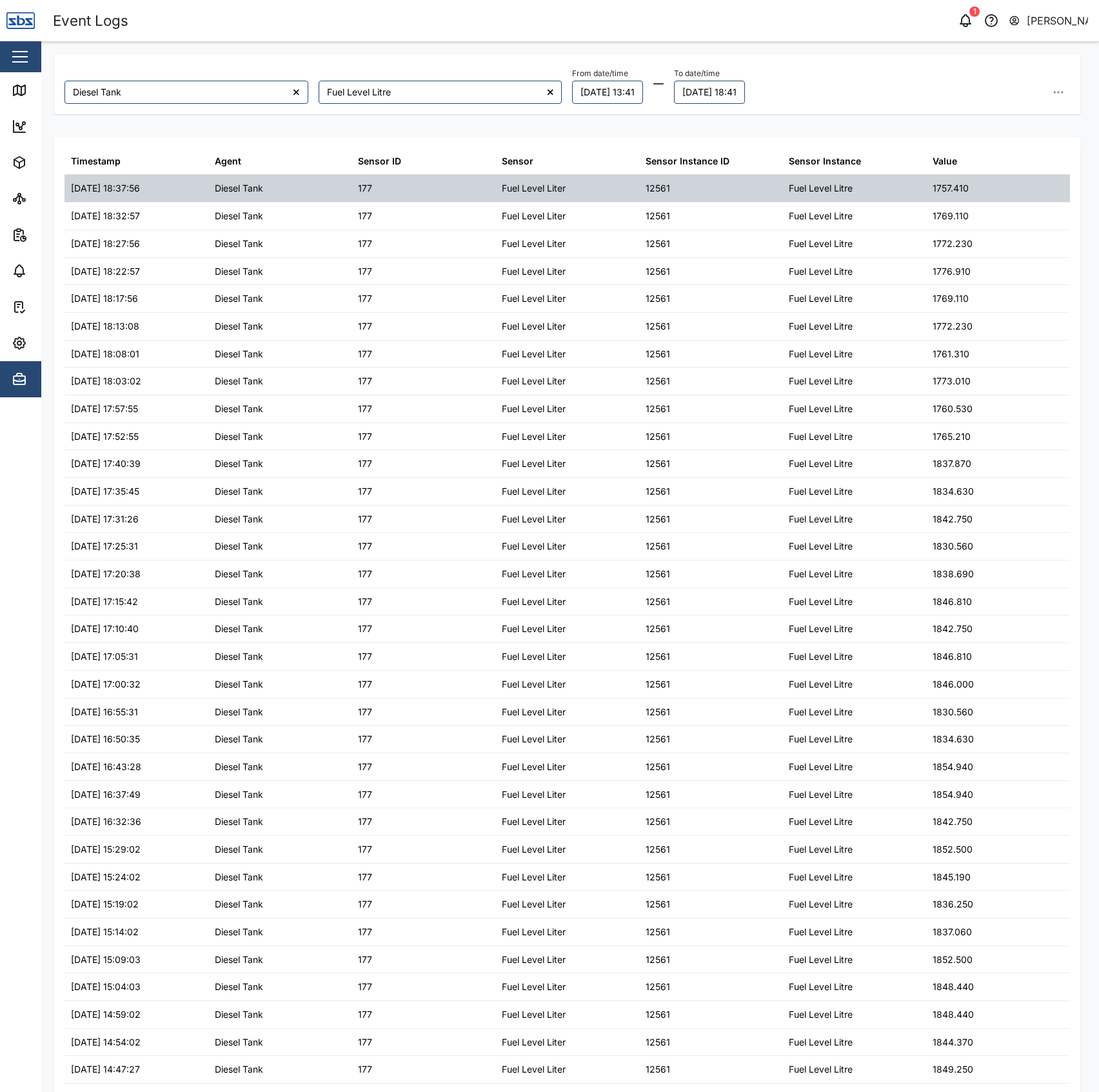
click at [938, 184] on div "1757.410" at bounding box center [950, 188] width 36 height 14
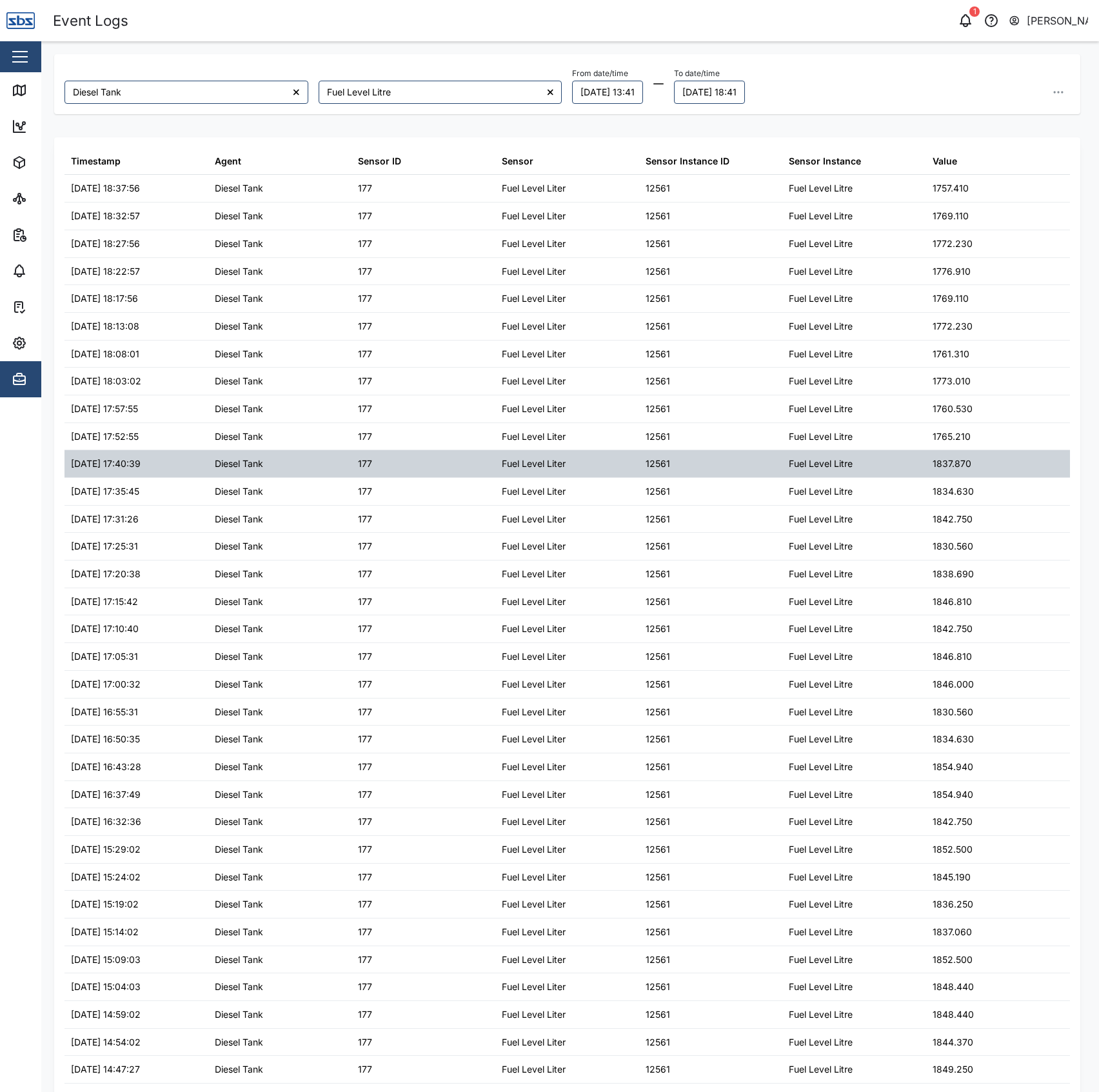
click at [962, 462] on div "1837.870" at bounding box center [998, 464] width 144 height 27
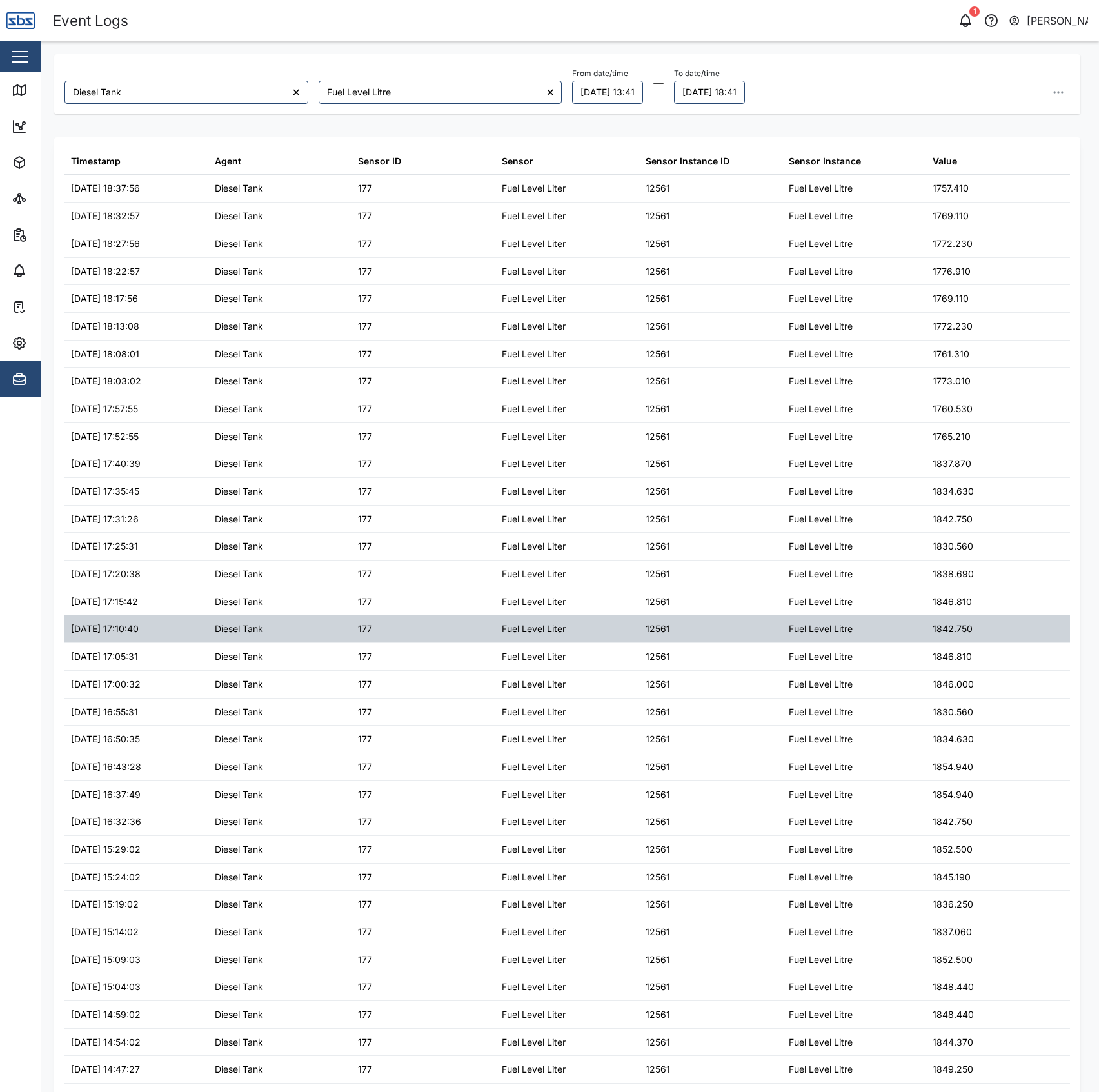
click at [891, 626] on div "Fuel Level Litre" at bounding box center [854, 629] width 144 height 27
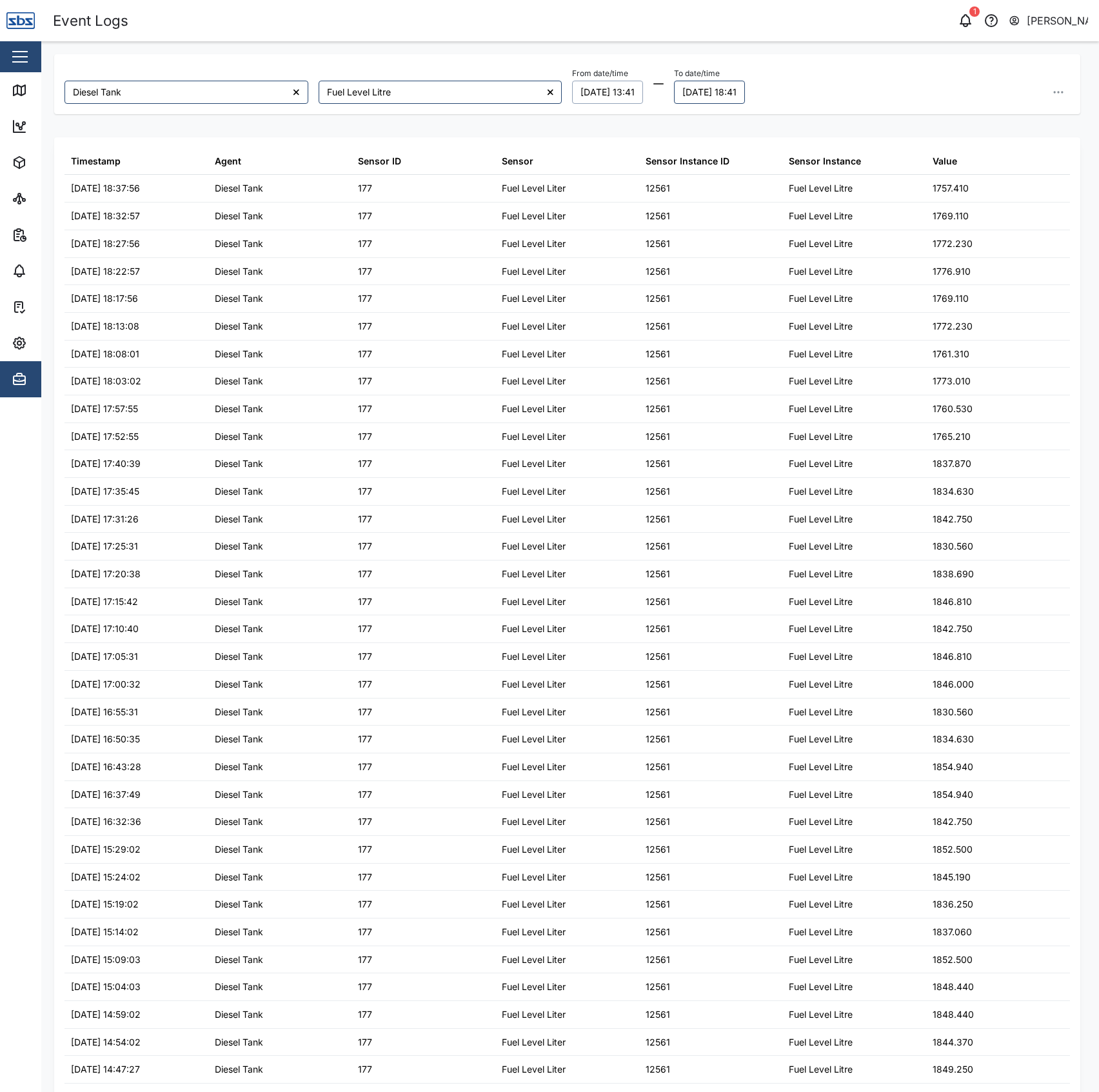
click at [600, 91] on button "[DATE] 13:41" at bounding box center [608, 92] width 71 height 23
drag, startPoint x: 331, startPoint y: 129, endPoint x: 127, endPoint y: 112, distance: 204.7
click at [326, 127] on div "Diesel Tank Fuel Level Litre From date/time [DATE] 13:41 [DATE] Mo Tu We Th Fr …" at bounding box center [567, 553] width 1026 height 998
drag, startPoint x: 19, startPoint y: 91, endPoint x: 27, endPoint y: 87, distance: 8.9
click at [19, 91] on icon at bounding box center [19, 90] width 15 height 15
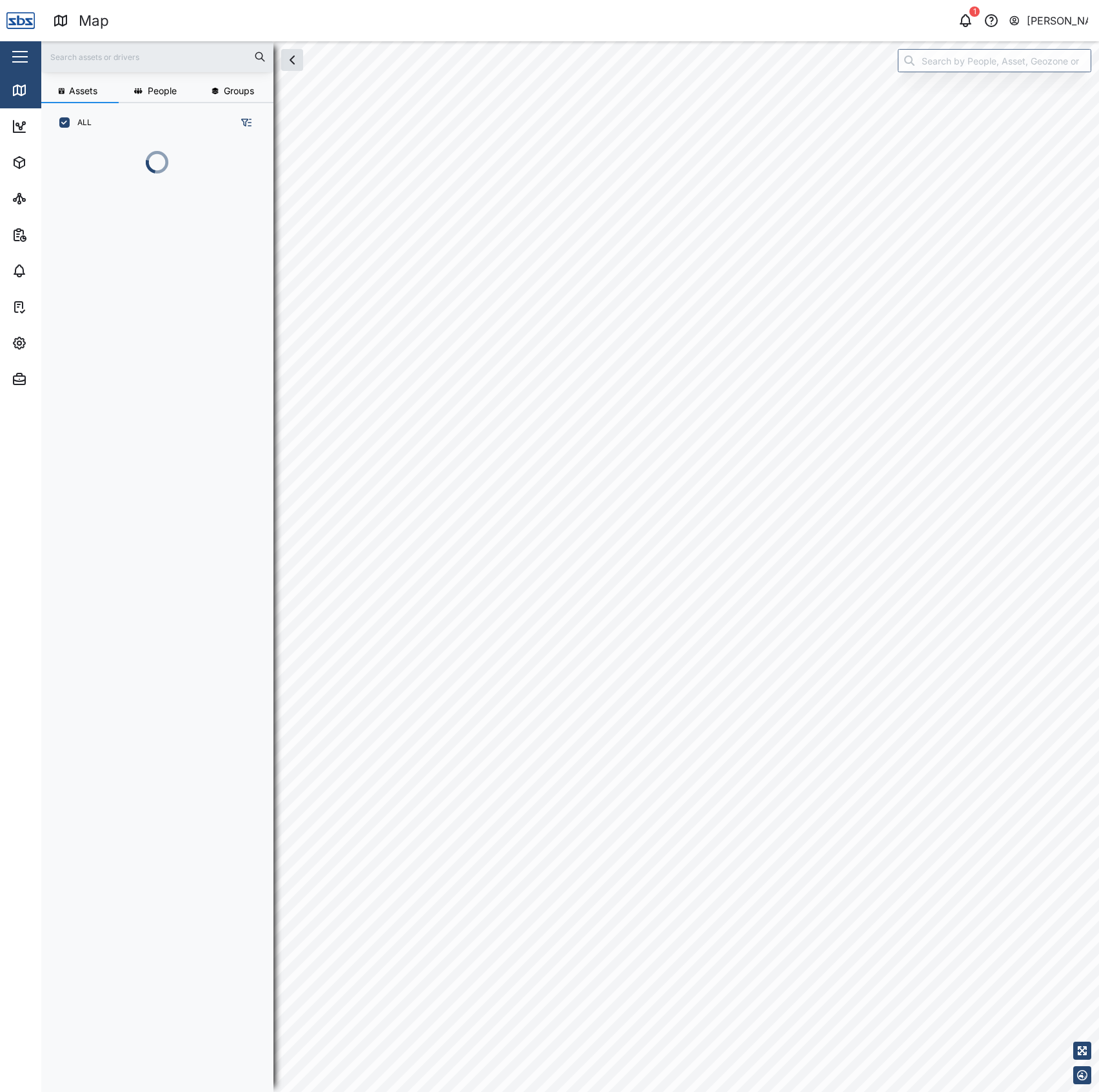
scroll to position [930, 199]
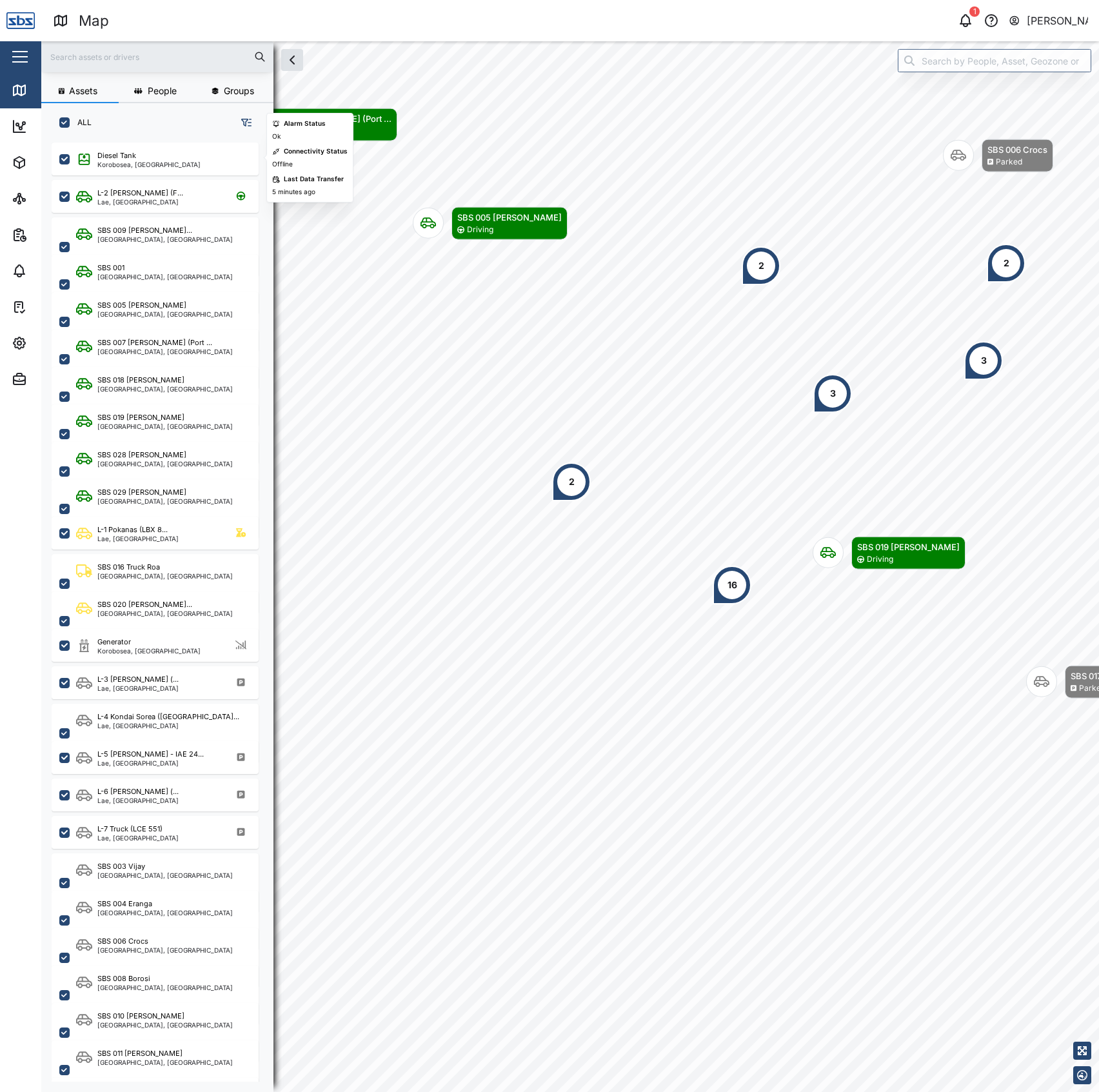
click at [130, 138] on div "Diesel Tank Korobosea, [GEOGRAPHIC_DATA]" at bounding box center [155, 156] width 207 height 37
click at [132, 161] on div "Korobosea, [GEOGRAPHIC_DATA]" at bounding box center [149, 164] width 103 height 6
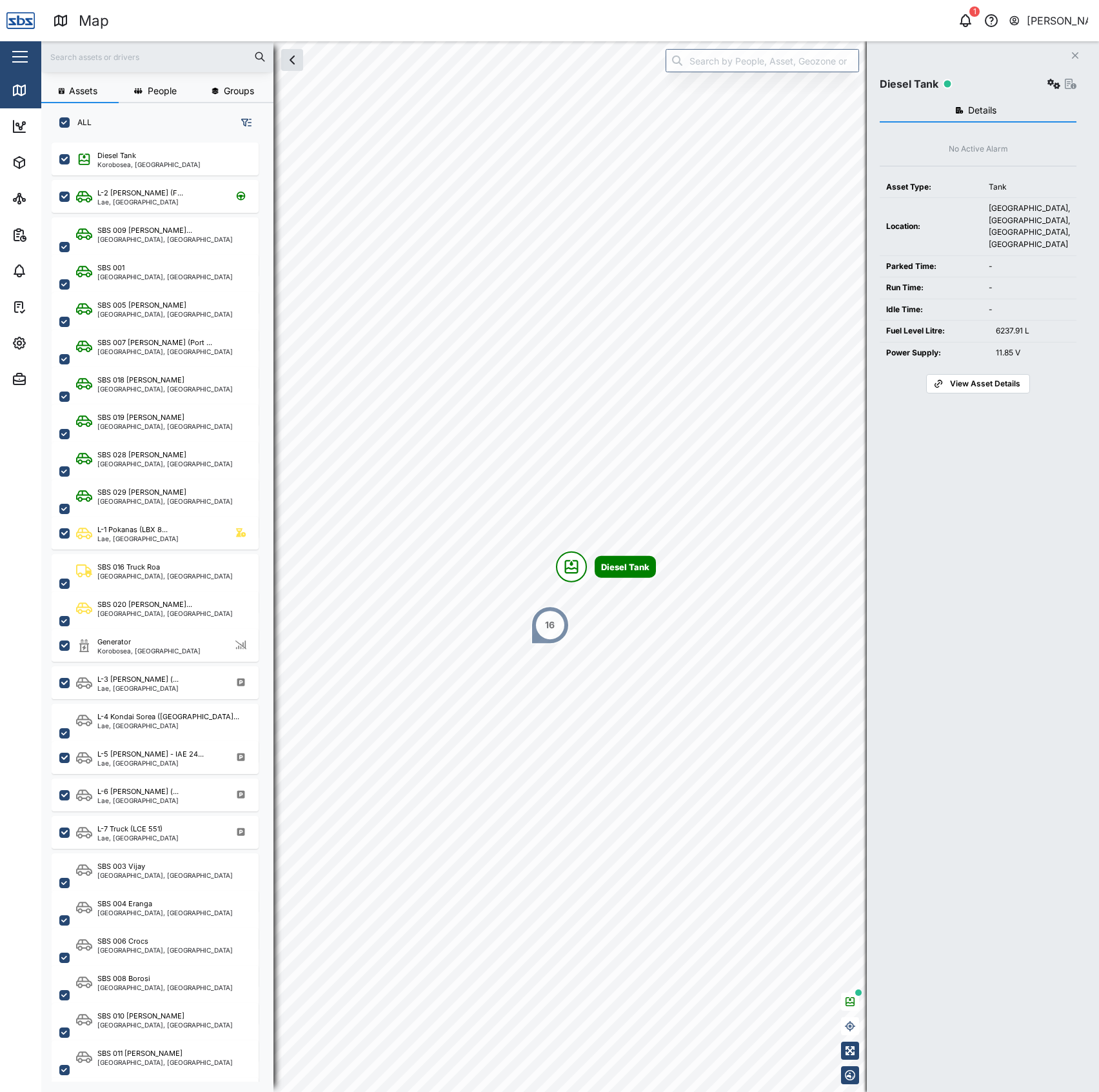
click at [1012, 334] on div "6237.91 L" at bounding box center [1033, 331] width 74 height 12
copy div "6237.91 L"
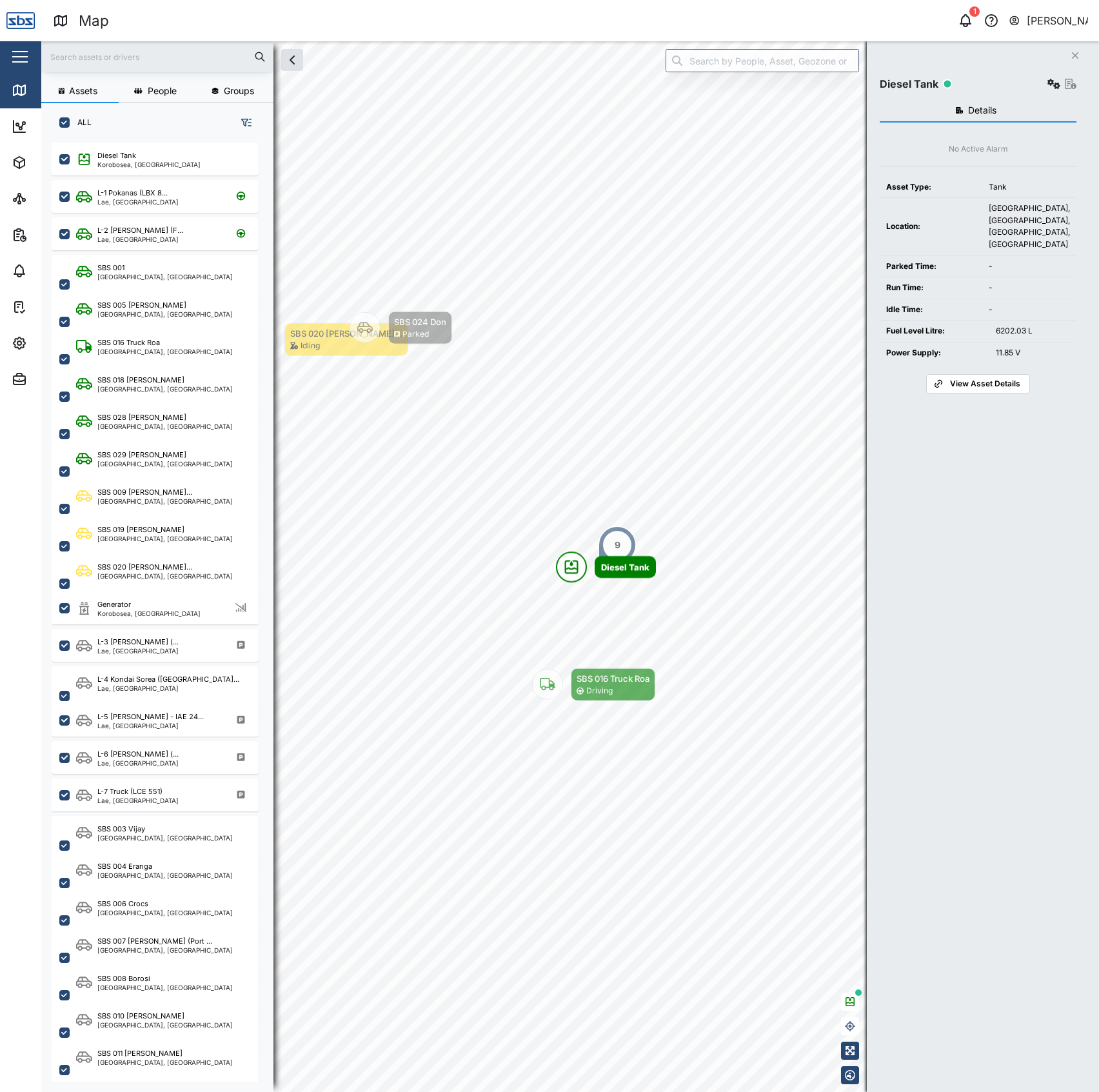
click at [989, 267] on td "-" at bounding box center [1029, 266] width 94 height 22
